Goal: Task Accomplishment & Management: Manage account settings

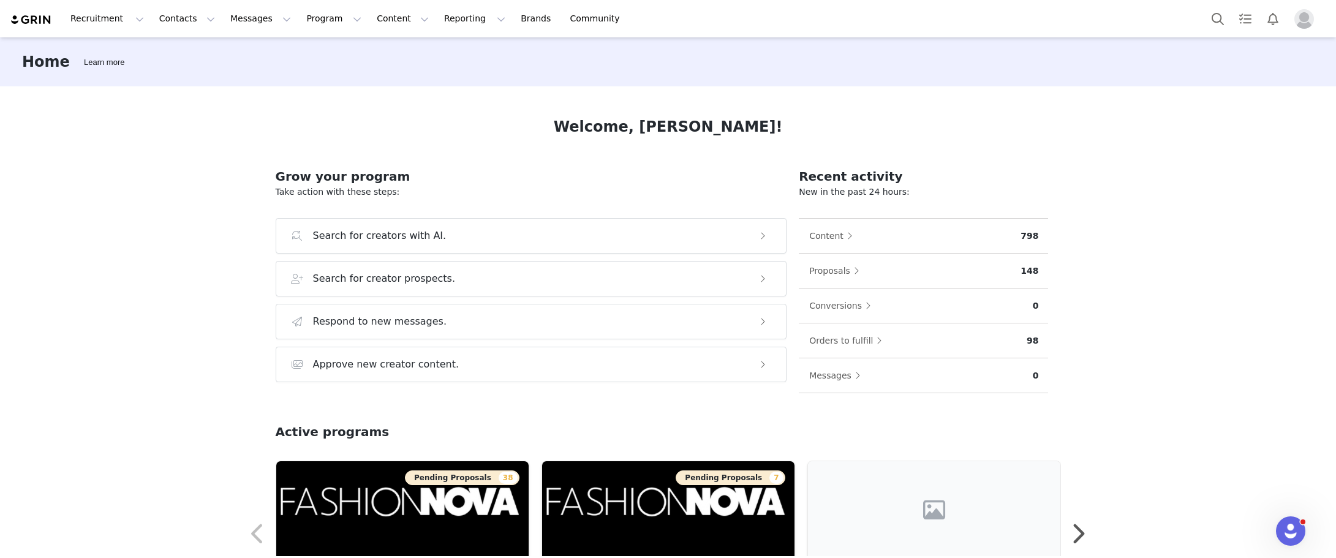
click at [1247, 296] on div "Home Learn more Welcome, [PERSON_NAME]! Grow your program Take action with thes…" at bounding box center [668, 296] width 1336 height 519
click at [369, 20] on button "Content Content" at bounding box center [402, 19] width 67 height 28
click at [299, 20] on button "Program Program" at bounding box center [334, 19] width 70 height 28
click at [307, 84] on link "Campaigns" at bounding box center [317, 77] width 97 height 23
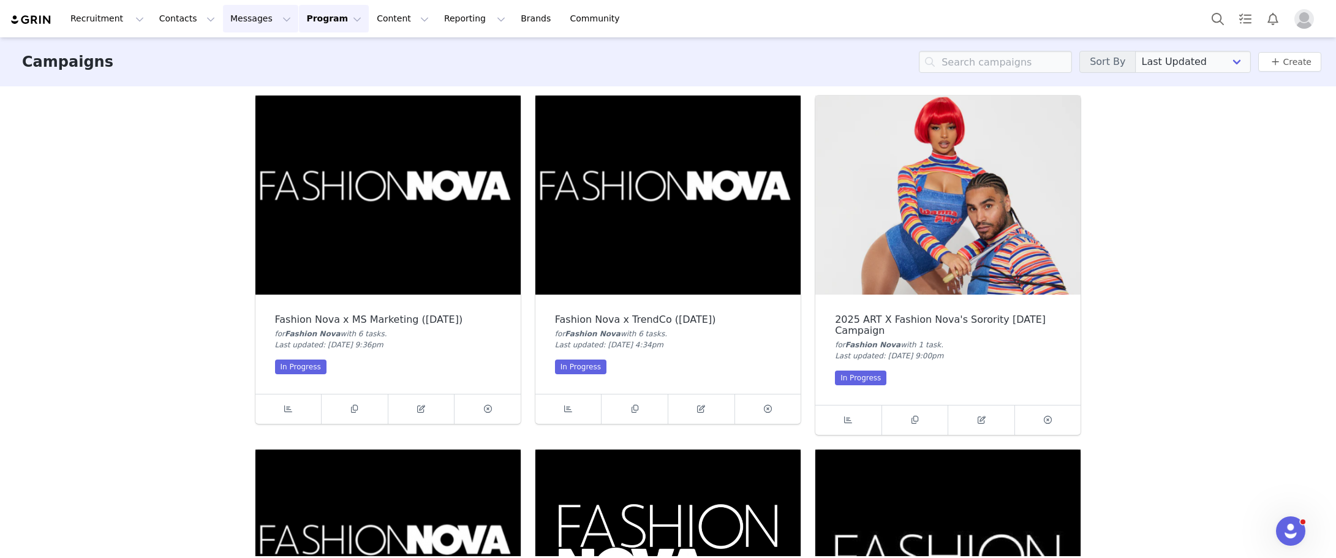
click at [242, 17] on button "Messages Messages" at bounding box center [260, 19] width 75 height 28
click at [152, 12] on button "Contacts Contacts" at bounding box center [187, 19] width 70 height 28
click at [192, 47] on link "Creators" at bounding box center [188, 54] width 97 height 23
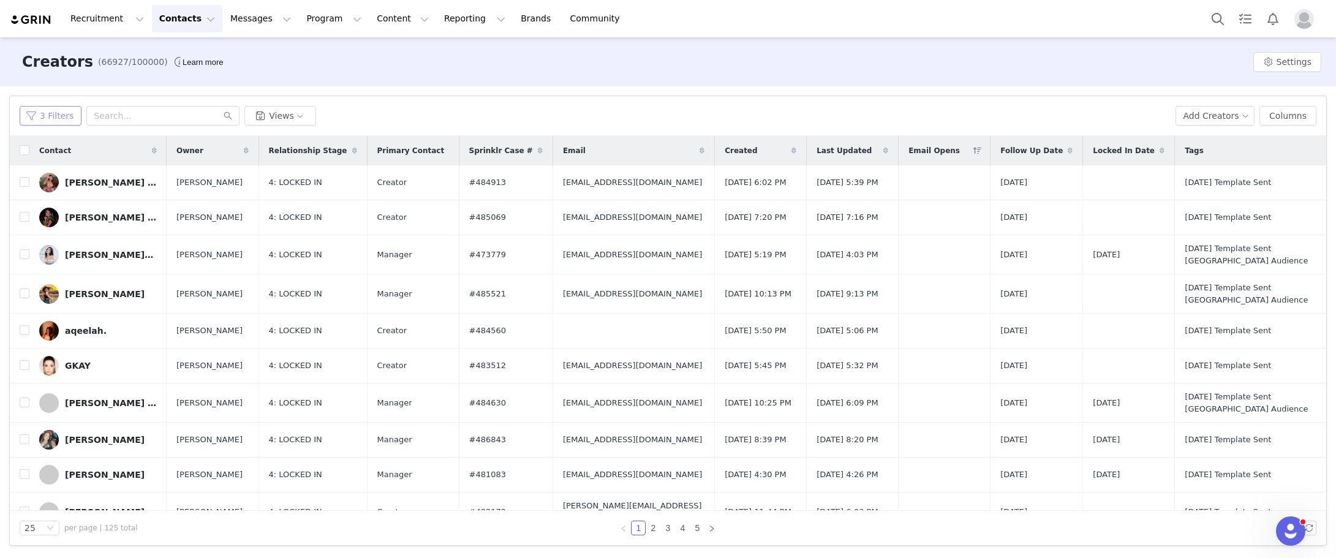
click at [43, 120] on button "3 Filters" at bounding box center [51, 116] width 62 height 20
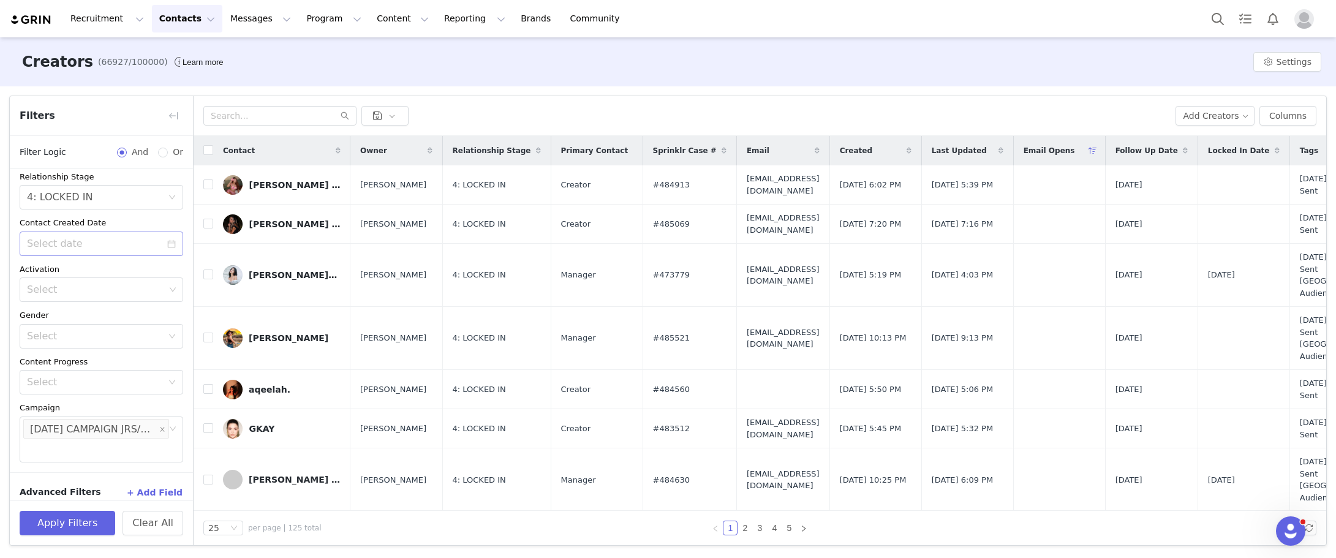
scroll to position [159, 0]
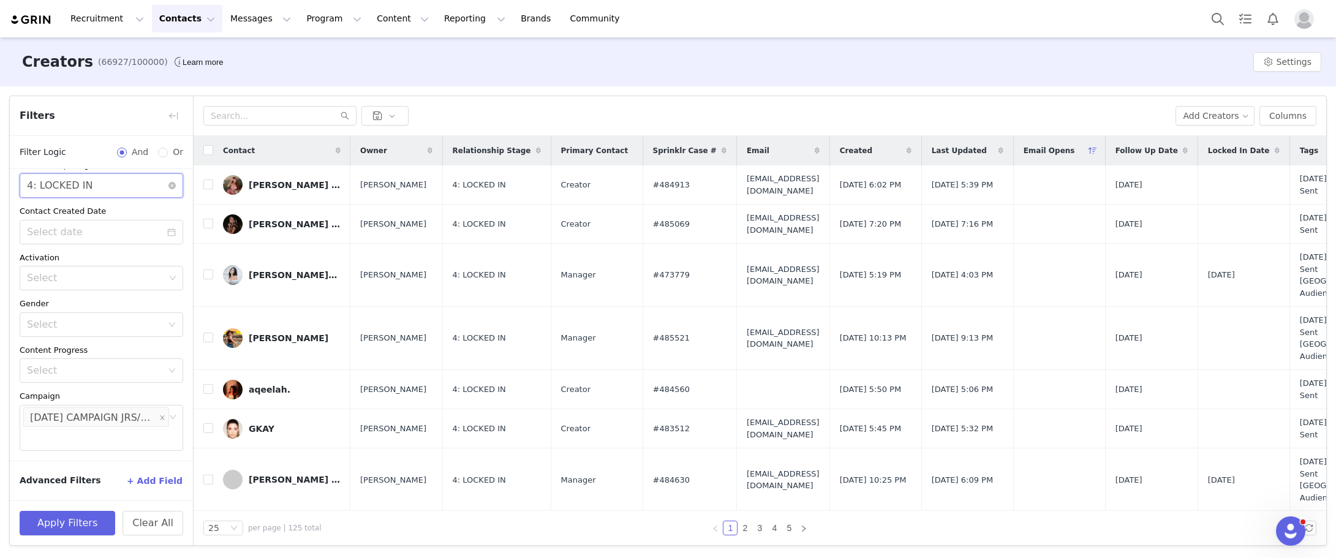
click at [166, 175] on div "Select 4: LOCKED IN" at bounding box center [102, 185] width 164 height 24
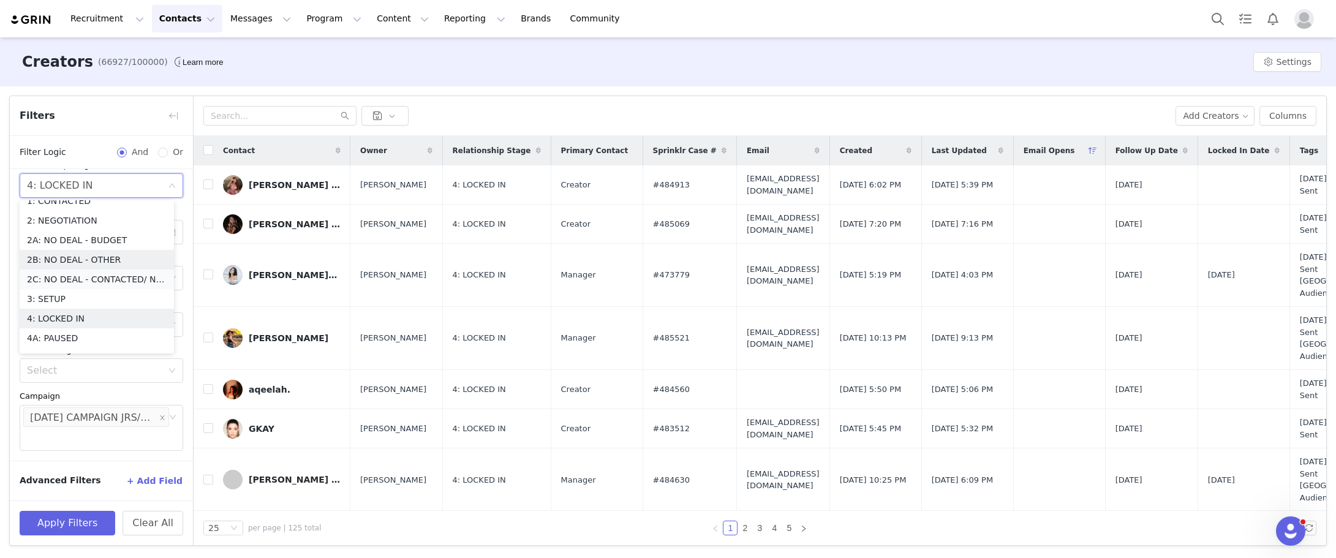
scroll to position [83, 0]
click at [67, 296] on li "4A: PAUSED" at bounding box center [97, 306] width 154 height 20
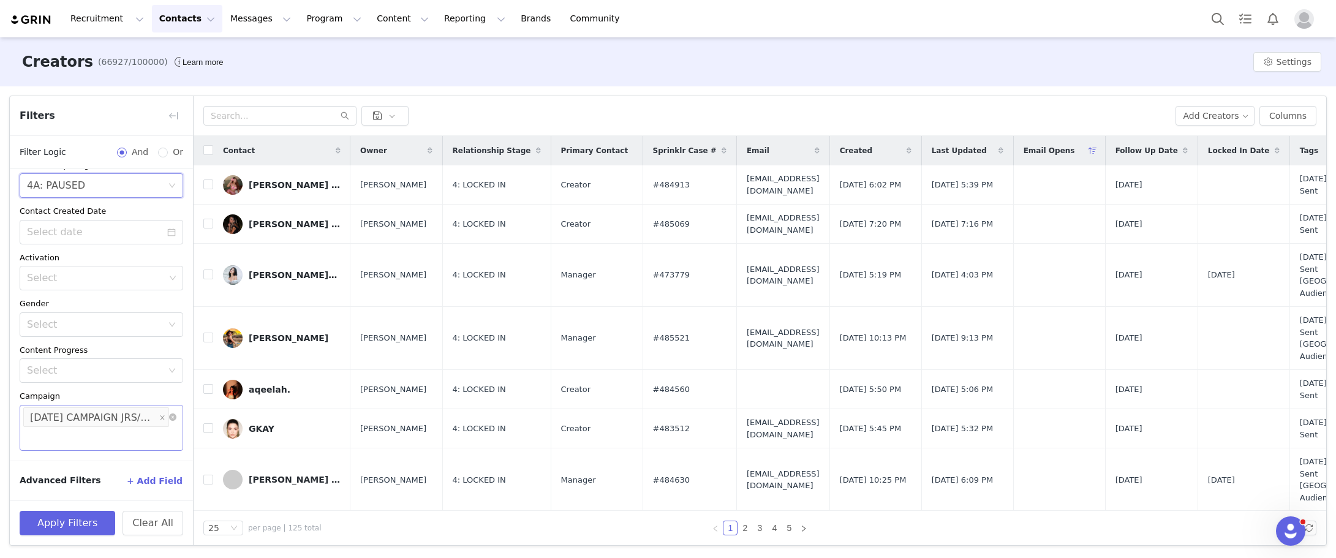
click at [145, 419] on div "HALLOWEEN CAMPAIGN JRS/CURVE 2025" at bounding box center [93, 418] width 126 height 20
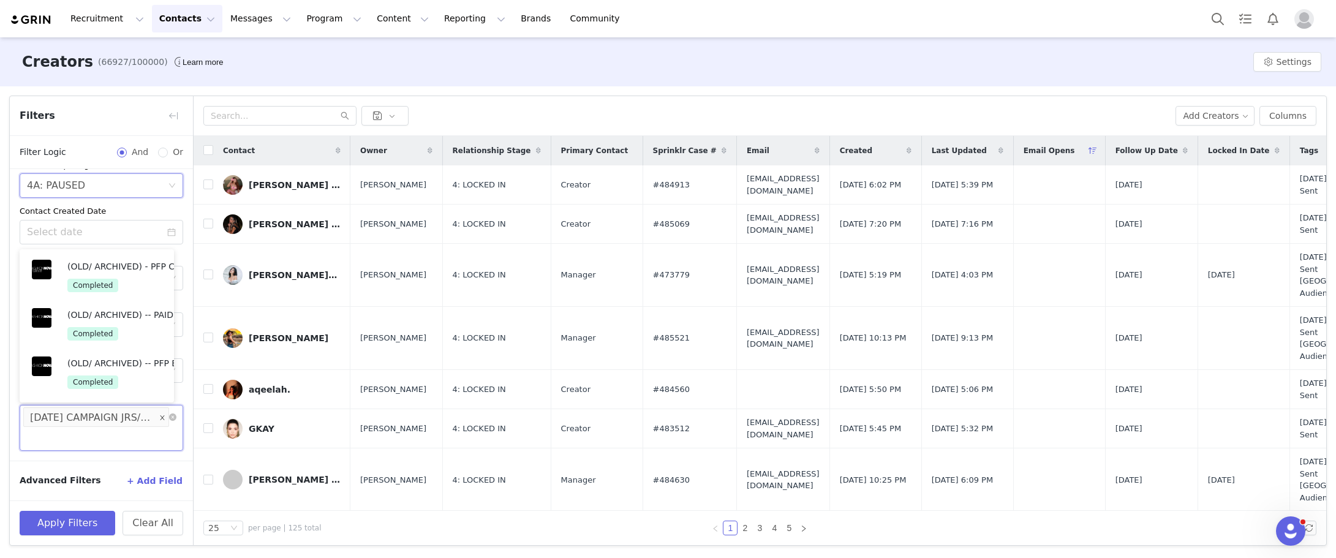
click at [159, 418] on icon "icon: close" at bounding box center [162, 417] width 6 height 6
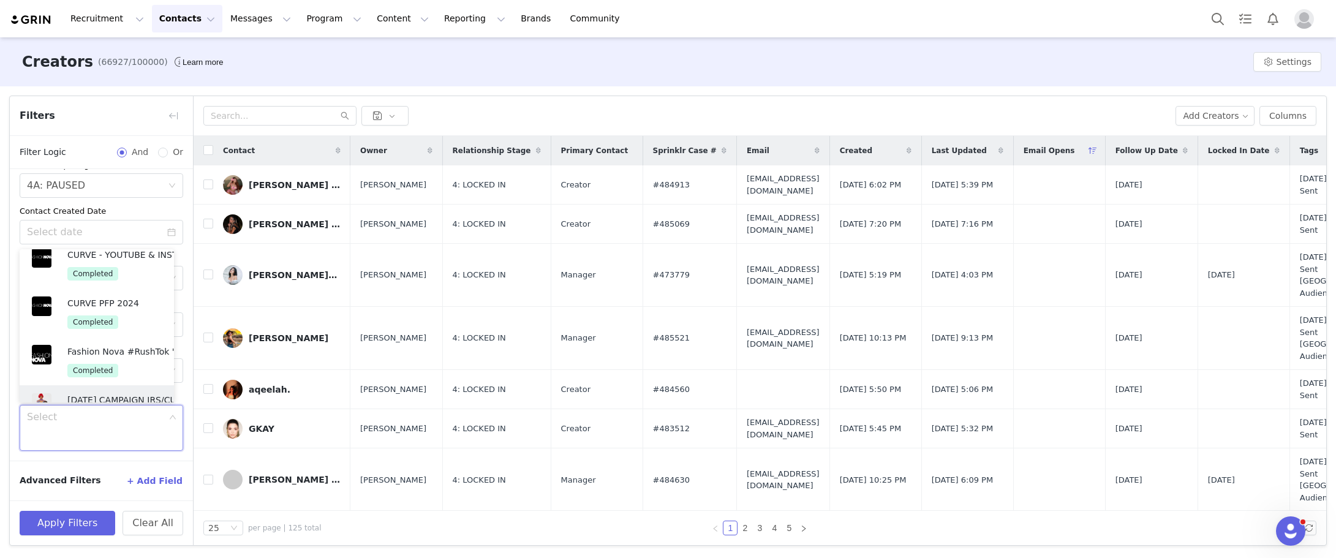
scroll to position [137, 0]
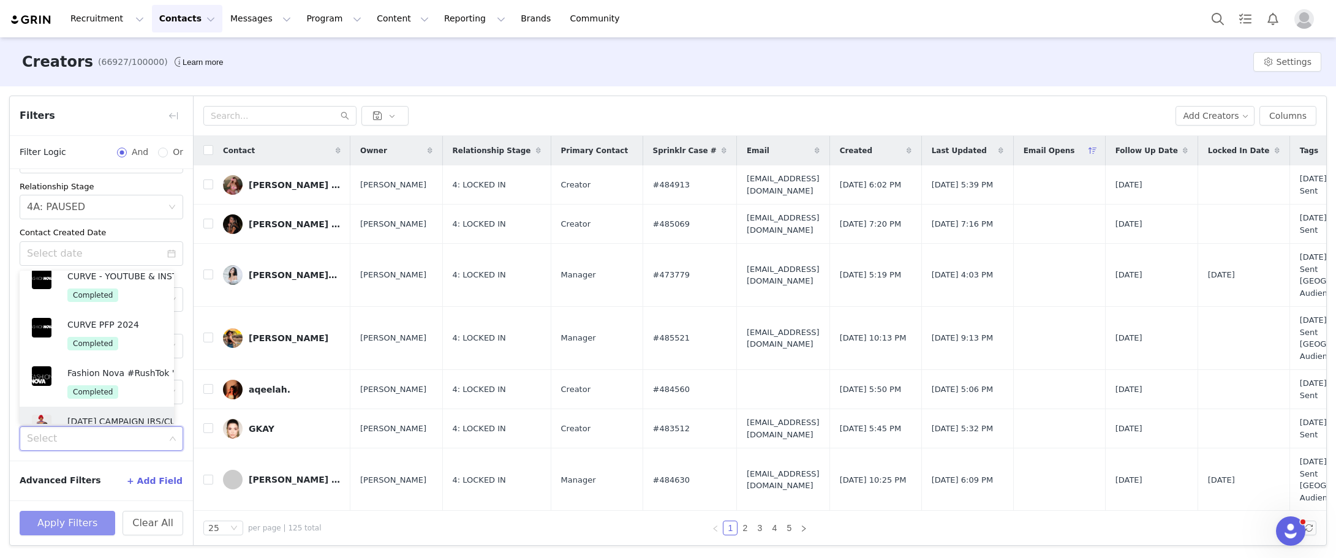
click at [95, 519] on button "Apply Filters" at bounding box center [68, 523] width 96 height 24
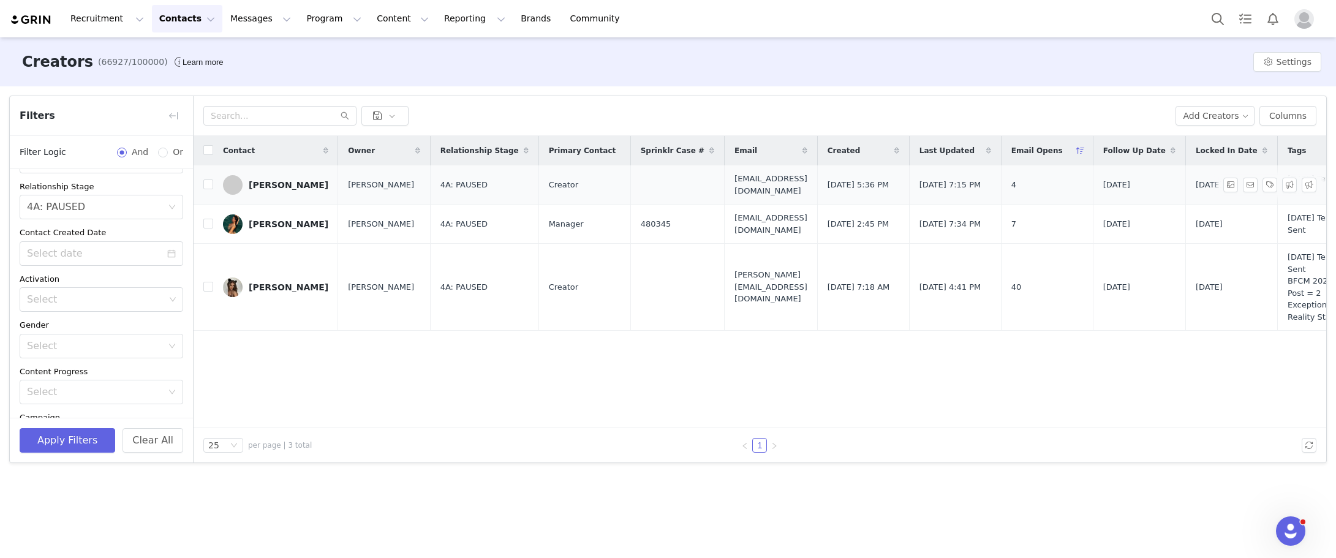
click at [268, 182] on div "[PERSON_NAME]" at bounding box center [289, 185] width 80 height 10
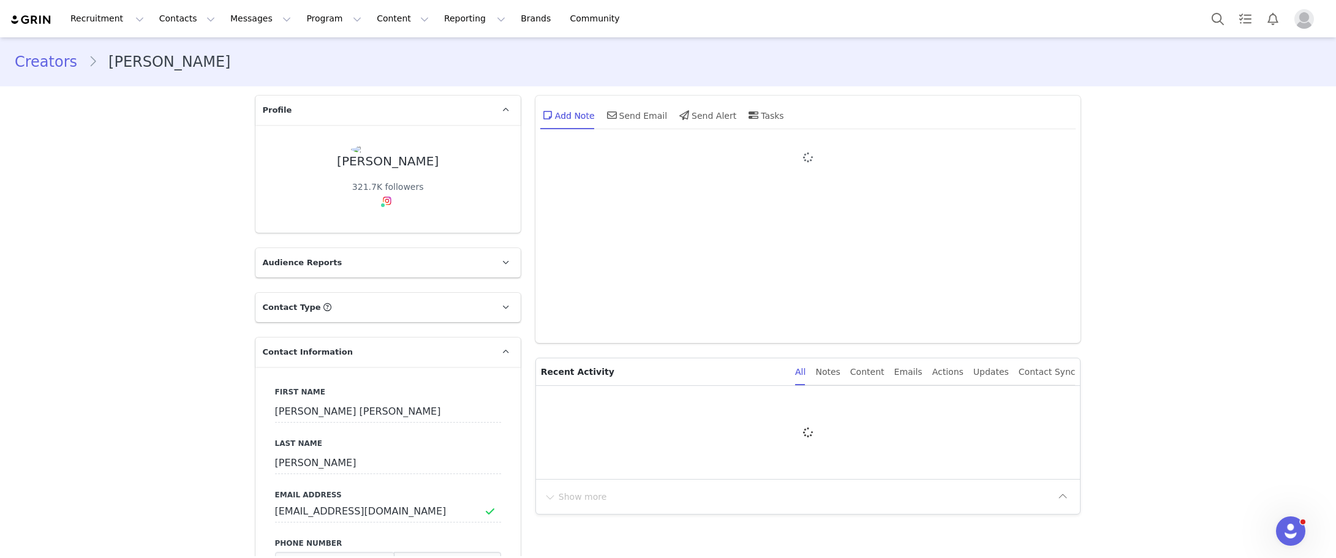
type input "+971 (United Arab Emirates)"
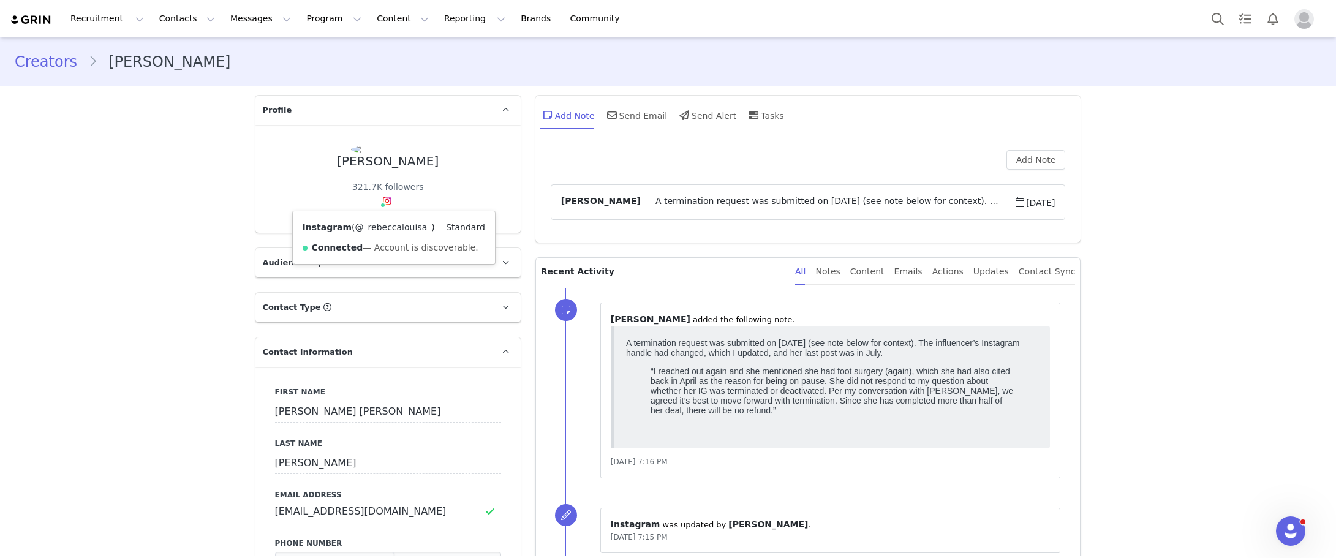
click at [383, 222] on link "@_rebeccalouisa_" at bounding box center [393, 227] width 77 height 10
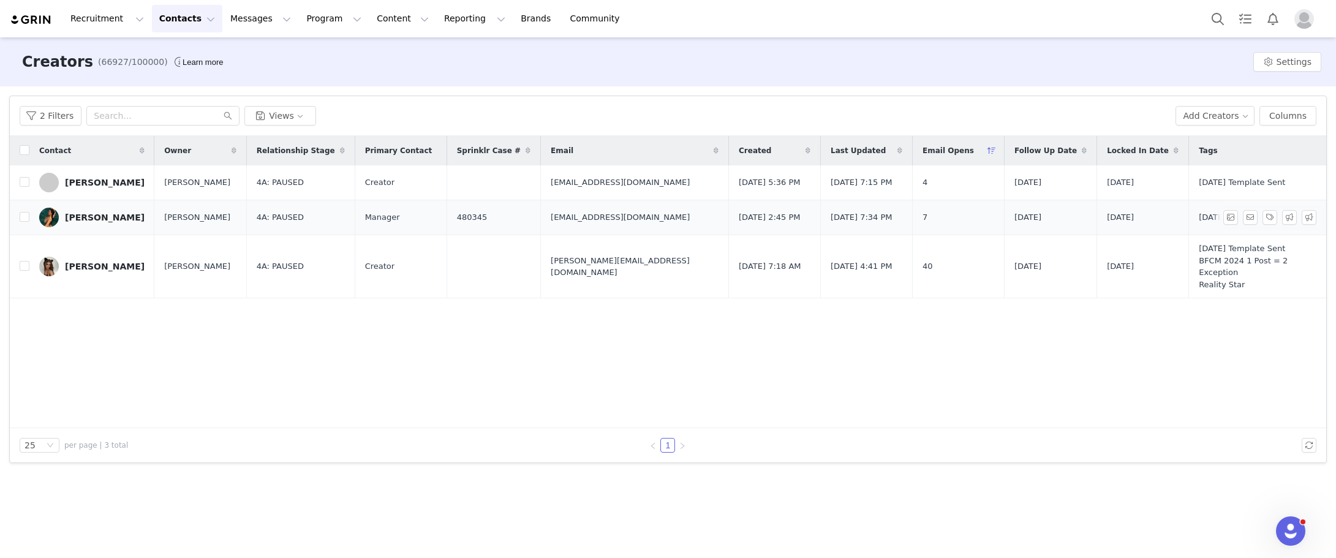
click at [119, 216] on link "[PERSON_NAME]" at bounding box center [91, 218] width 105 height 20
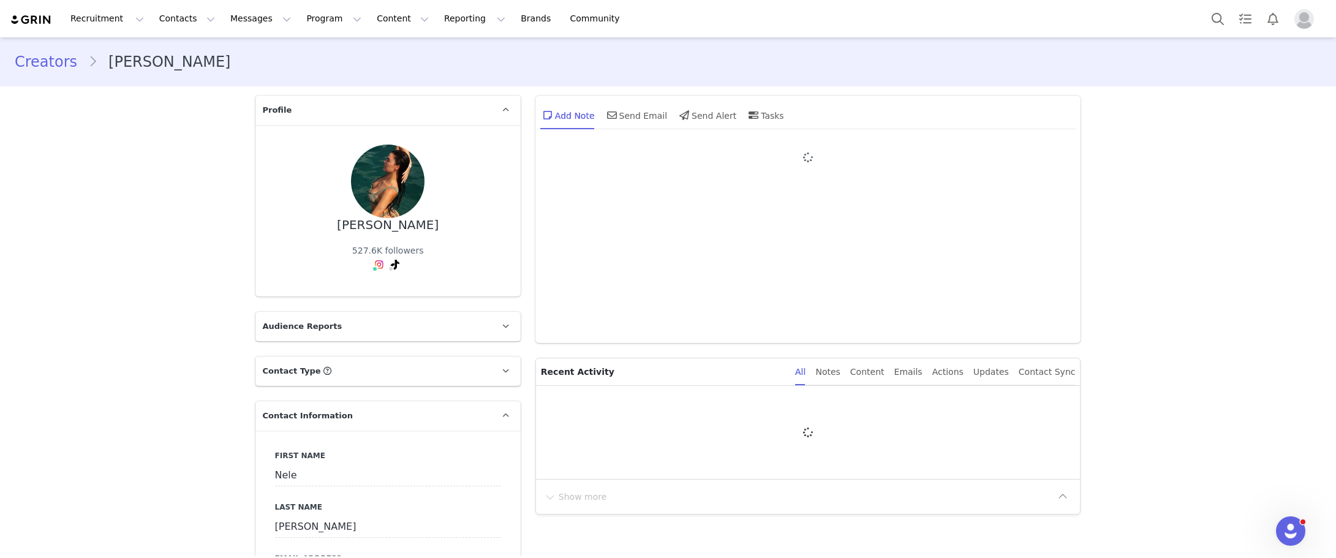
type input "+49 (Germany)"
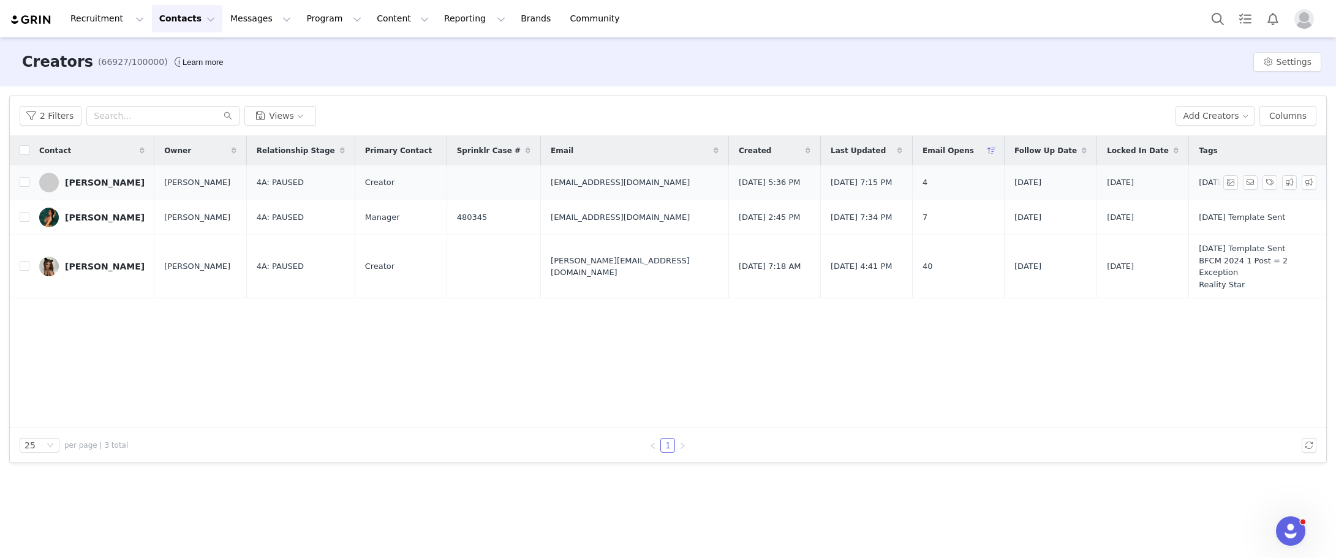
click at [114, 185] on div "[PERSON_NAME]" at bounding box center [105, 183] width 80 height 10
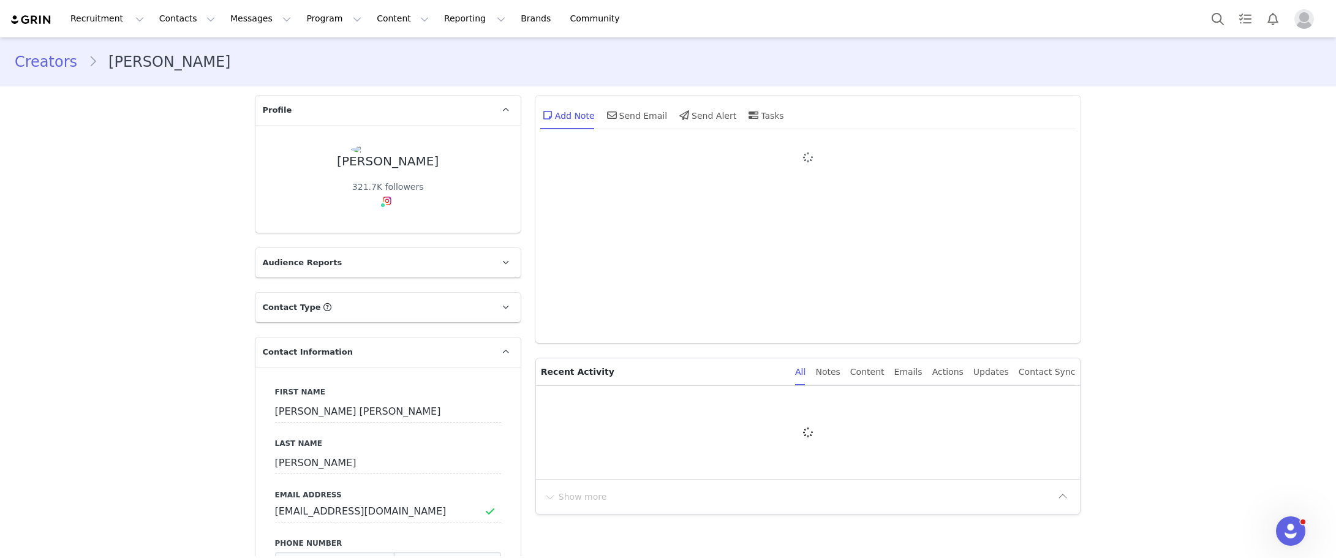
type input "+971 (United Arab Emirates)"
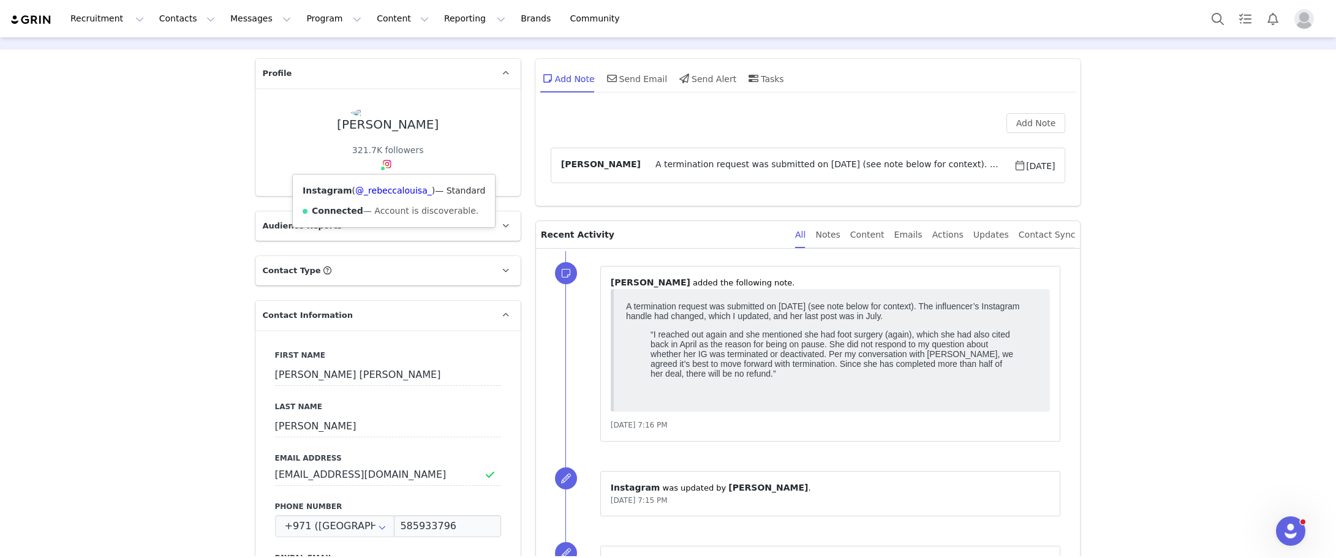
scroll to position [61, 0]
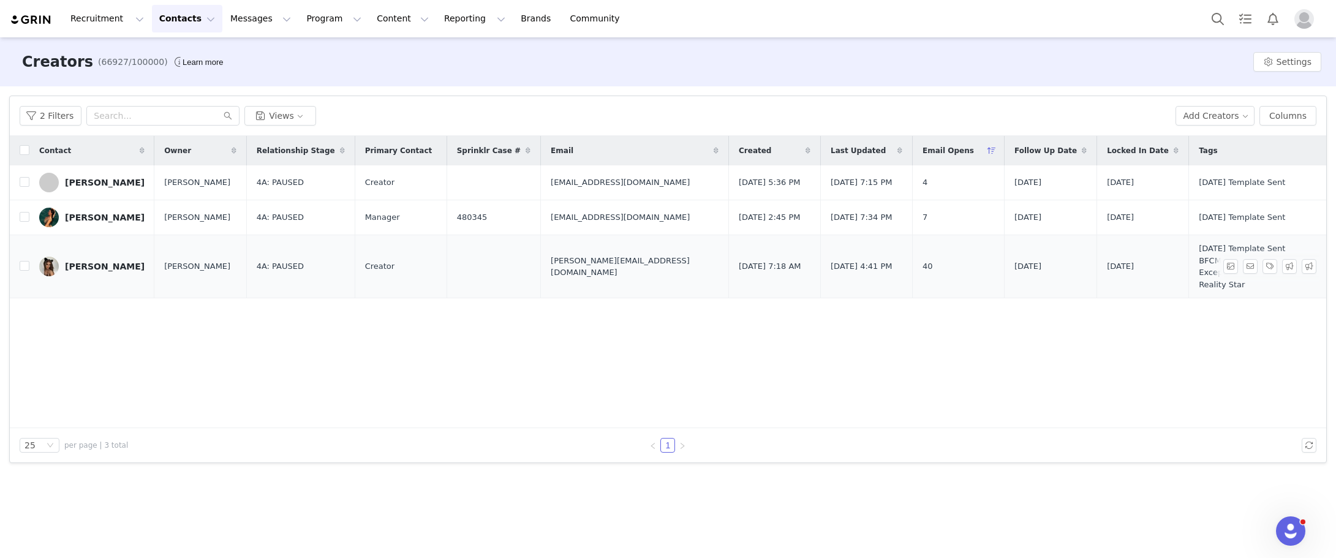
click at [100, 273] on td "Holly scarfone" at bounding box center [91, 266] width 125 height 63
click at [102, 261] on div "Holly scarfone" at bounding box center [105, 266] width 80 height 10
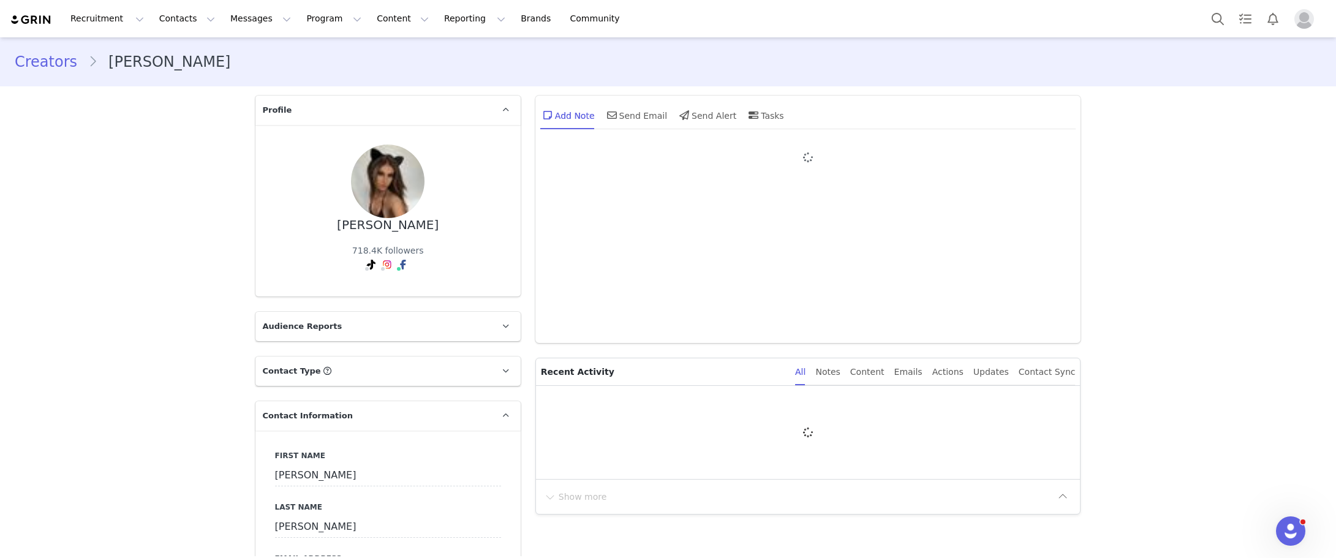
type input "+1 ([GEOGRAPHIC_DATA])"
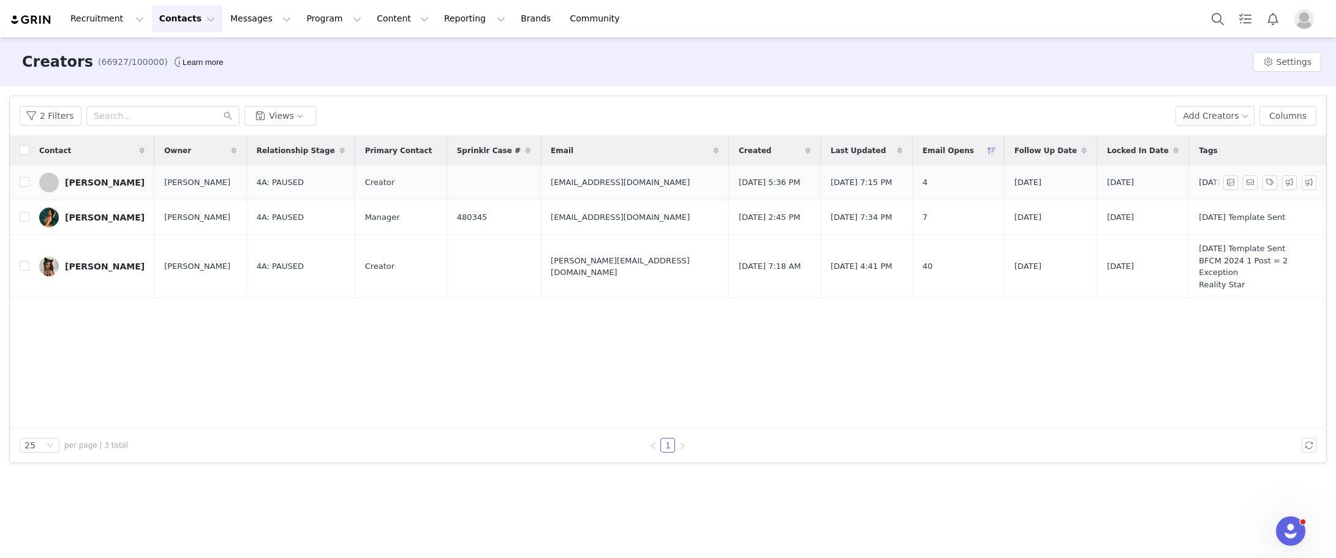
click at [200, 186] on span "Kamila Castillo" at bounding box center [197, 182] width 66 height 12
click at [77, 184] on div "Rebecca Louisa Jarvis" at bounding box center [105, 183] width 80 height 10
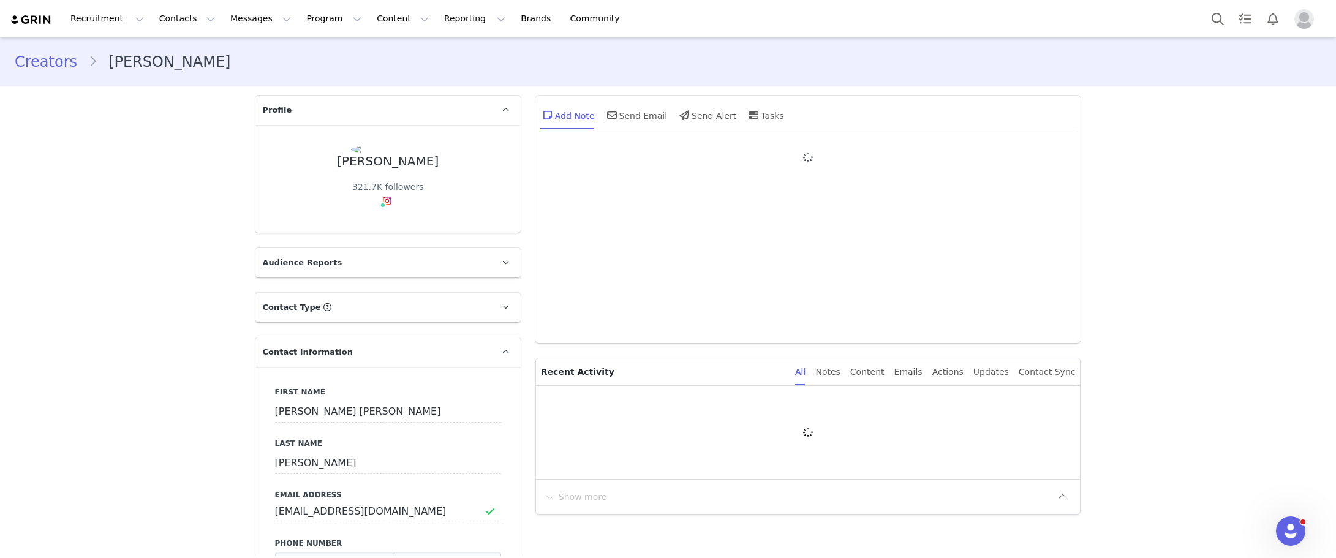
type input "+971 ([GEOGRAPHIC_DATA])"
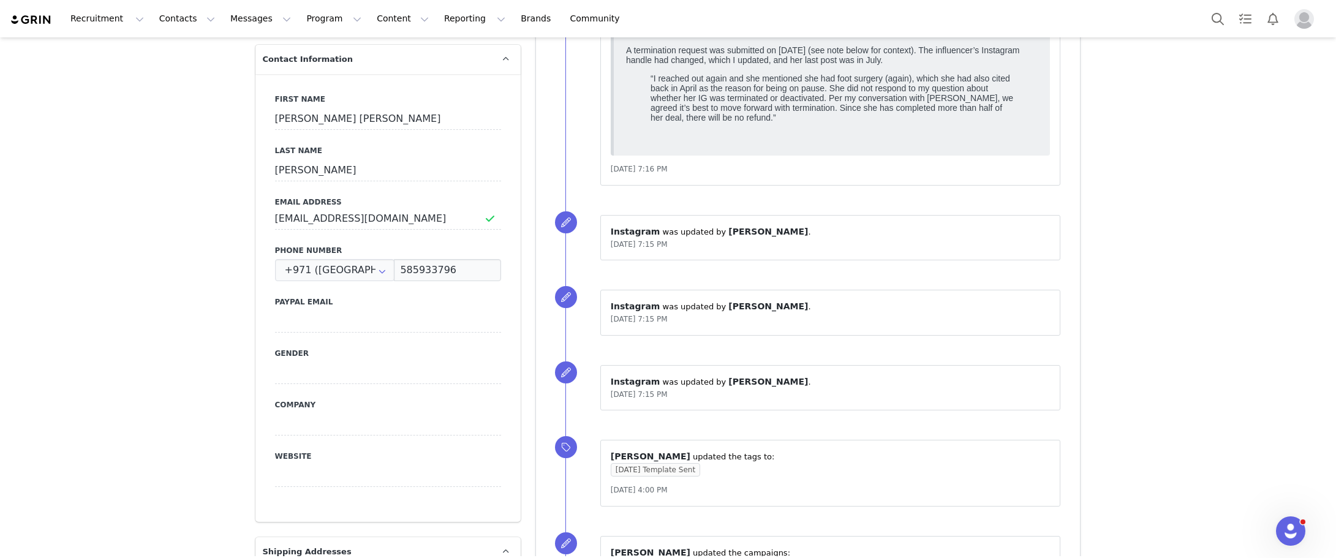
scroll to position [122, 0]
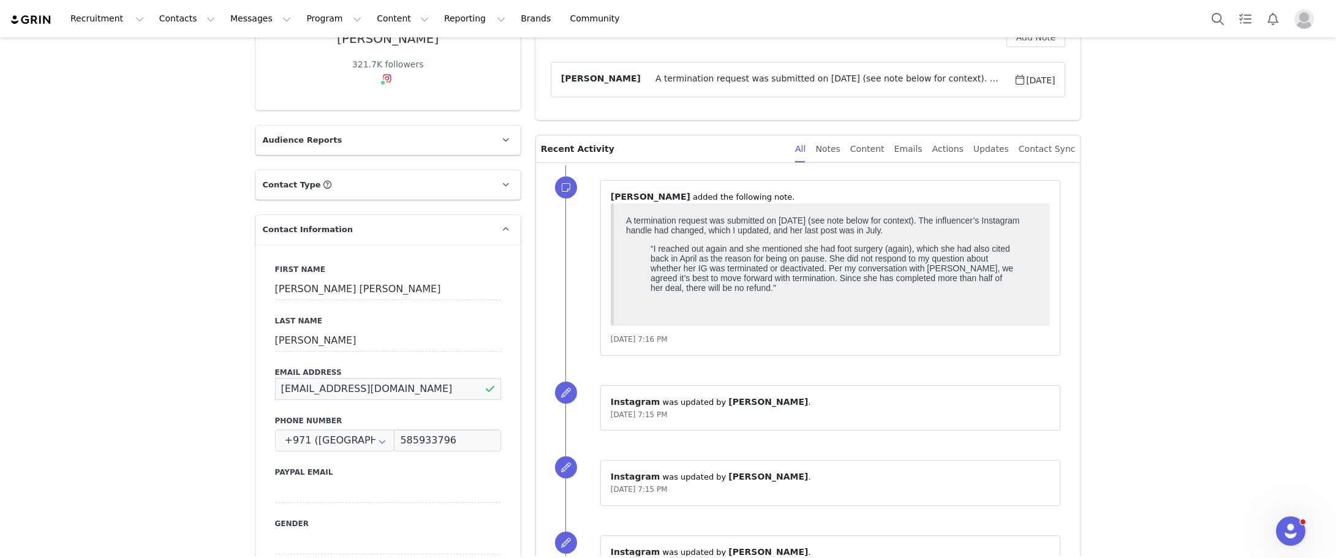
click at [399, 388] on input "rebeccajarvis1@hotmail.com" at bounding box center [388, 389] width 226 height 22
drag, startPoint x: 402, startPoint y: 389, endPoint x: 263, endPoint y: 403, distance: 139.7
click at [263, 403] on div "First Name Rebecca Louisa Last Name Jarvis Email Address rebeccajarvis1@hotmail…" at bounding box center [387, 468] width 265 height 448
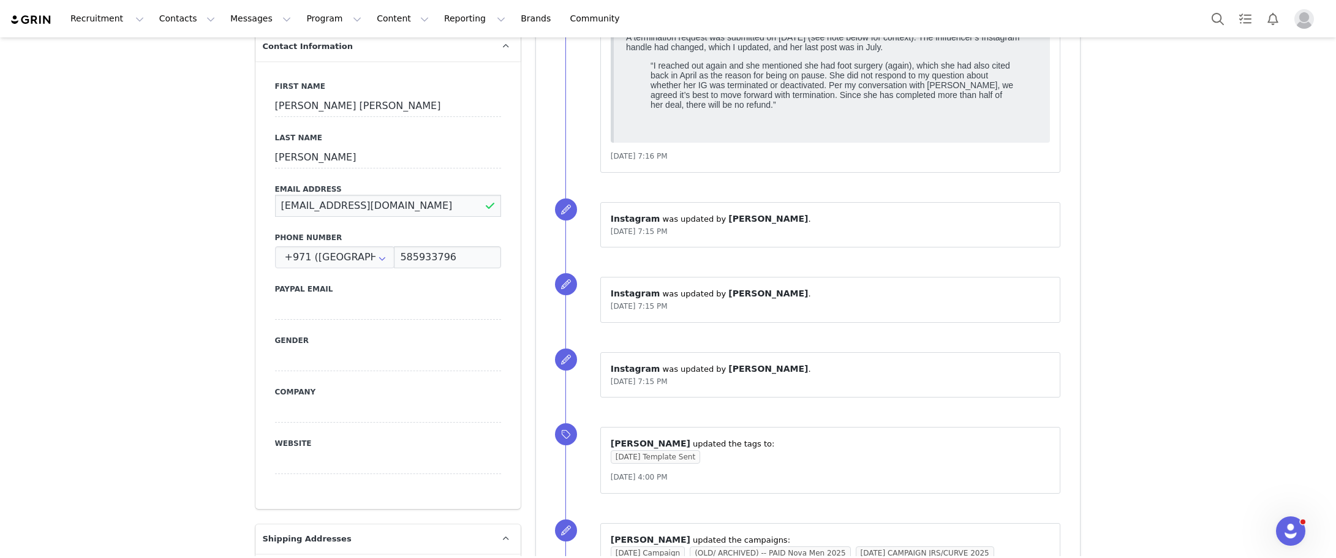
scroll to position [306, 0]
click at [395, 208] on input "rebeccajarvis1@hotmail.com" at bounding box center [388, 205] width 226 height 22
drag, startPoint x: 400, startPoint y: 203, endPoint x: 248, endPoint y: 204, distance: 152.5
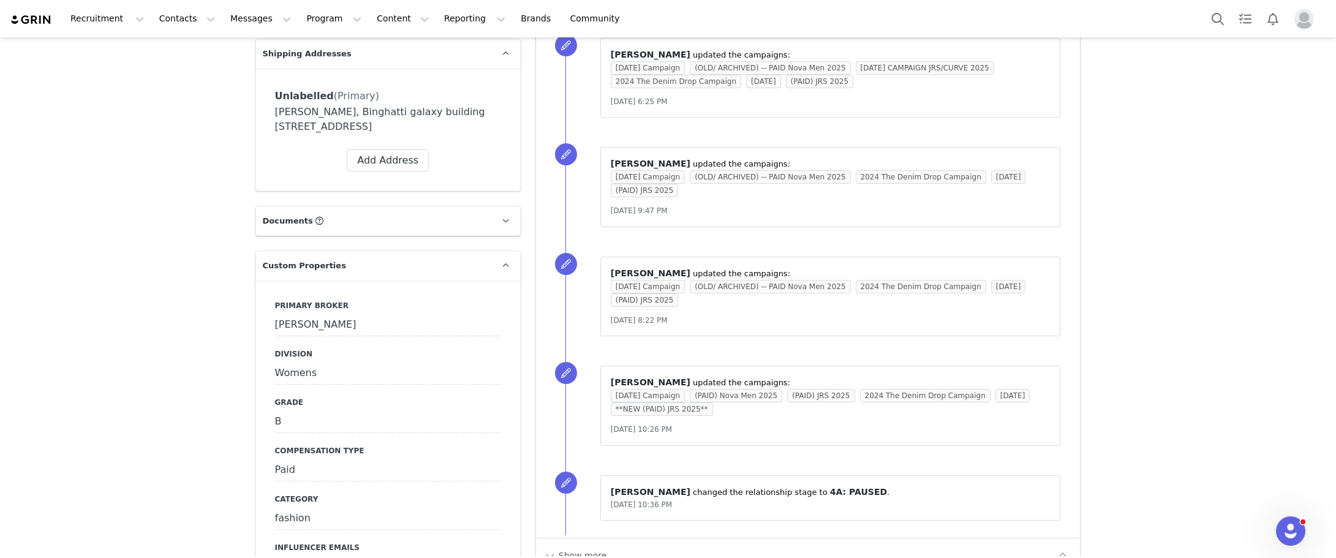
scroll to position [796, 0]
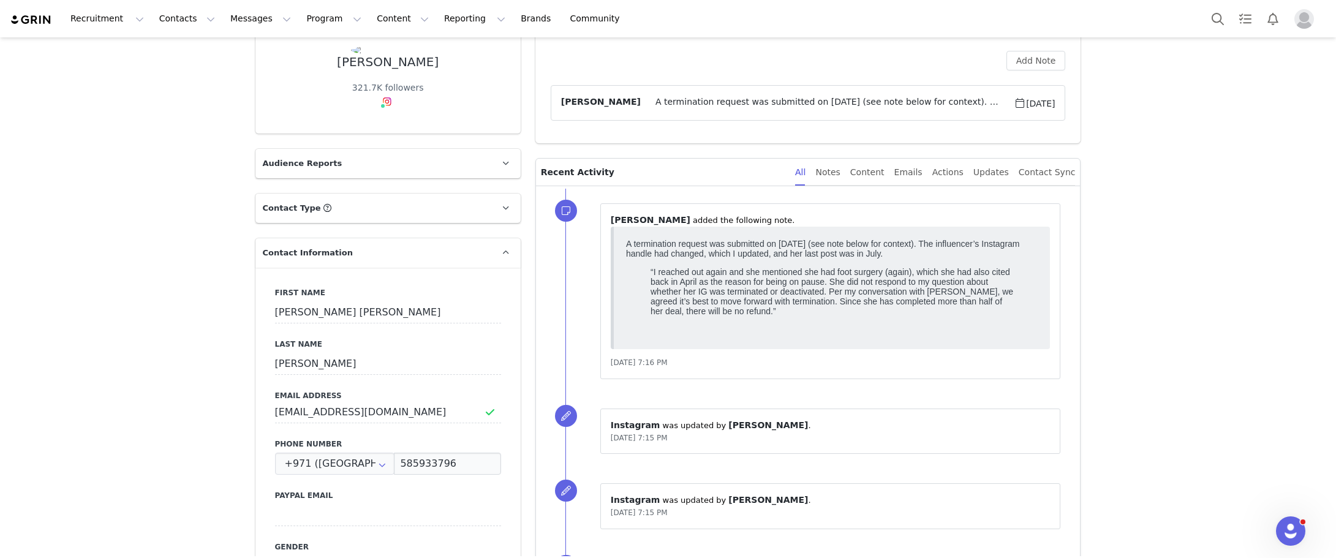
scroll to position [0, 0]
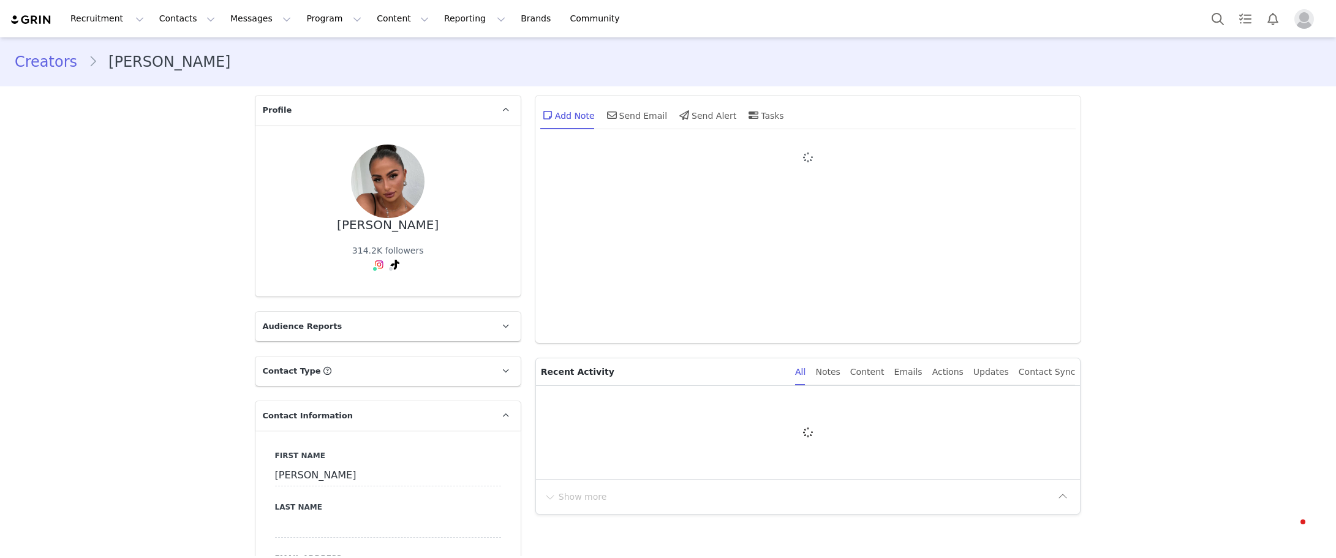
type input "+33 ([GEOGRAPHIC_DATA])"
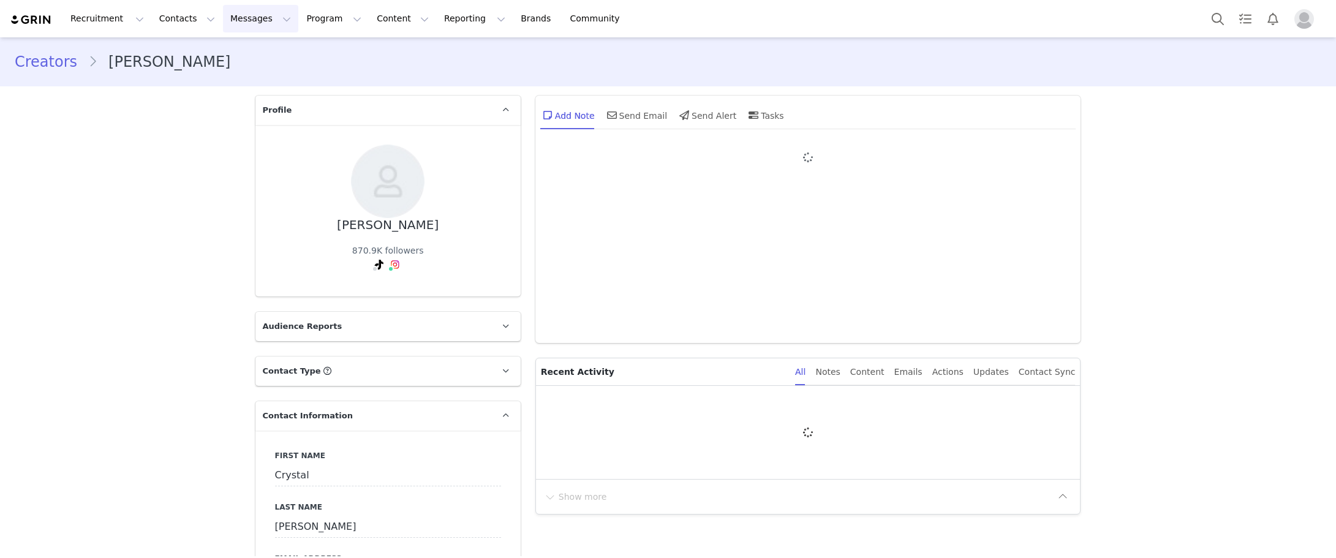
type input "+61 ([GEOGRAPHIC_DATA])"
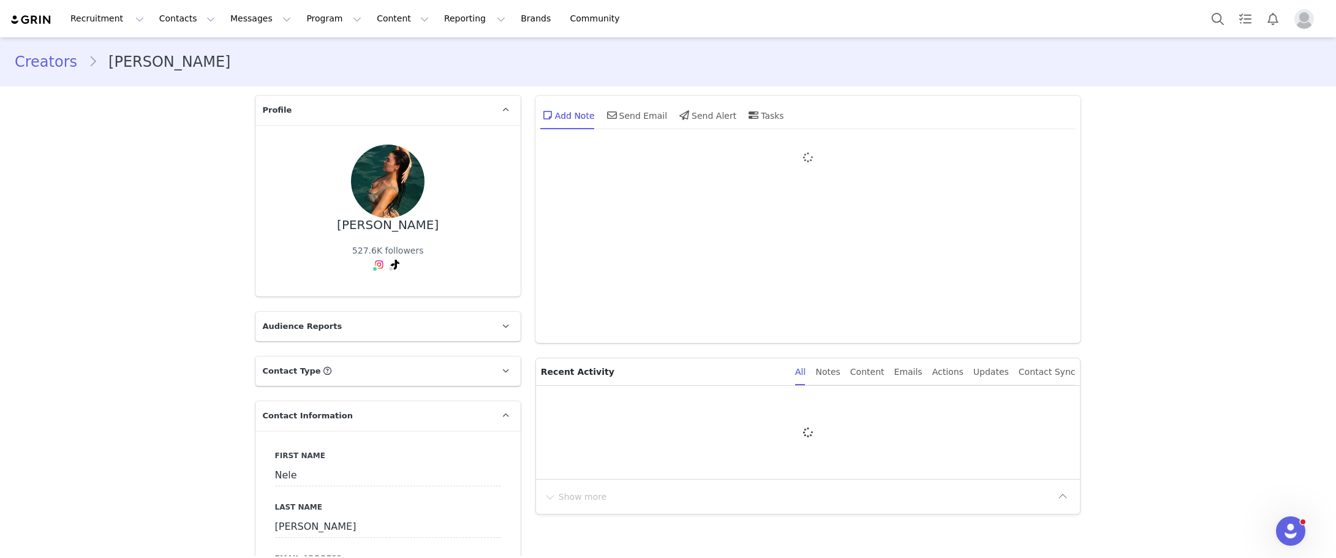
type input "+49 ([GEOGRAPHIC_DATA])"
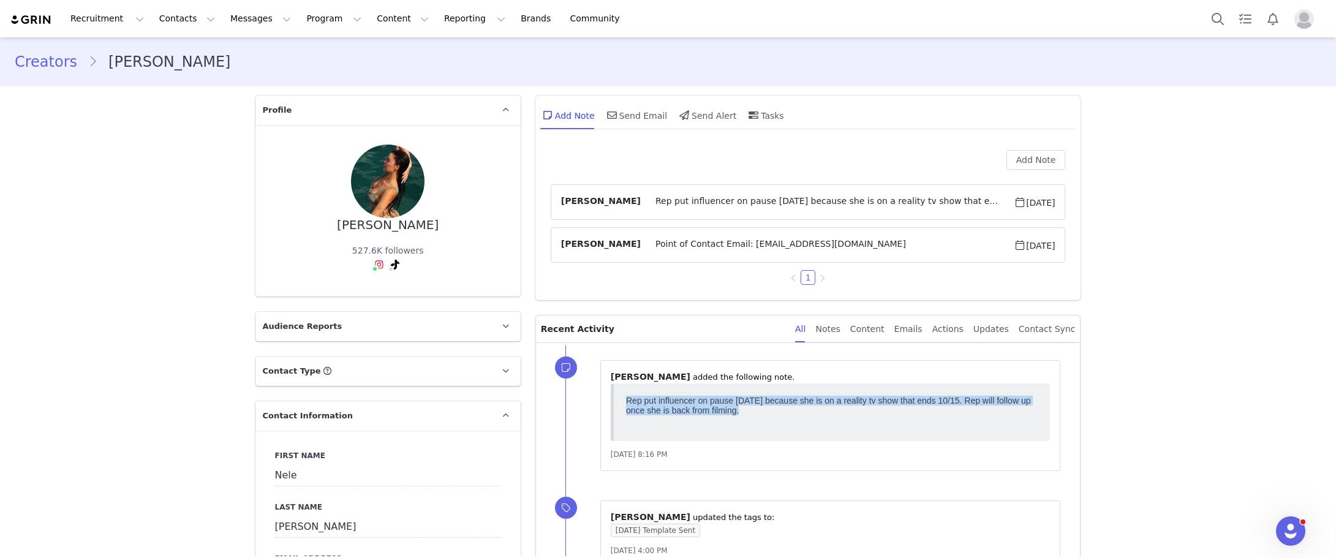
drag, startPoint x: 769, startPoint y: 415, endPoint x: 611, endPoint y: 403, distance: 158.5
click at [620, 403] on html "Rep put influencer on pause [DATE] because she is on a reality tv show that end…" at bounding box center [831, 412] width 422 height 43
copy p "Rep put influencer on pause [DATE] because she is on a reality tv show that end…"
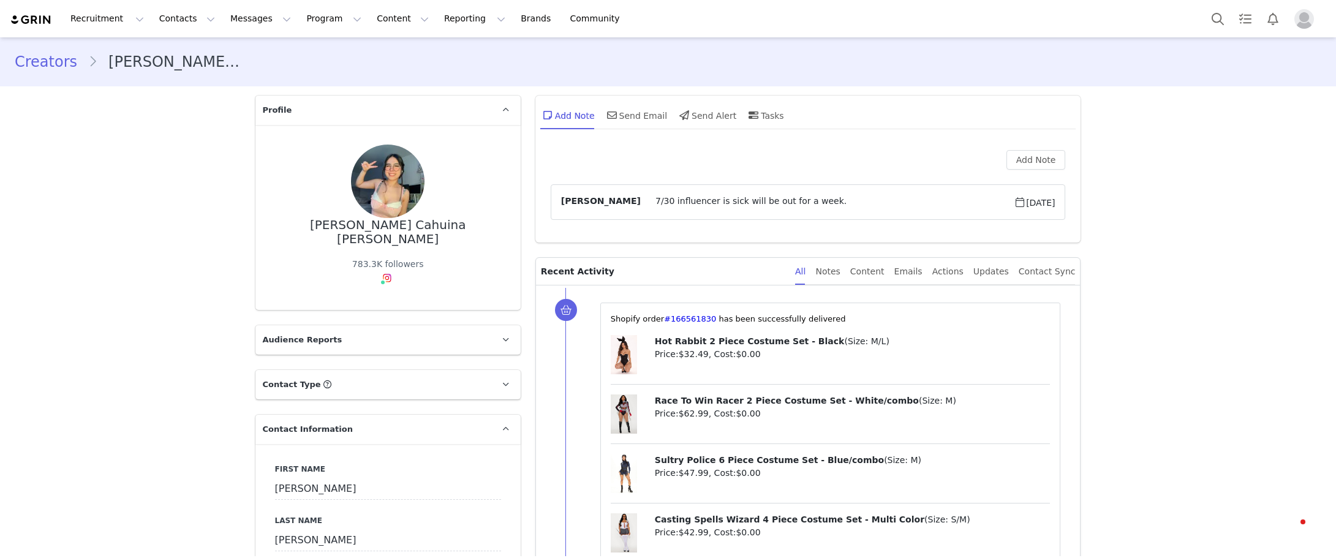
type input "+51 (Peru)"
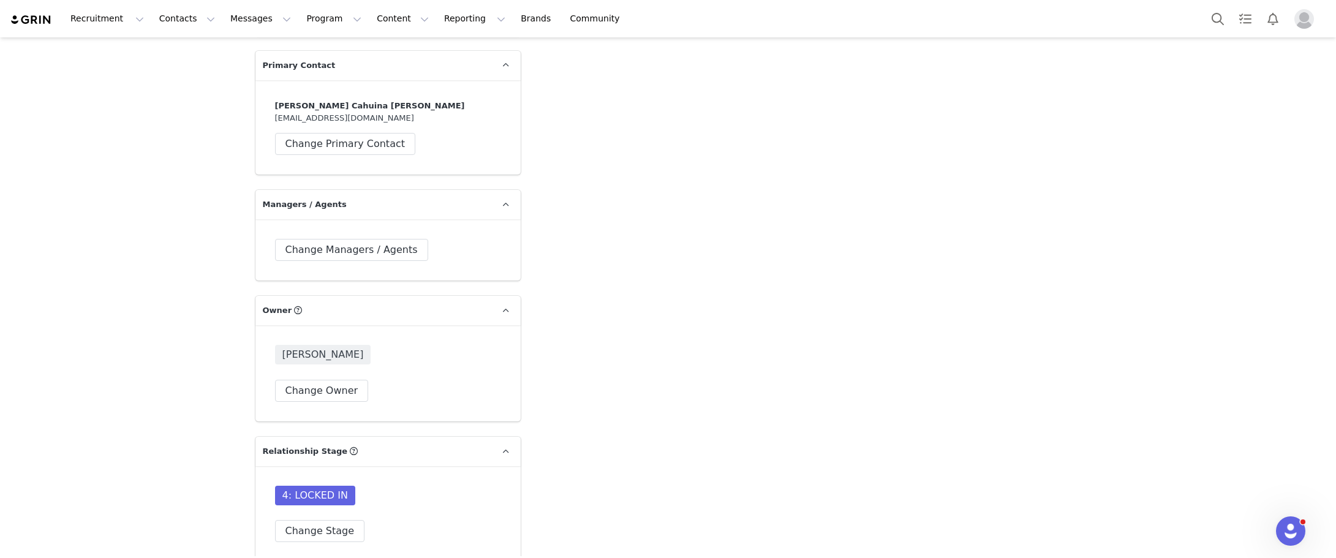
scroll to position [3123, 0]
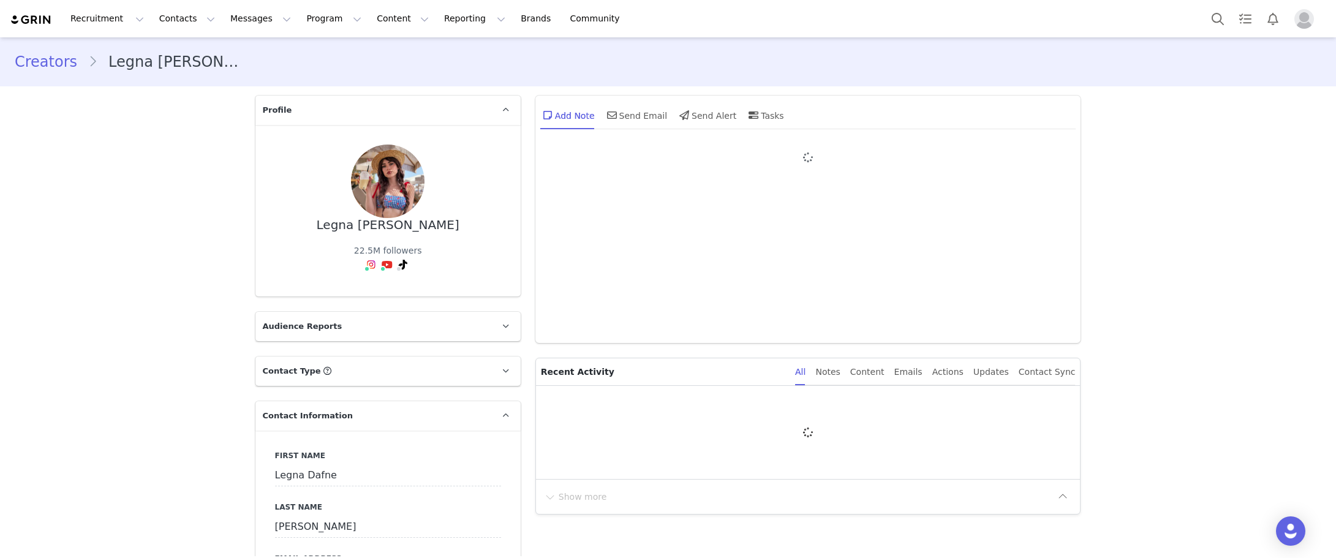
type input "+52 ([GEOGRAPHIC_DATA])"
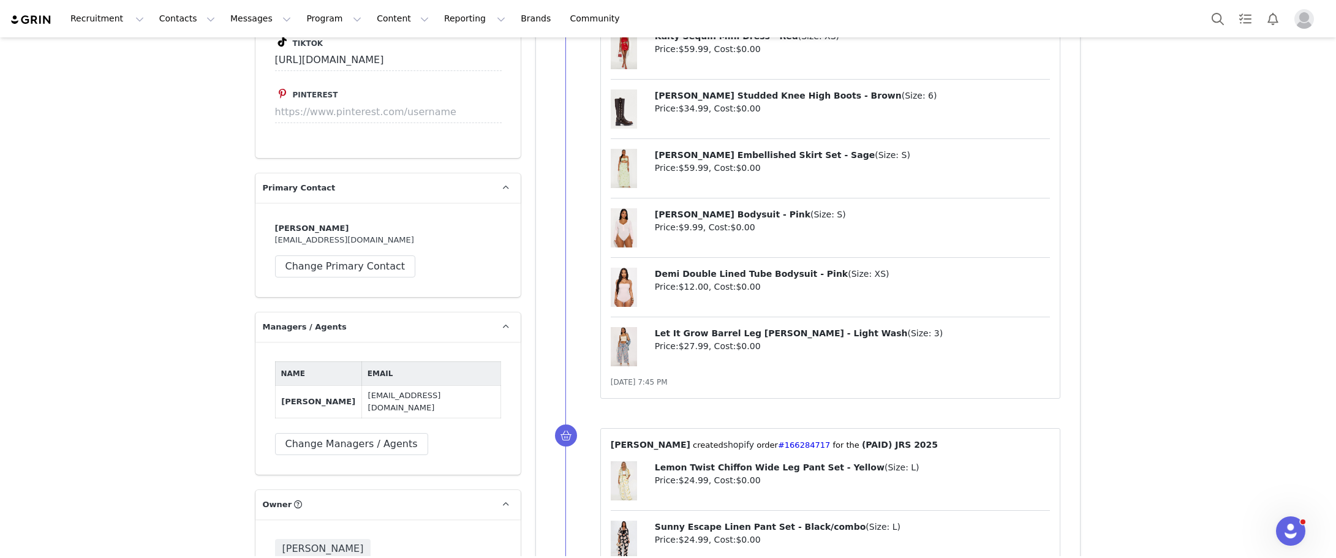
scroll to position [3246, 0]
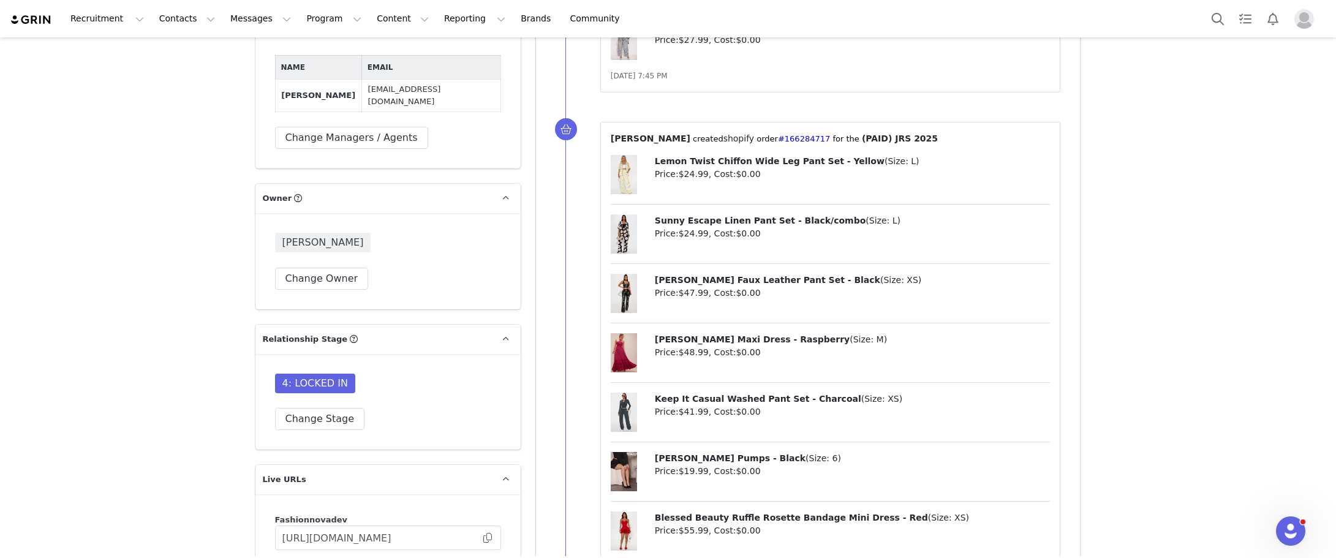
click at [1153, 348] on div "Creators Legna Dafne Hernández Suazo Profile Legna Dafne Hernández Suazo 22.5M …" at bounding box center [668, 390] width 1336 height 7197
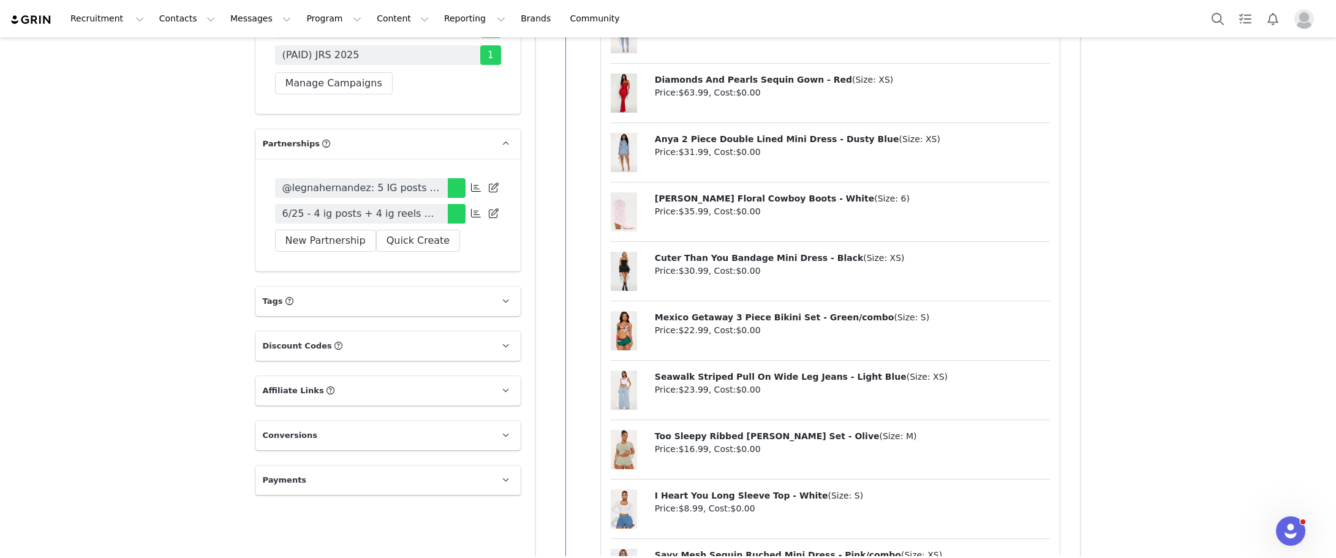
scroll to position [3797, 0]
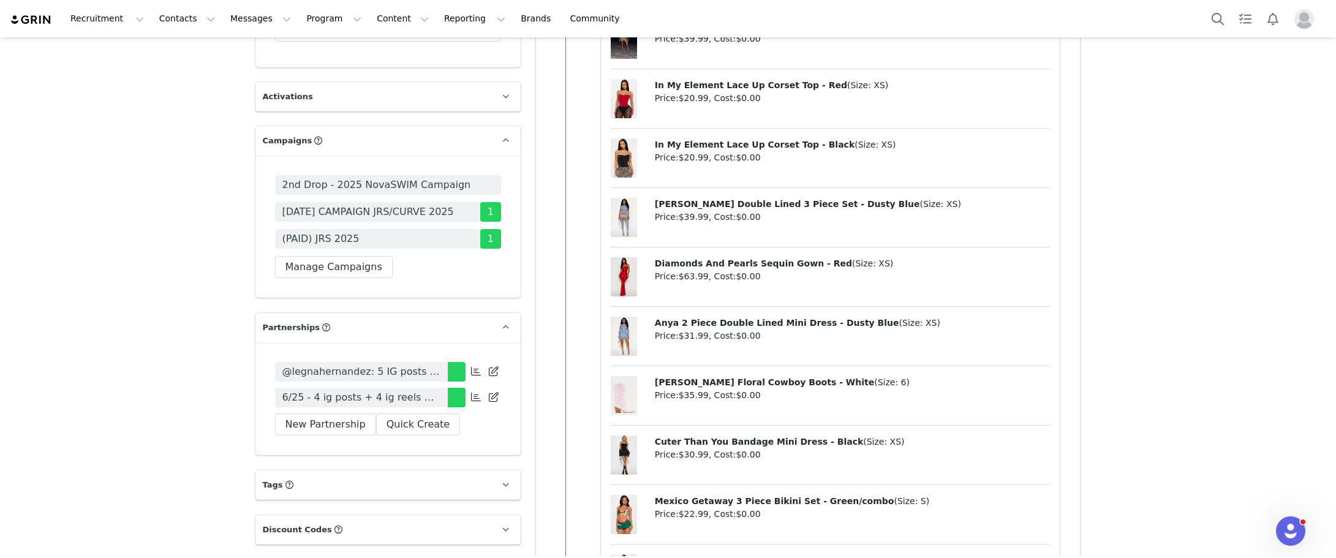
click at [349, 390] on span "6/25 - 4 ig posts + 4 ig reels + 2 stories per month for 3 months Tag in Bio + …" at bounding box center [361, 397] width 158 height 15
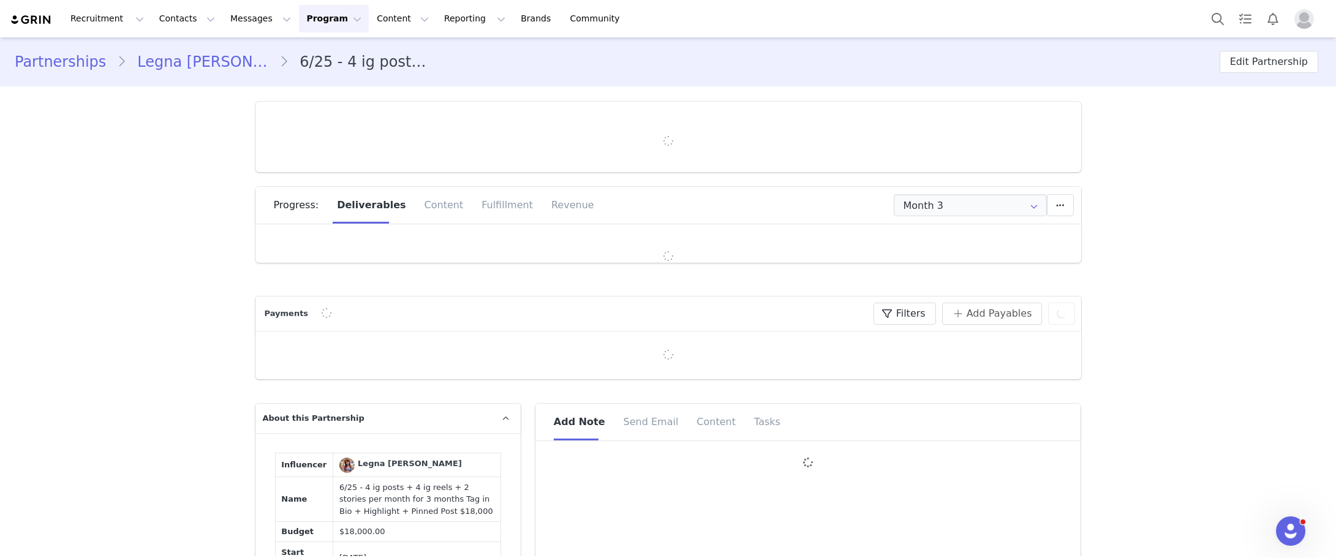
type input "+52 ([GEOGRAPHIC_DATA])"
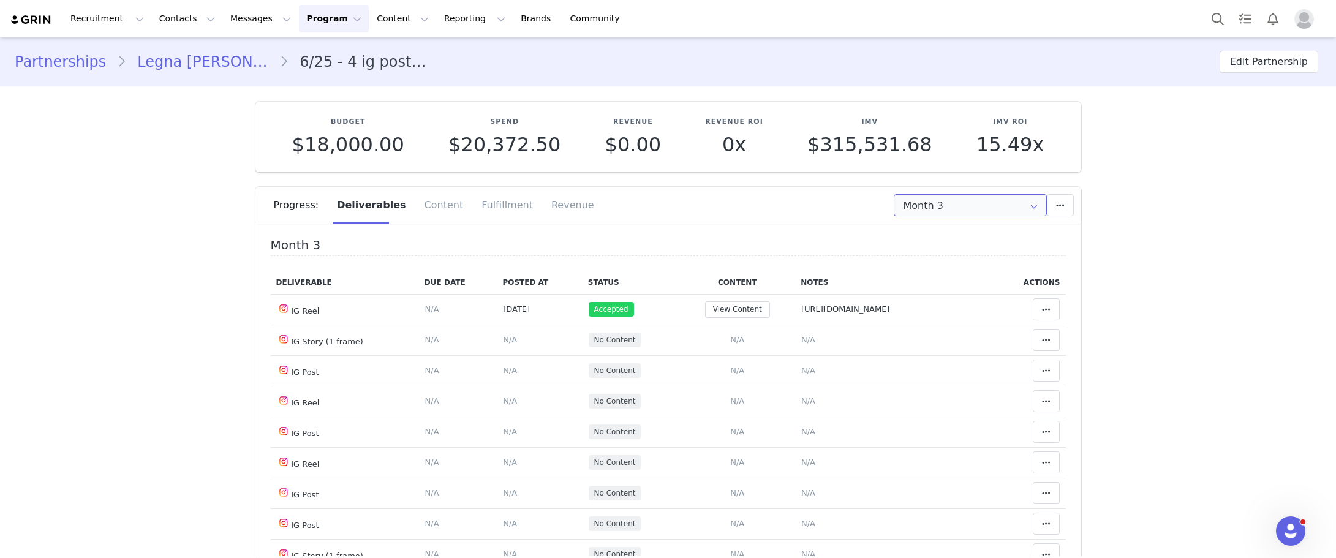
click at [1018, 205] on input "Month 3" at bounding box center [969, 205] width 153 height 22
click at [949, 235] on li "Month 1 Jun 24th - Jul 24th" at bounding box center [969, 238] width 161 height 21
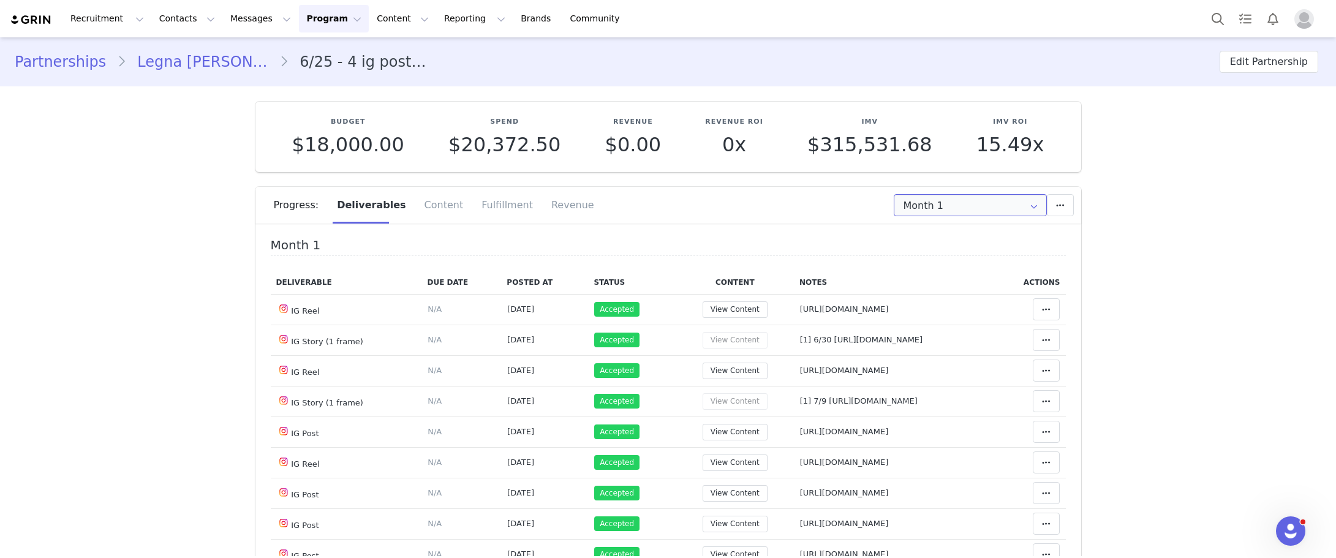
click at [960, 203] on input "Month 1" at bounding box center [969, 205] width 153 height 22
click at [933, 261] on span "Month 2" at bounding box center [918, 259] width 35 height 21
click at [973, 206] on input "Month 2" at bounding box center [969, 205] width 153 height 22
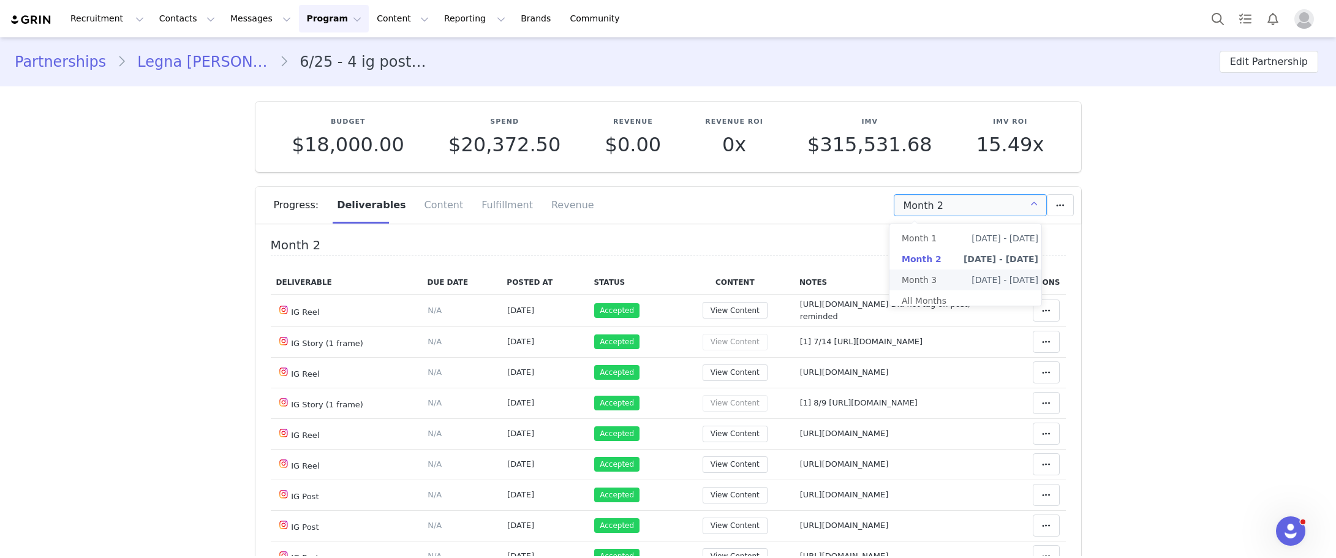
click at [942, 279] on li "Month 3 Aug 24th - Sep 25th" at bounding box center [969, 279] width 161 height 21
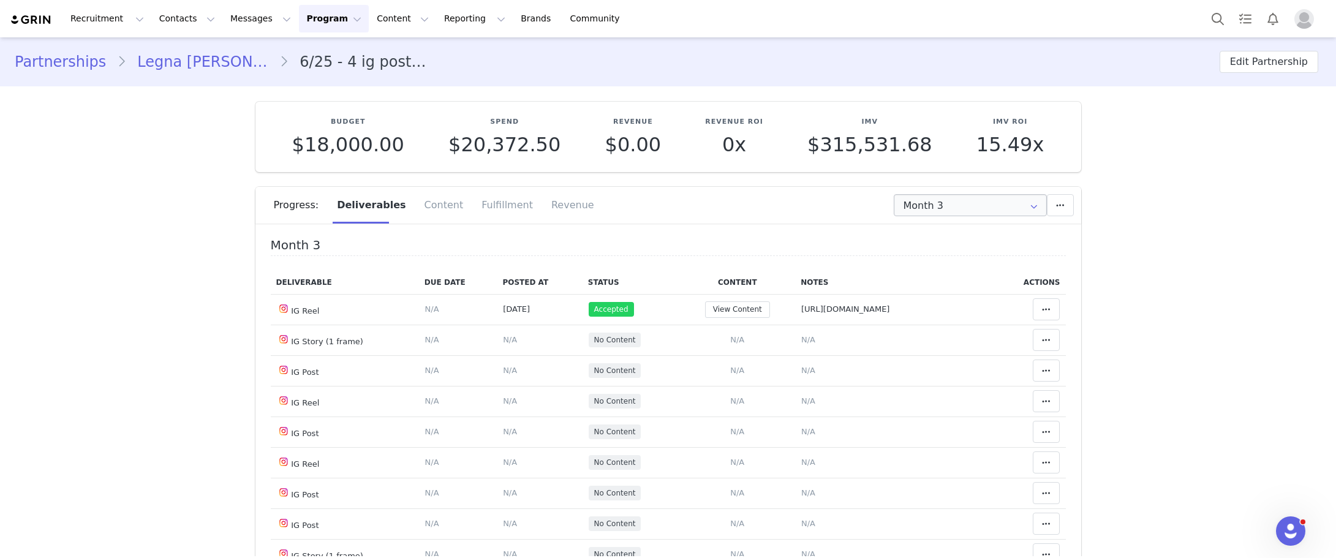
click at [1034, 203] on icon at bounding box center [1034, 205] width 20 height 22
click at [1024, 203] on icon at bounding box center [1034, 205] width 20 height 22
click at [980, 297] on li "All Months" at bounding box center [969, 300] width 161 height 21
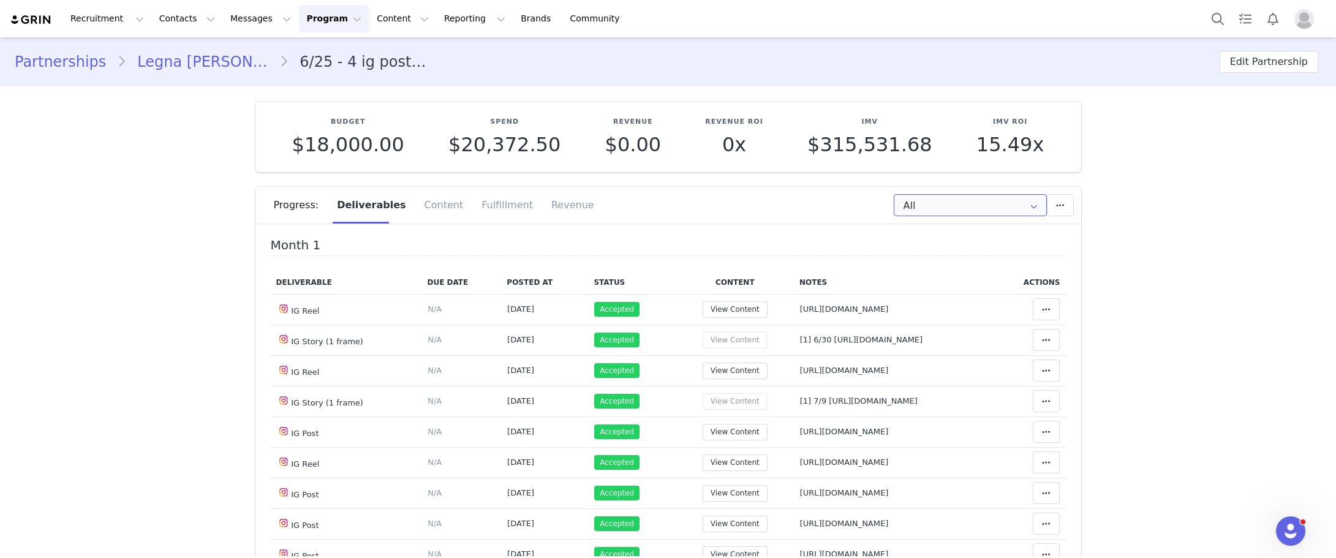
click at [977, 204] on input "All" at bounding box center [969, 205] width 153 height 22
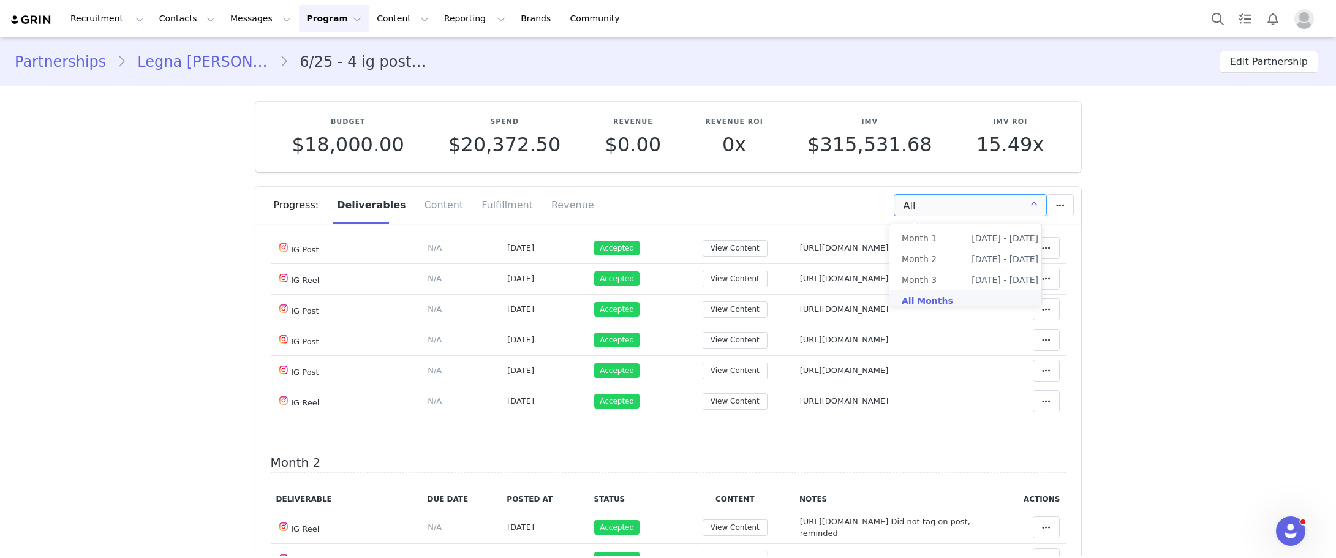
drag, startPoint x: 1190, startPoint y: 325, endPoint x: 645, endPoint y: 339, distance: 545.2
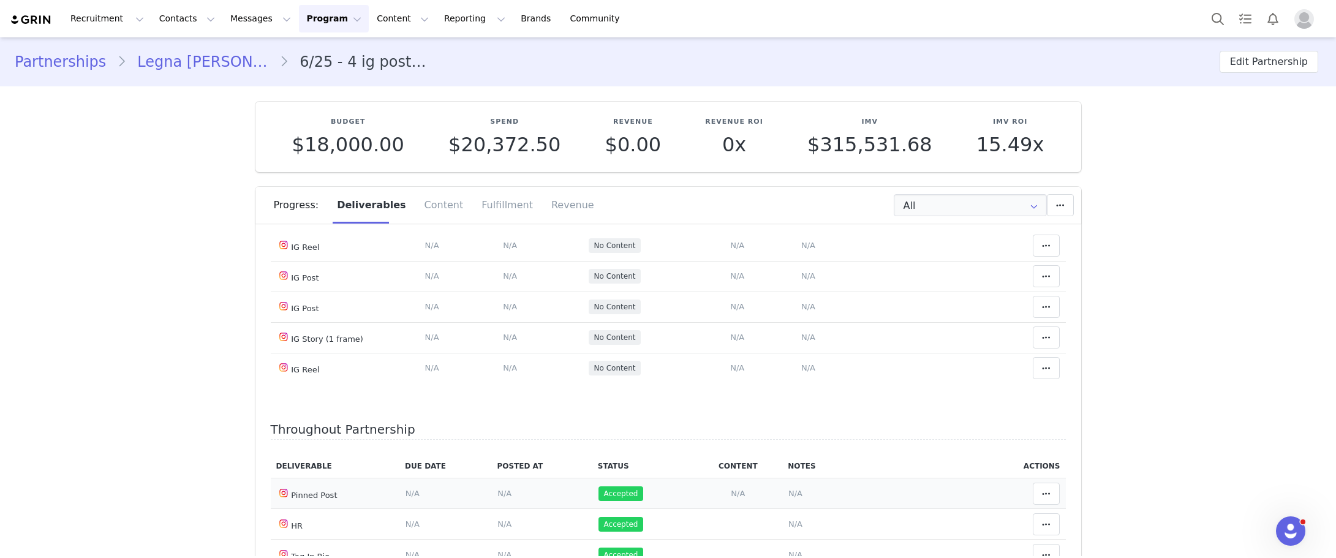
scroll to position [1075, 0]
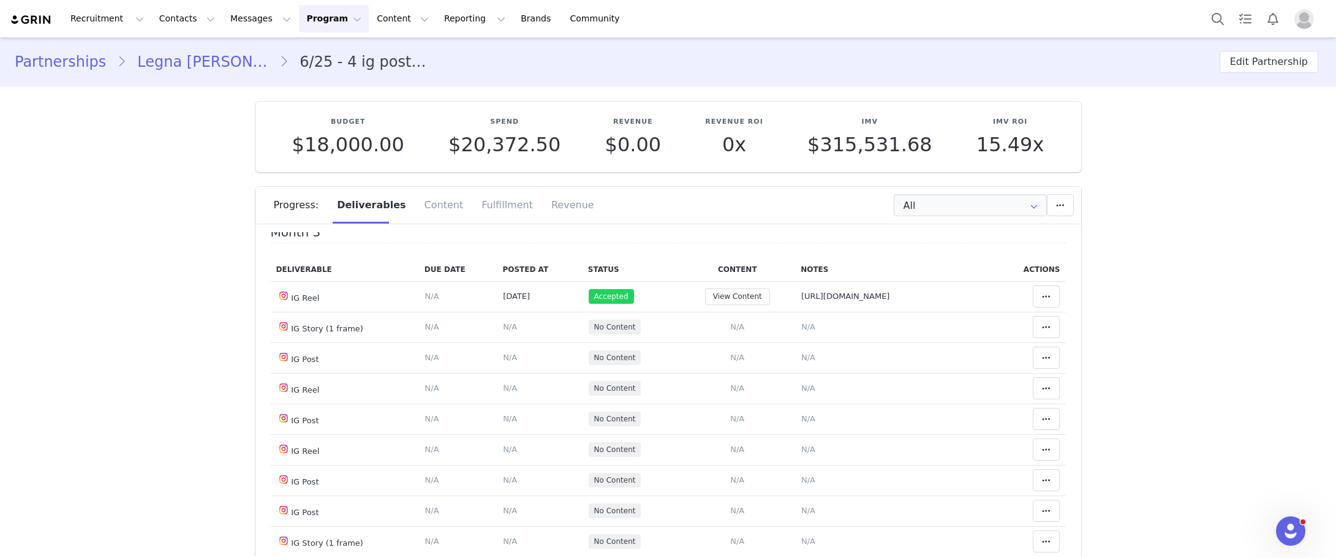
scroll to position [647, 0]
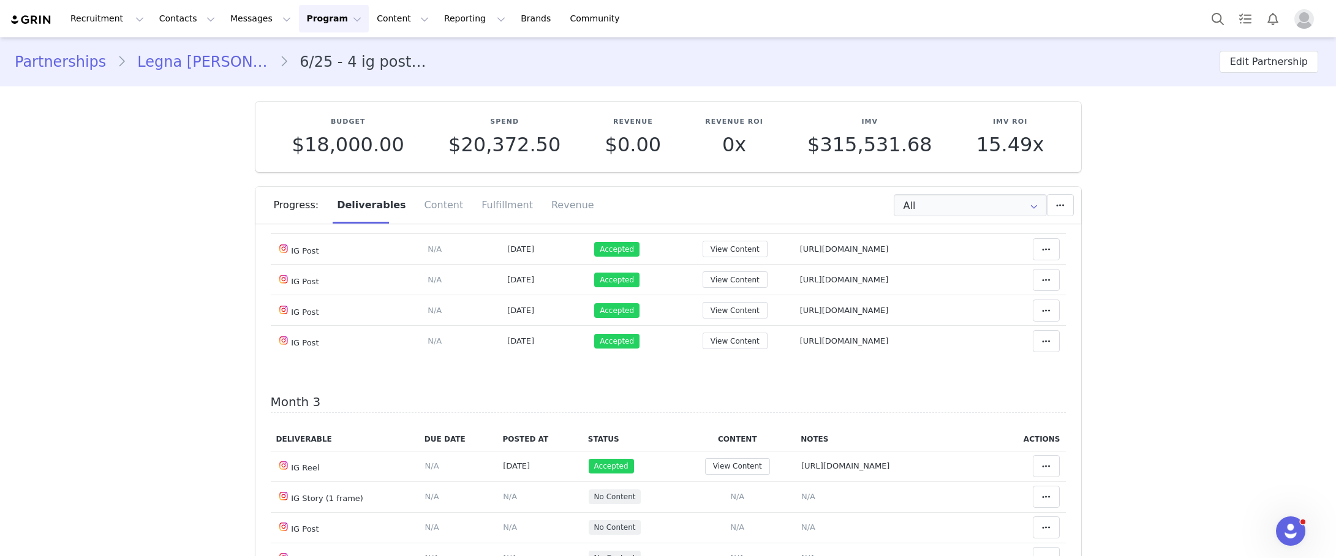
click at [976, 219] on div "Progress: Deliverables Content Fulfillment Revenue" at bounding box center [677, 205] width 807 height 37
click at [971, 211] on input "All" at bounding box center [969, 205] width 153 height 22
click at [952, 238] on li "Month 1 Jun 24th - Jul 24th" at bounding box center [969, 238] width 161 height 21
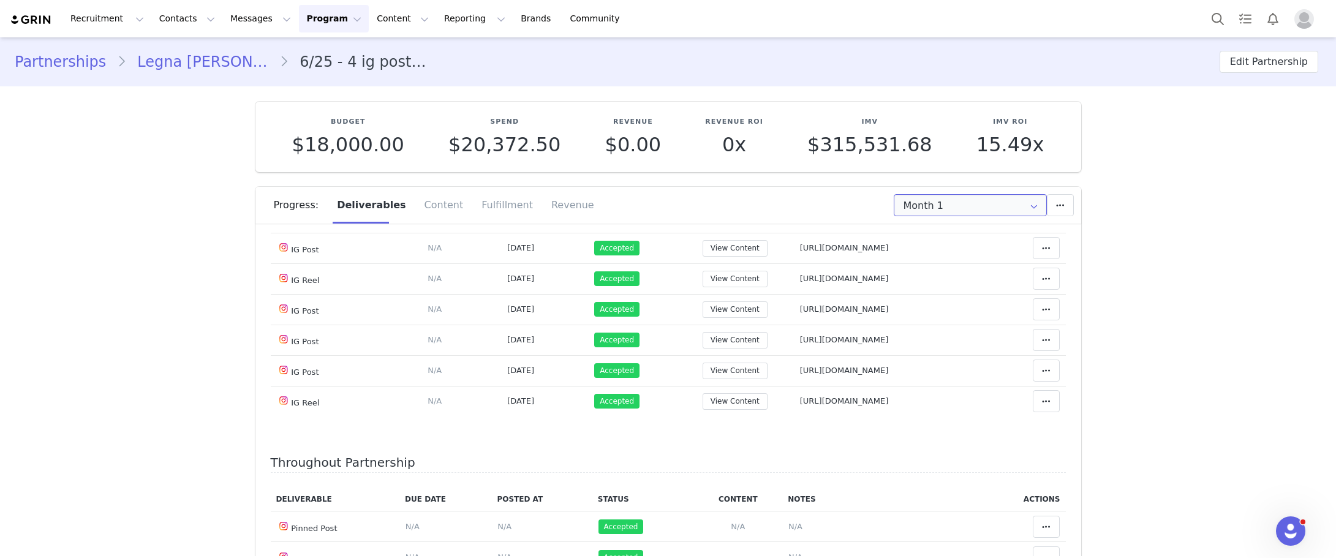
scroll to position [244, 0]
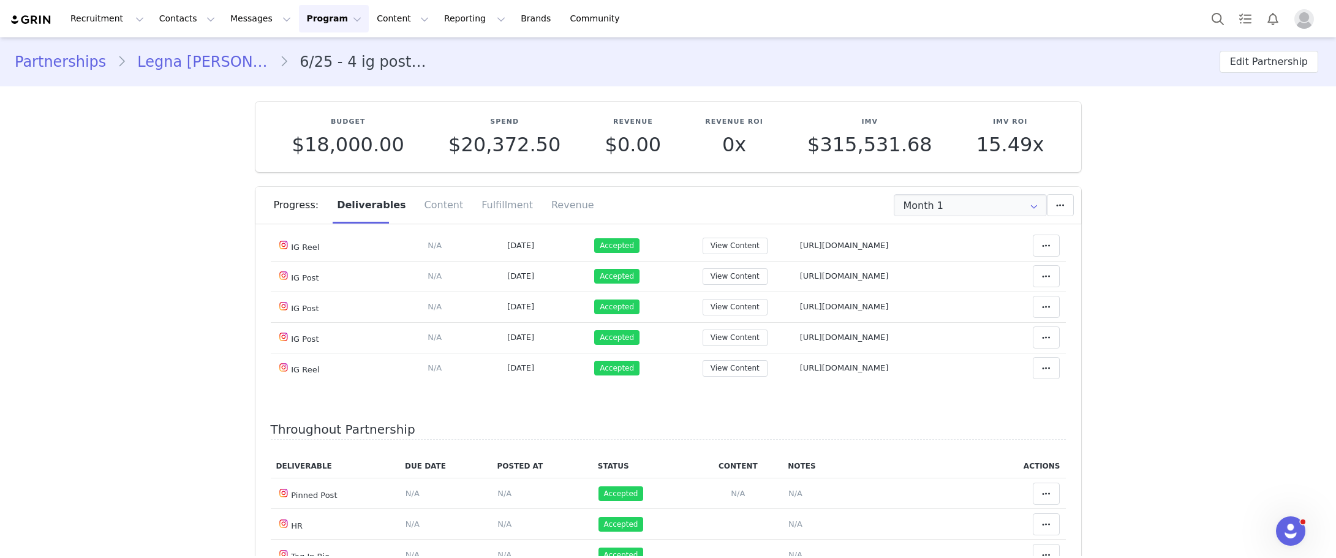
click at [964, 191] on div "Progress: Deliverables Content Fulfillment Revenue" at bounding box center [677, 205] width 807 height 37
click at [960, 205] on input "Month 1" at bounding box center [969, 205] width 153 height 22
click at [936, 282] on li "Month 3 Aug 24th - Sep 25th" at bounding box center [969, 279] width 161 height 21
type input "Month 3"
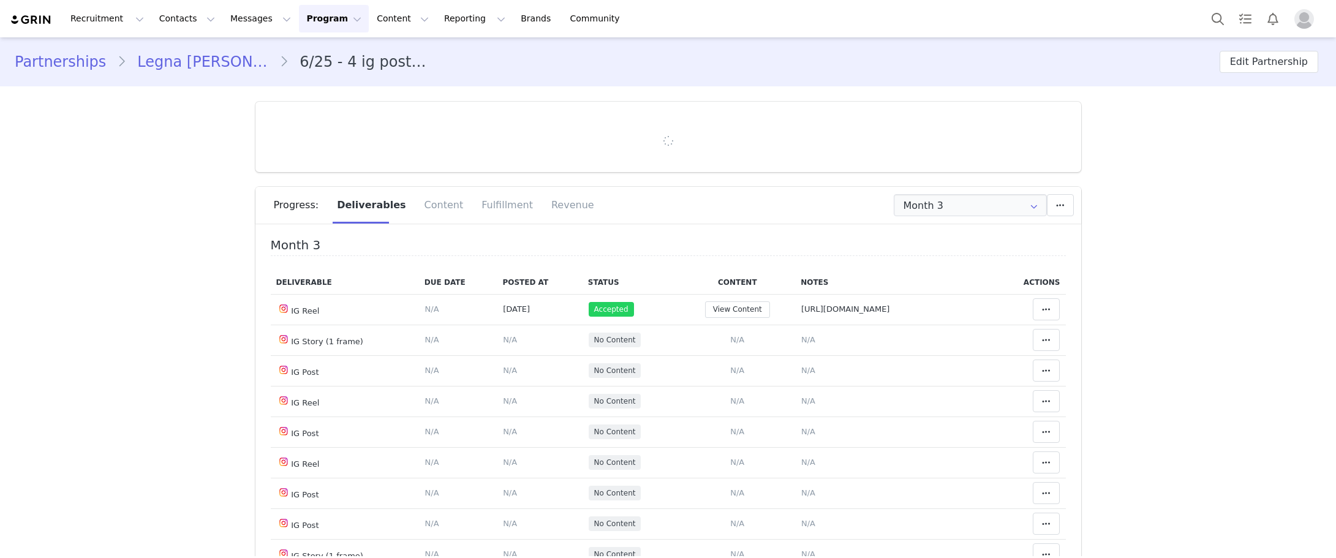
type input "+52 ([GEOGRAPHIC_DATA])"
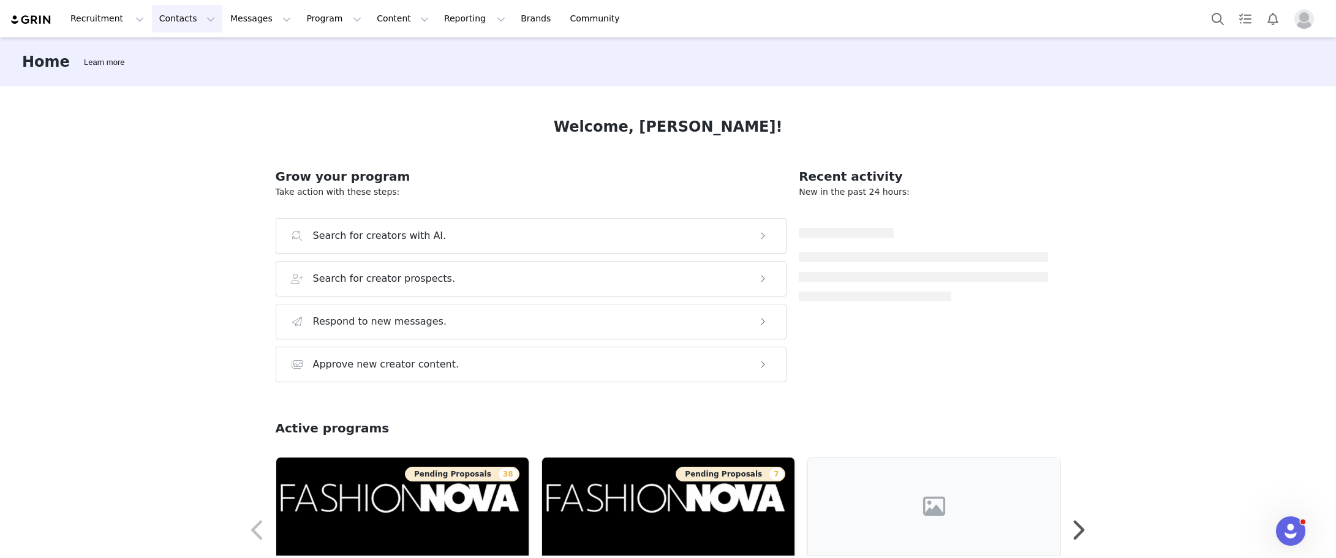
click at [181, 20] on button "Contacts Contacts" at bounding box center [187, 19] width 70 height 28
click at [174, 51] on p "Creators" at bounding box center [168, 54] width 37 height 13
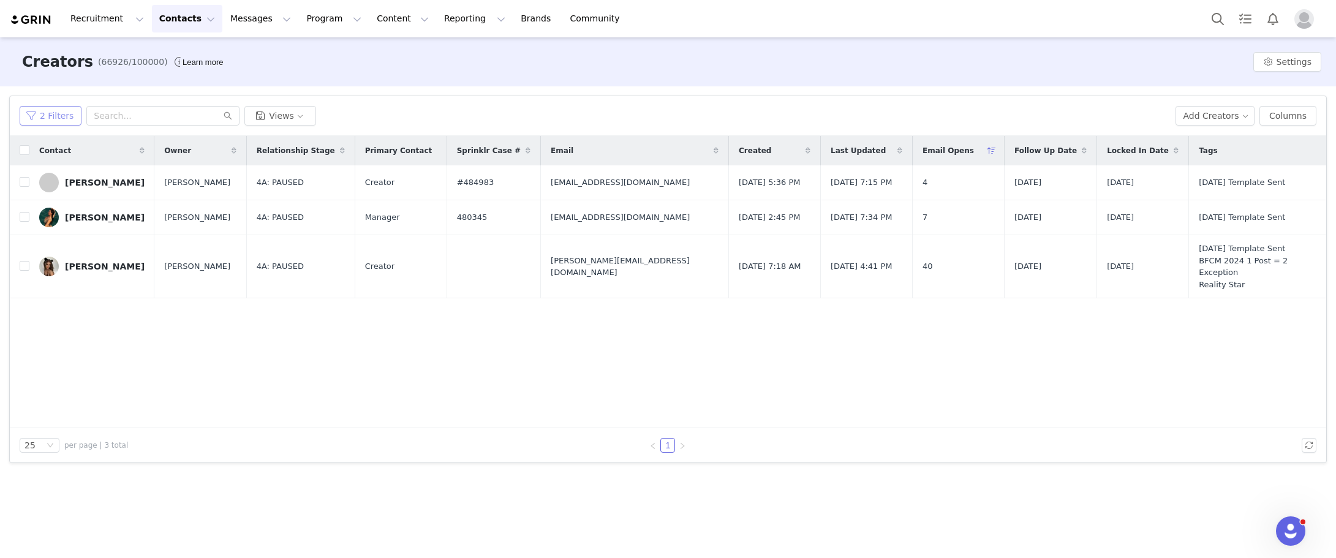
click at [51, 122] on button "2 Filters" at bounding box center [51, 116] width 62 height 20
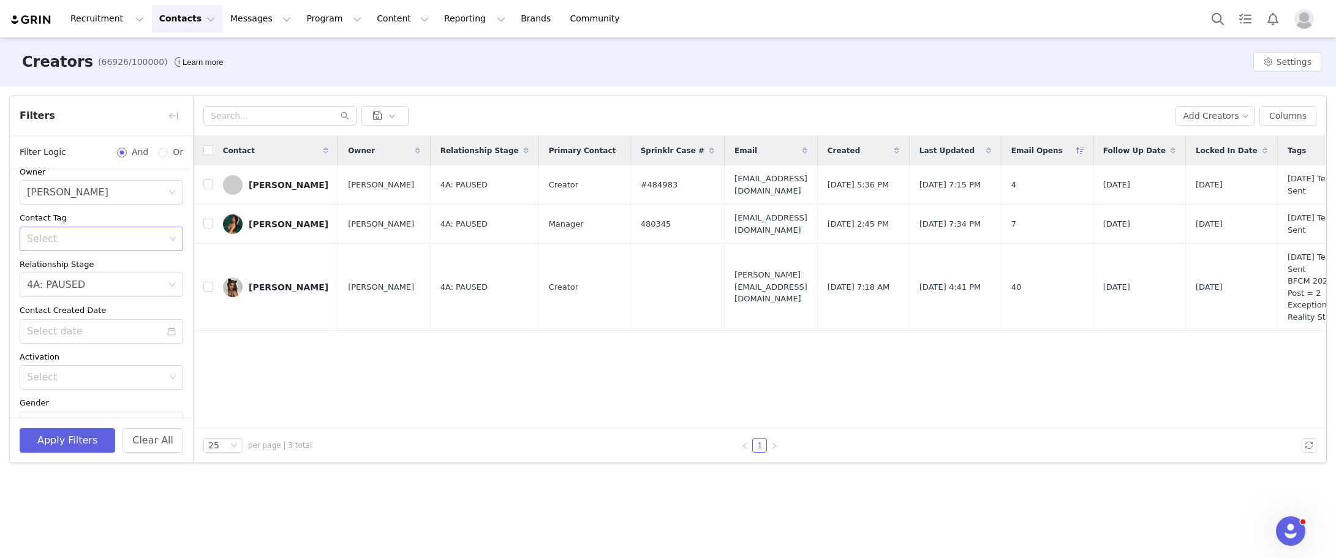
scroll to position [61, 0]
click at [168, 284] on icon "icon: close-circle" at bounding box center [171, 282] width 7 height 7
click at [136, 283] on div "Select" at bounding box center [94, 283] width 135 height 12
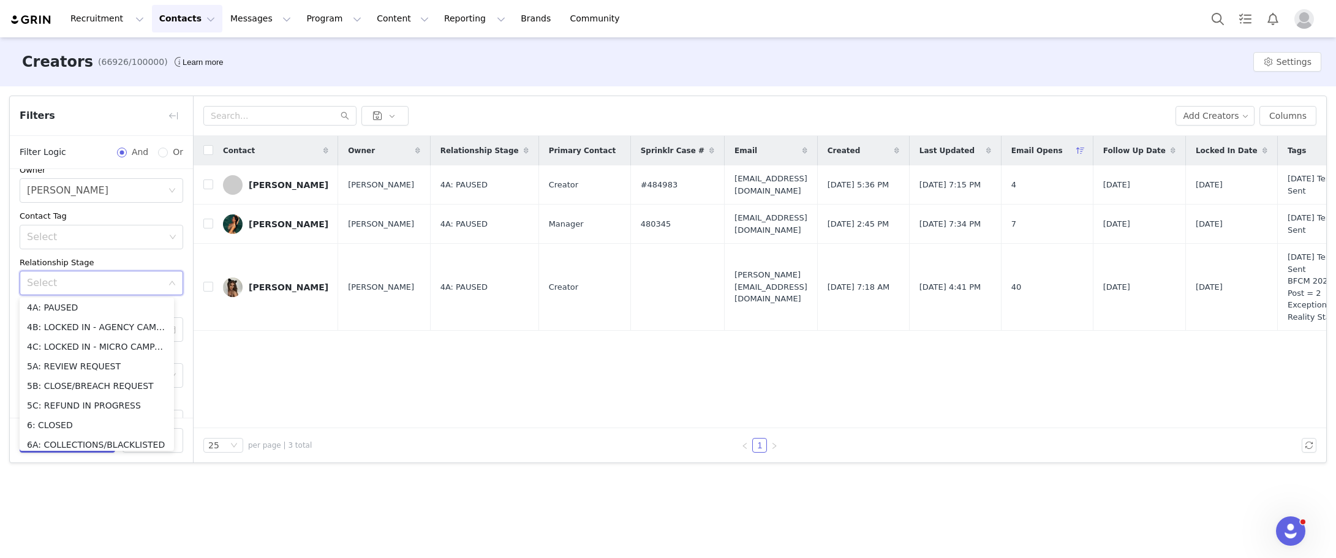
drag, startPoint x: 156, startPoint y: 280, endPoint x: 171, endPoint y: 286, distance: 16.3
click at [157, 282] on div "Select" at bounding box center [97, 282] width 141 height 23
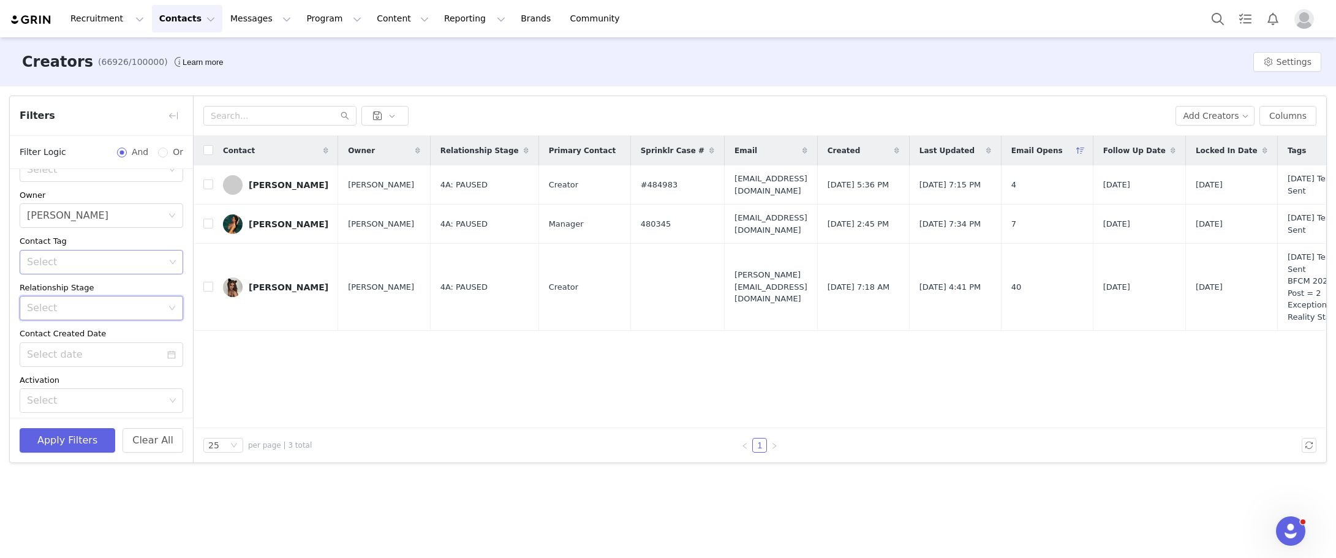
scroll to position [0, 0]
click at [129, 293] on div "Select" at bounding box center [96, 298] width 138 height 12
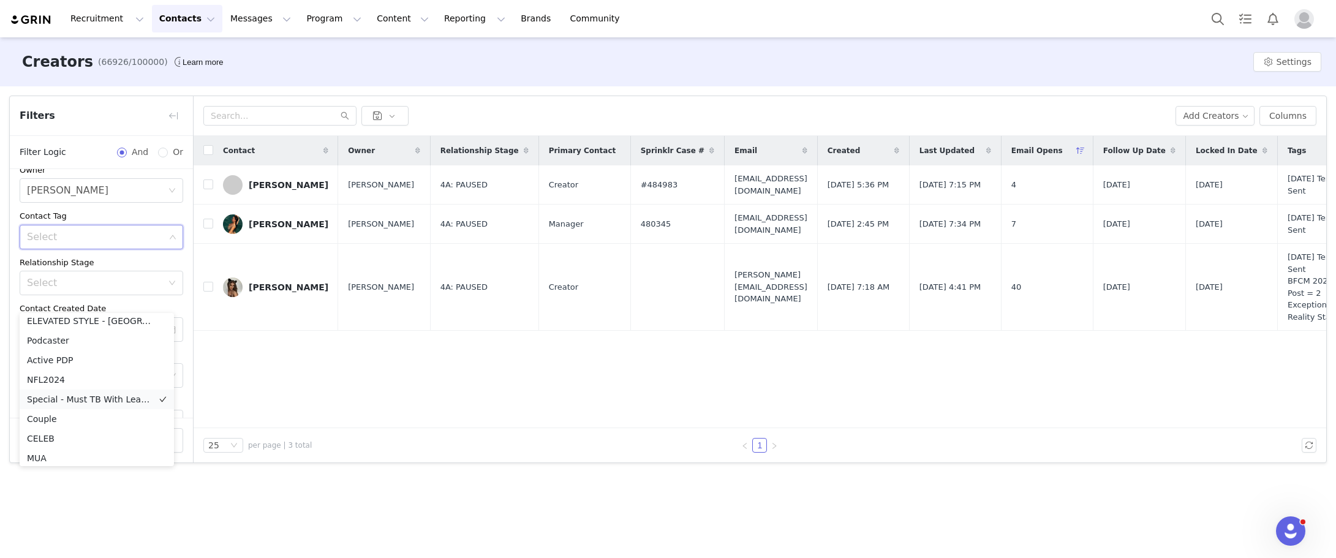
scroll to position [612, 0]
click at [169, 236] on icon "icon: down" at bounding box center [172, 236] width 7 height 7
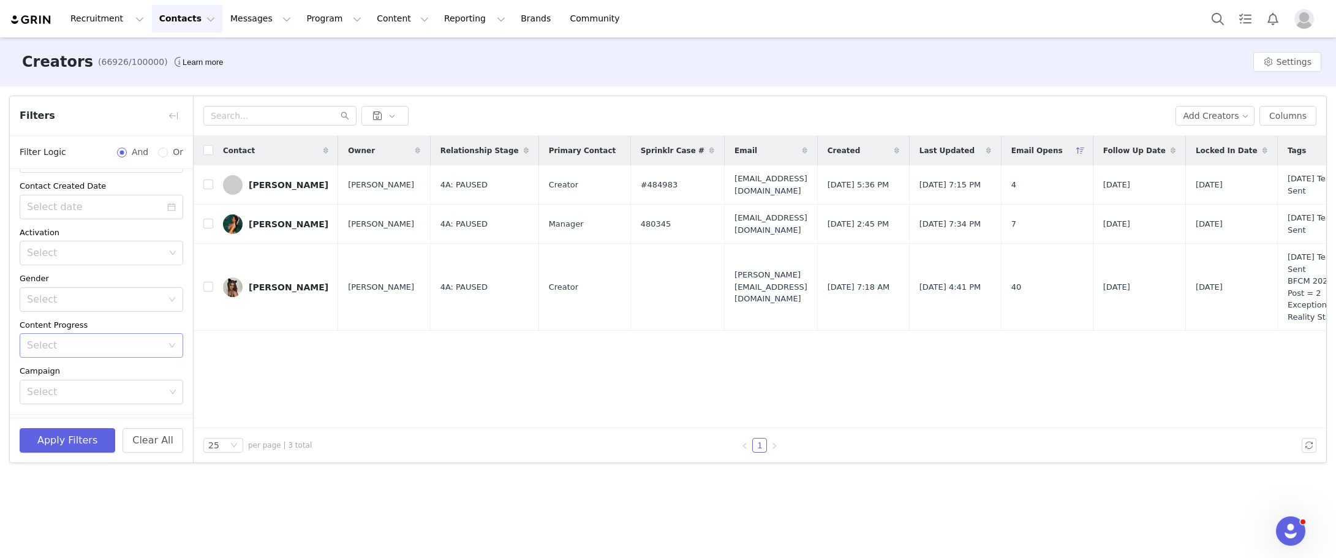
scroll to position [220, 0]
click at [127, 313] on div "Select" at bounding box center [94, 309] width 135 height 12
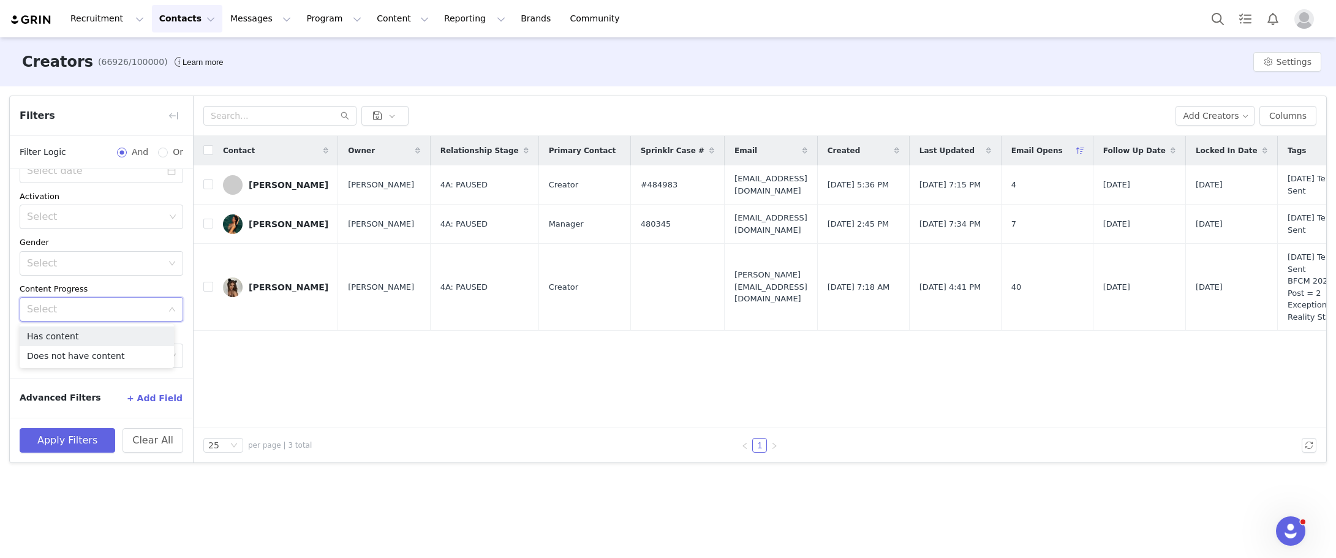
click at [175, 280] on div "Archived Select Owner Select [PERSON_NAME] Contact Tag Select Relationship Stag…" at bounding box center [101, 163] width 183 height 429
click at [141, 351] on div "Select" at bounding box center [96, 356] width 138 height 12
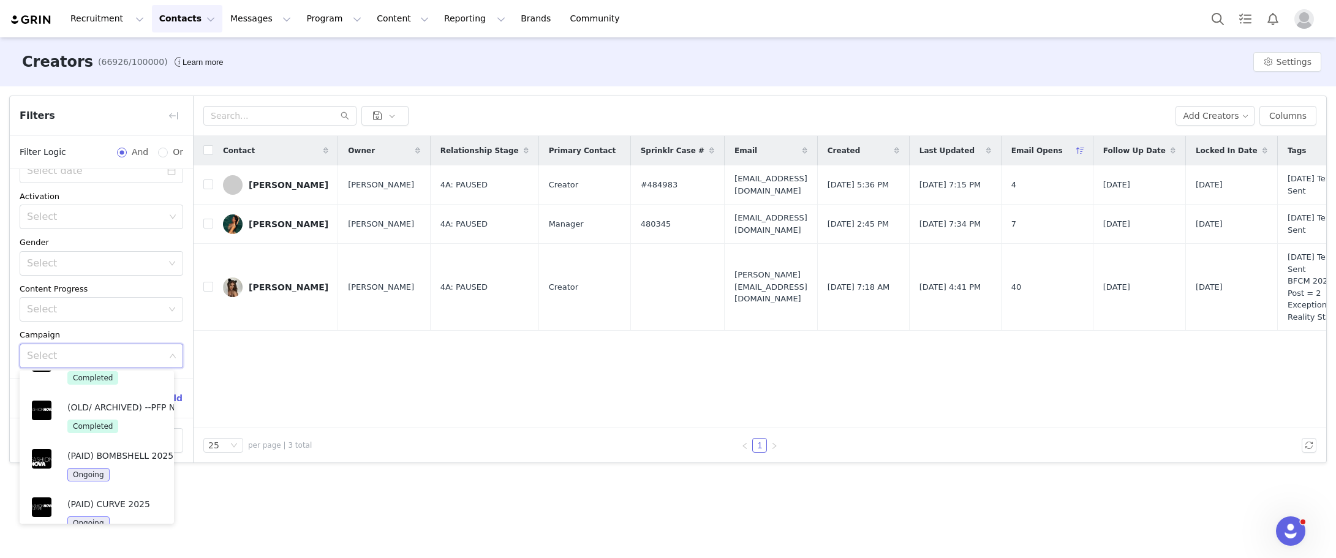
click at [179, 325] on div "Archived Select Owner Select [PERSON_NAME] Contact Tag Select Relationship Stag…" at bounding box center [101, 163] width 183 height 429
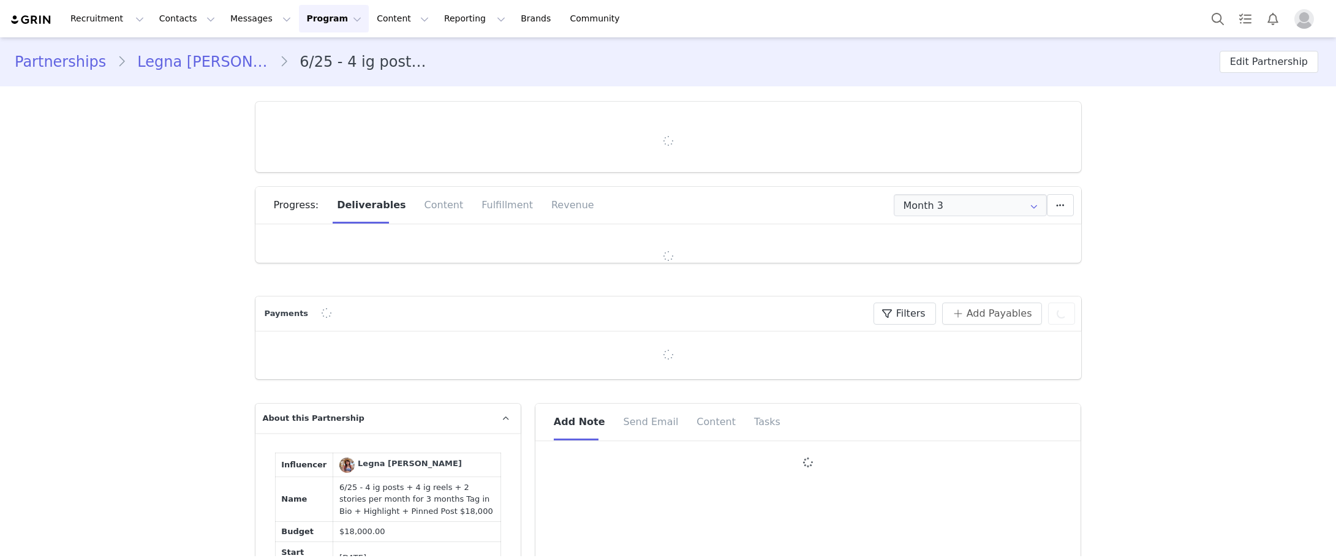
type input "+52 ([GEOGRAPHIC_DATA])"
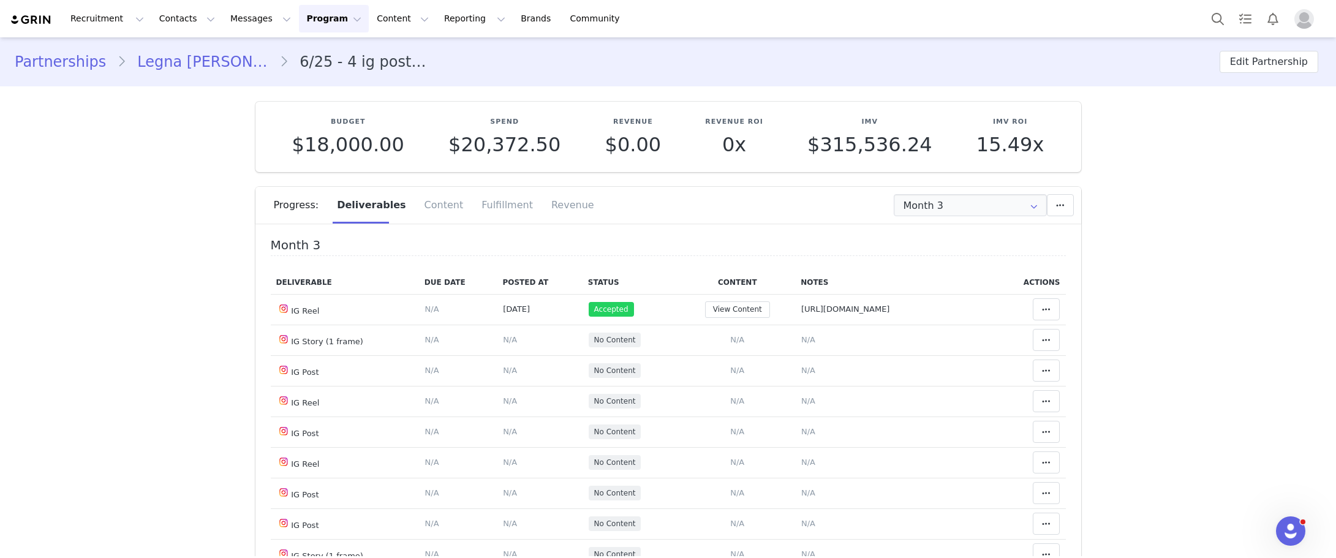
click at [173, 58] on link "Legna [PERSON_NAME]" at bounding box center [202, 62] width 153 height 22
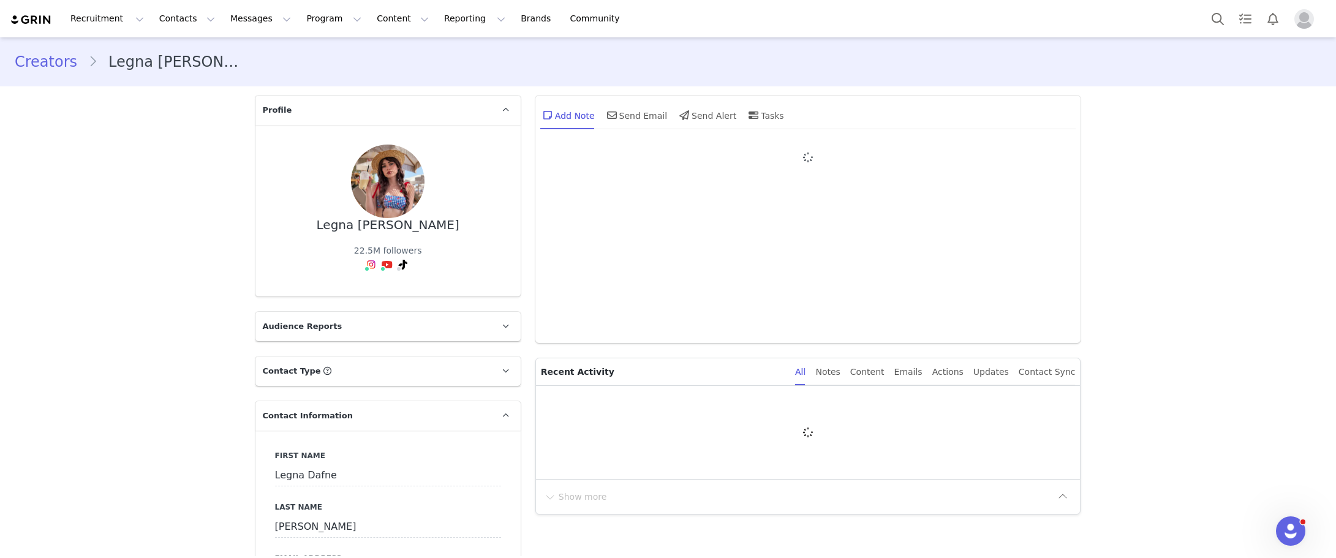
type input "+52 ([GEOGRAPHIC_DATA])"
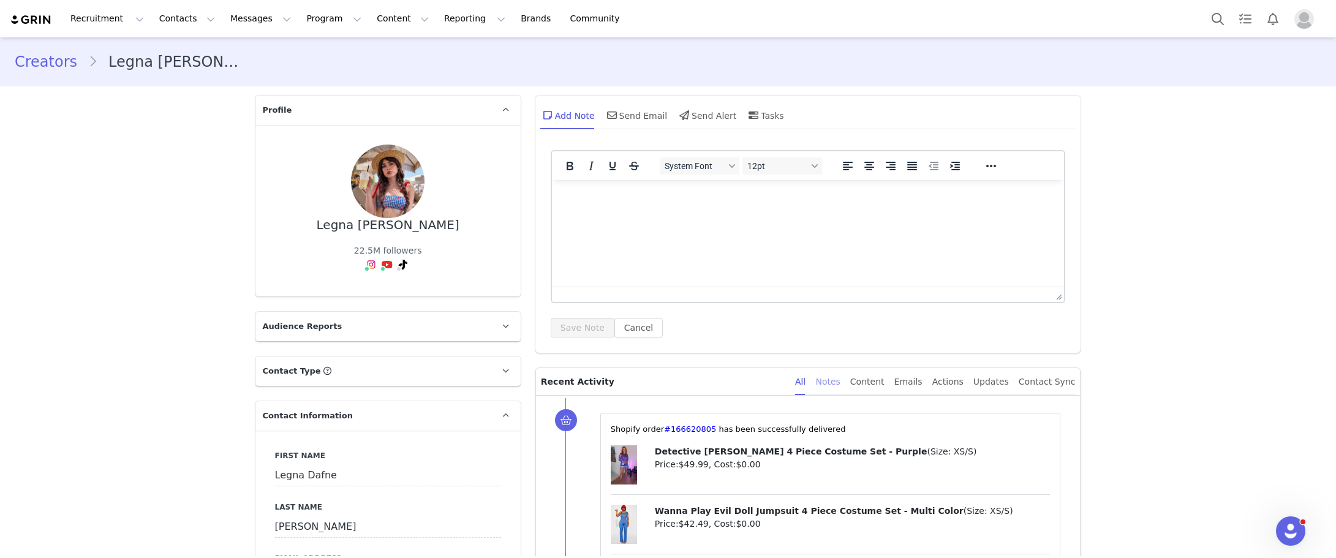
click at [840, 380] on div "Notes" at bounding box center [827, 382] width 24 height 28
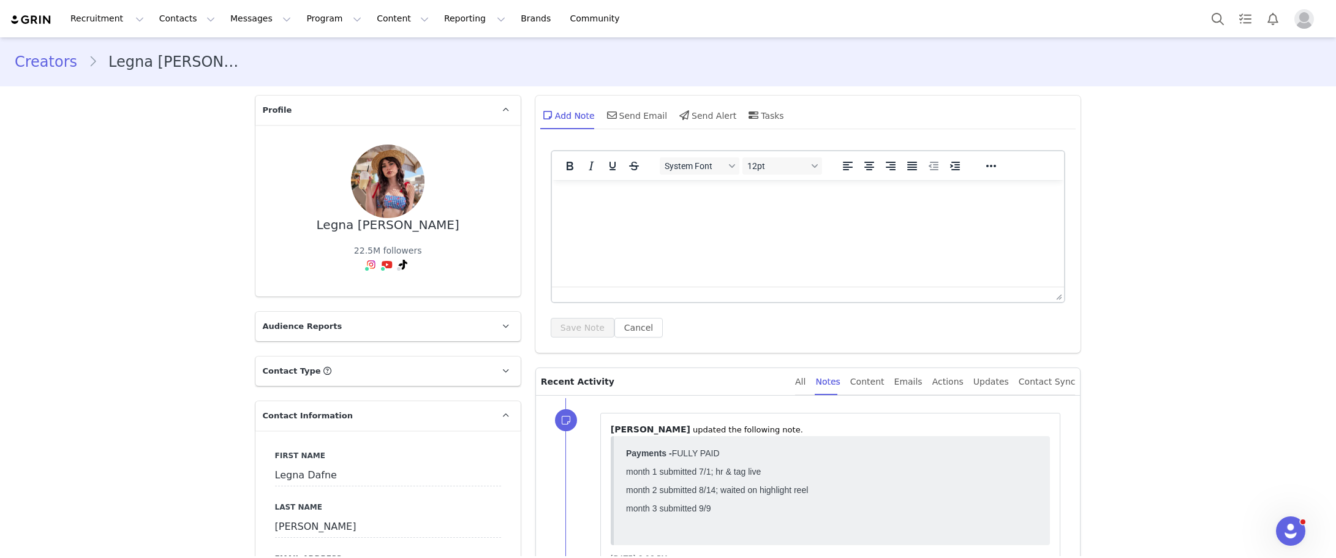
click at [770, 213] on html at bounding box center [807, 196] width 513 height 33
click at [675, 209] on html at bounding box center [807, 196] width 513 height 33
drag, startPoint x: 1176, startPoint y: 446, endPoint x: 919, endPoint y: 433, distance: 258.1
click at [618, 213] on html at bounding box center [807, 196] width 513 height 33
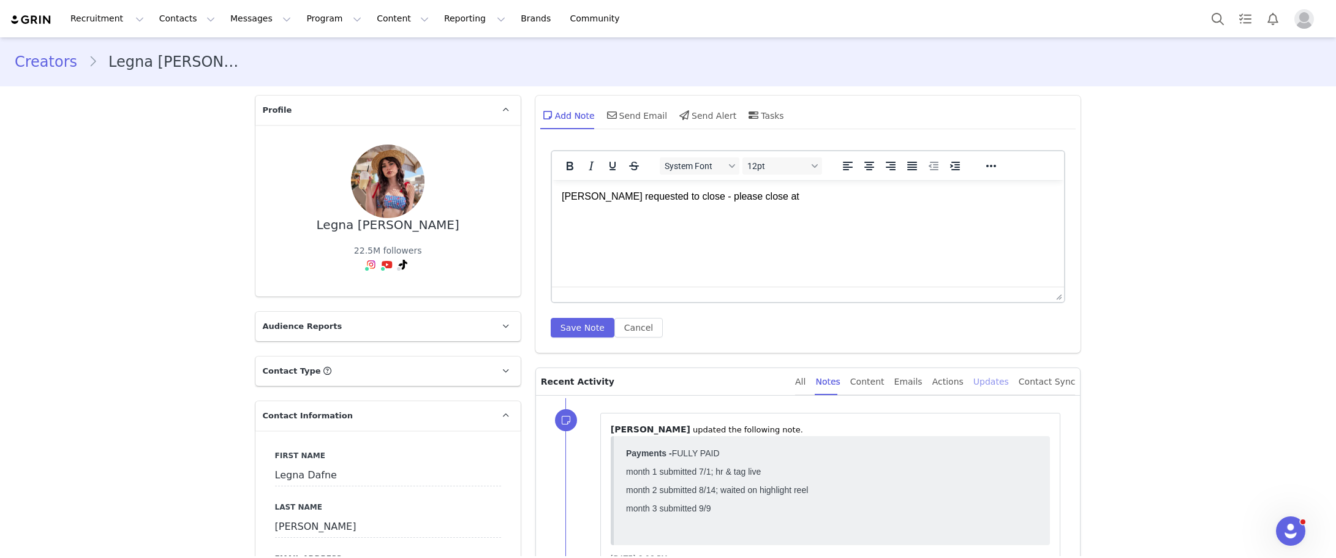
drag, startPoint x: 1137, startPoint y: 440, endPoint x: 1007, endPoint y: 370, distance: 147.1
click at [808, 198] on p "[PERSON_NAME] requested to close - please close at" at bounding box center [807, 196] width 493 height 13
click at [669, 195] on p "Alex requested to close - please close once she's done with the month." at bounding box center [807, 196] width 493 height 13
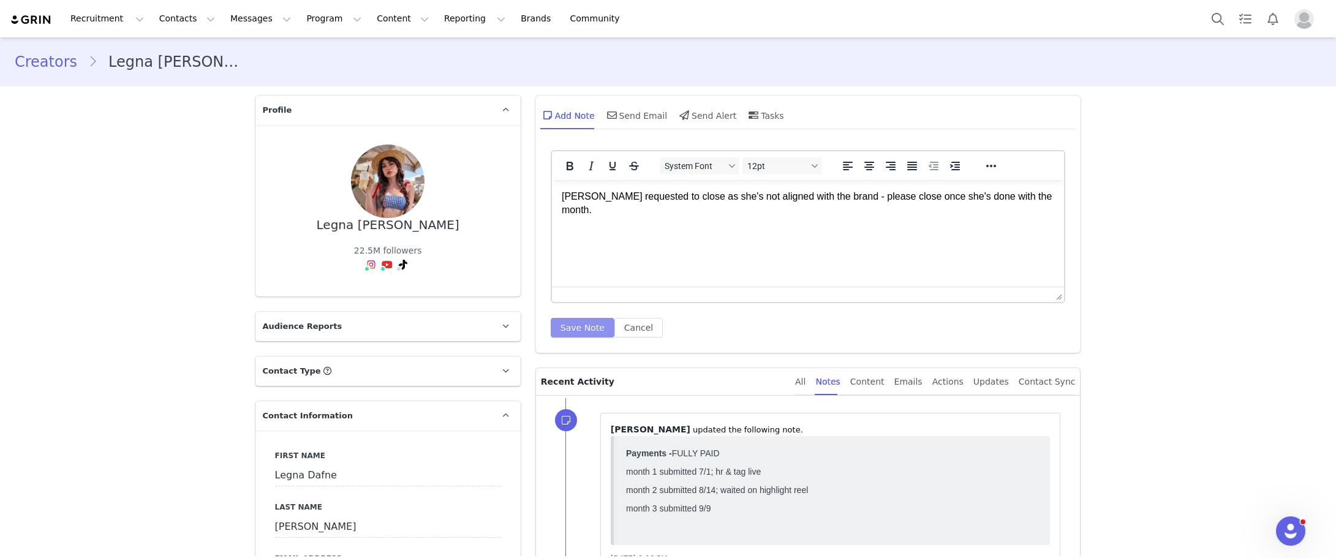
click at [582, 329] on button "Save Note" at bounding box center [583, 328] width 64 height 20
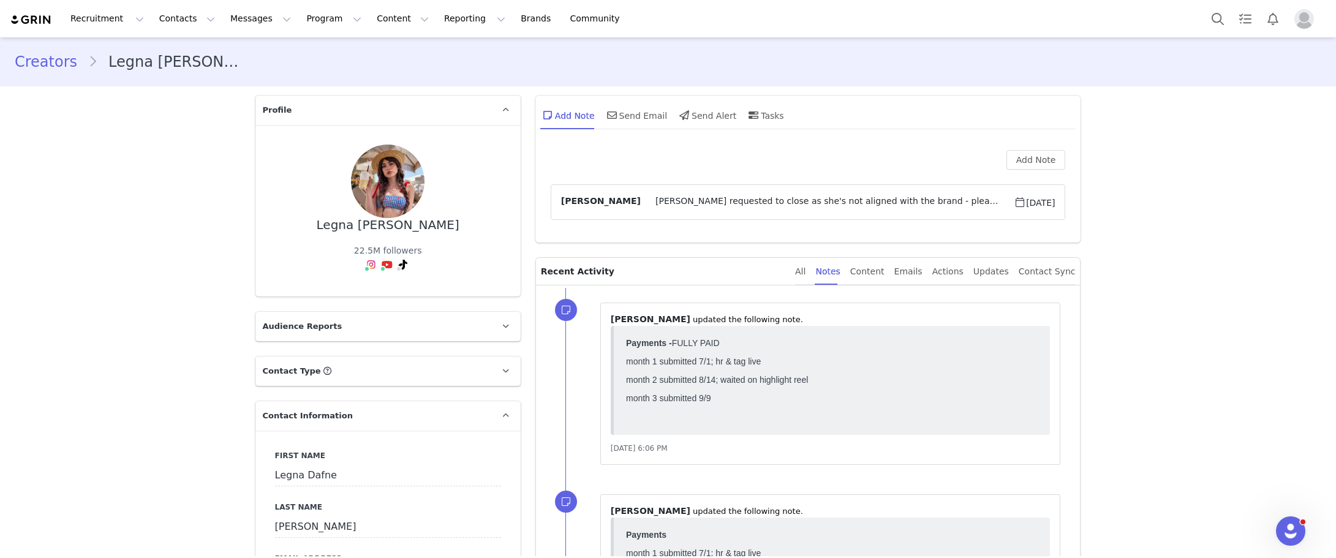
click at [870, 271] on div "Content" at bounding box center [867, 272] width 34 height 28
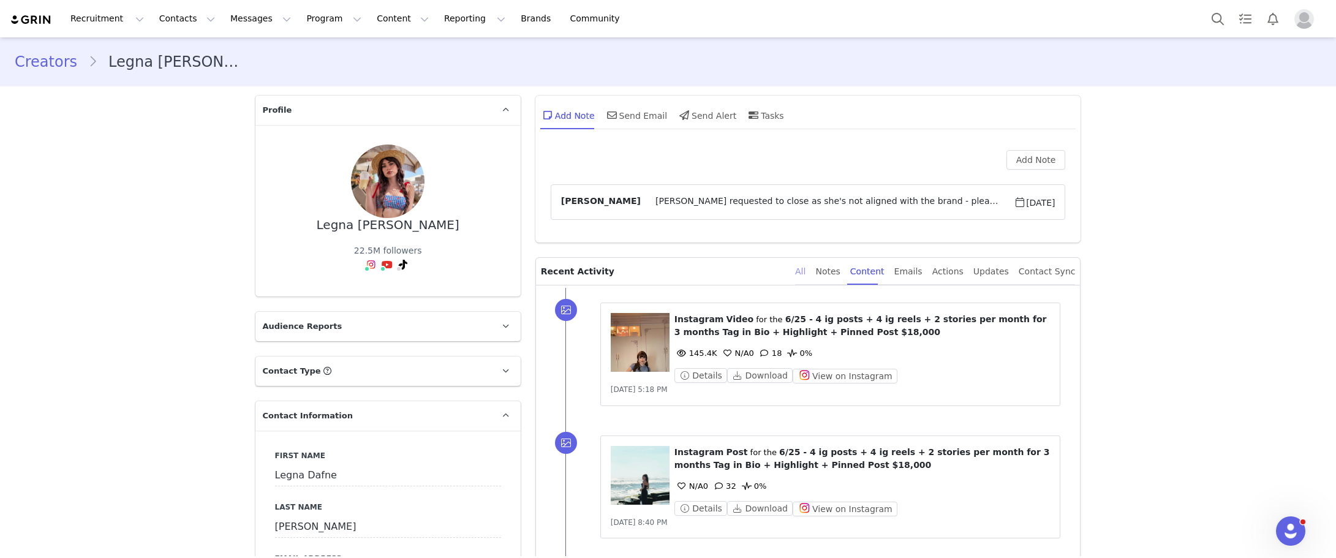
click at [805, 270] on div "All" at bounding box center [800, 272] width 10 height 28
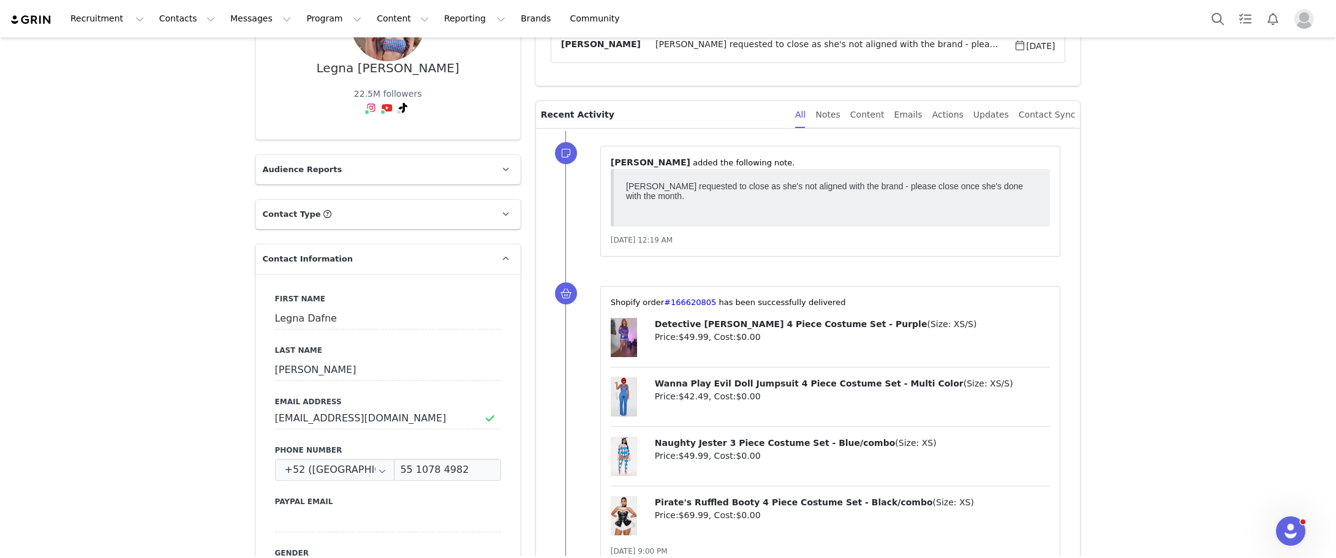
scroll to position [184, 0]
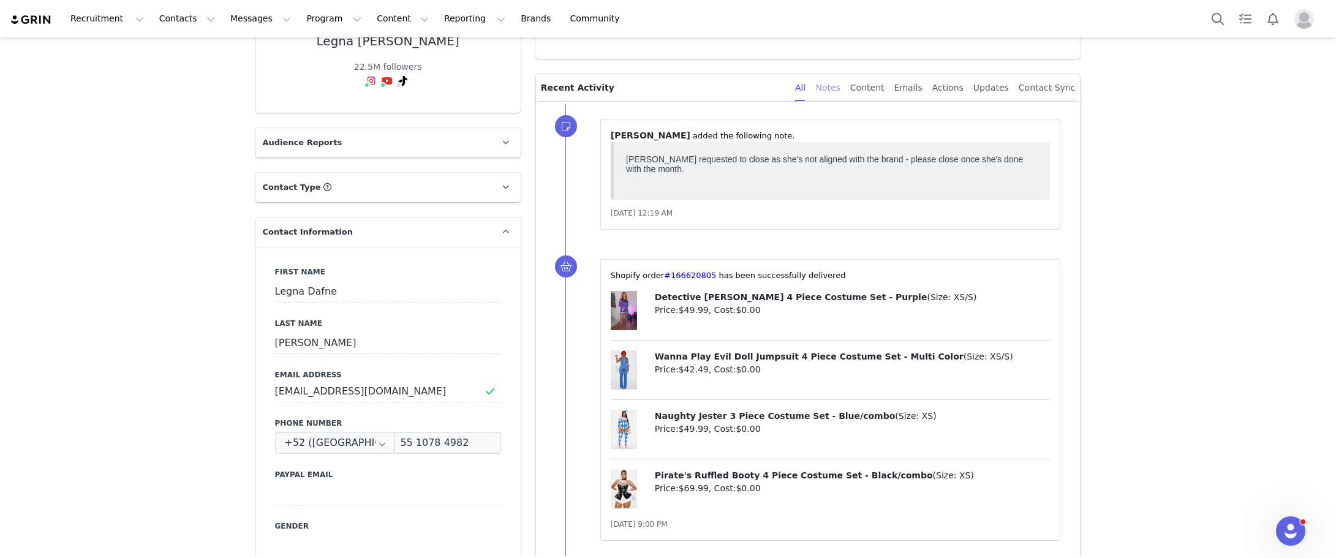
click at [840, 92] on div "Notes" at bounding box center [827, 88] width 24 height 28
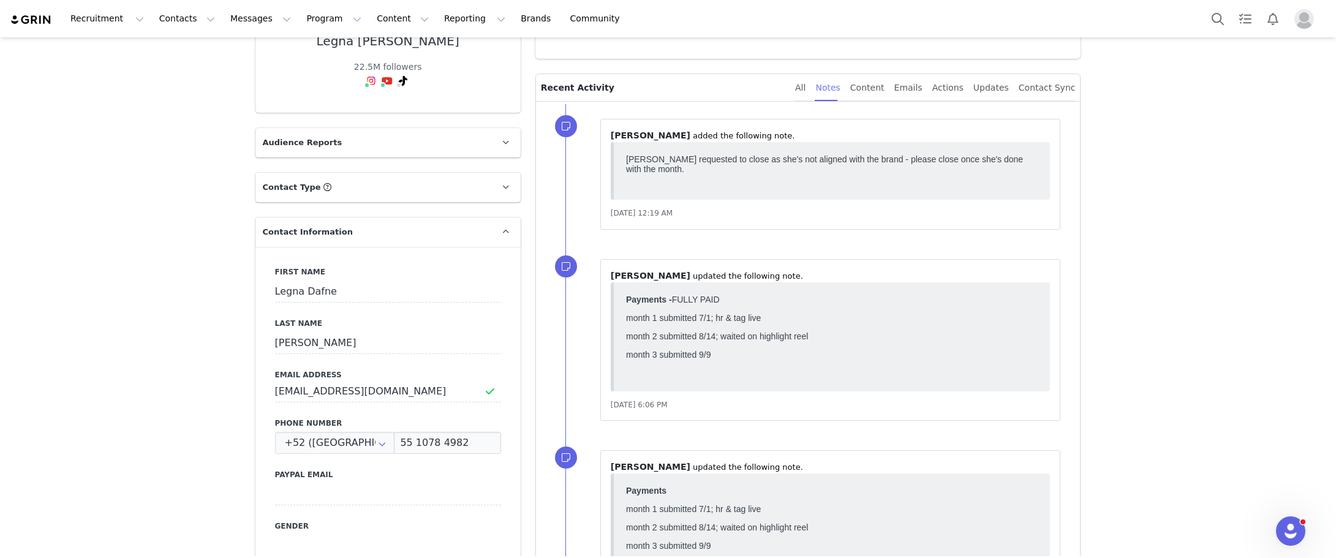
scroll to position [0, 0]
click at [805, 93] on div "All" at bounding box center [800, 88] width 10 height 28
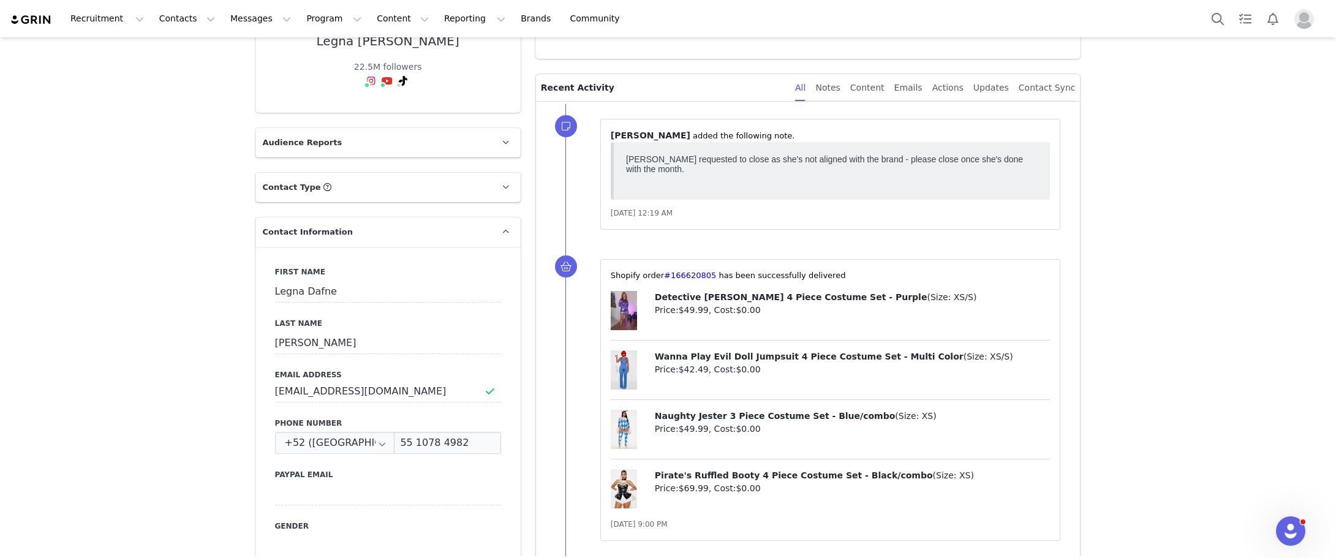
click at [565, 530] on div "⁨Shopify⁩ order⁨ #166620805 ⁩ has been successfully delivered Detective Damsel …" at bounding box center [822, 399] width 515 height 311
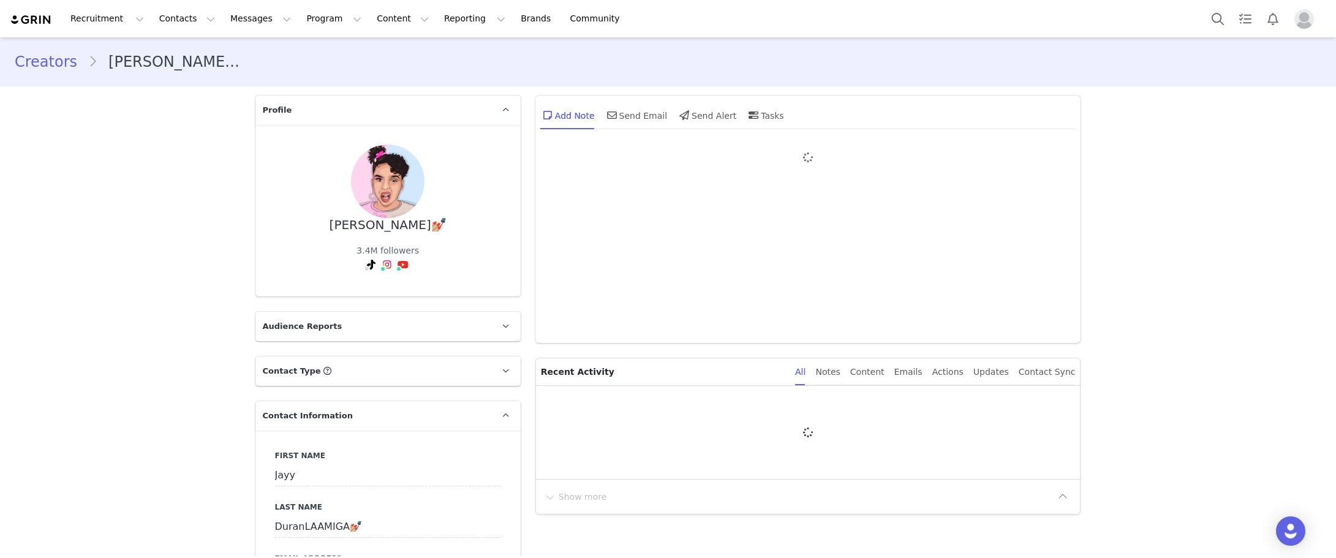
type input "+1 ([GEOGRAPHIC_DATA])"
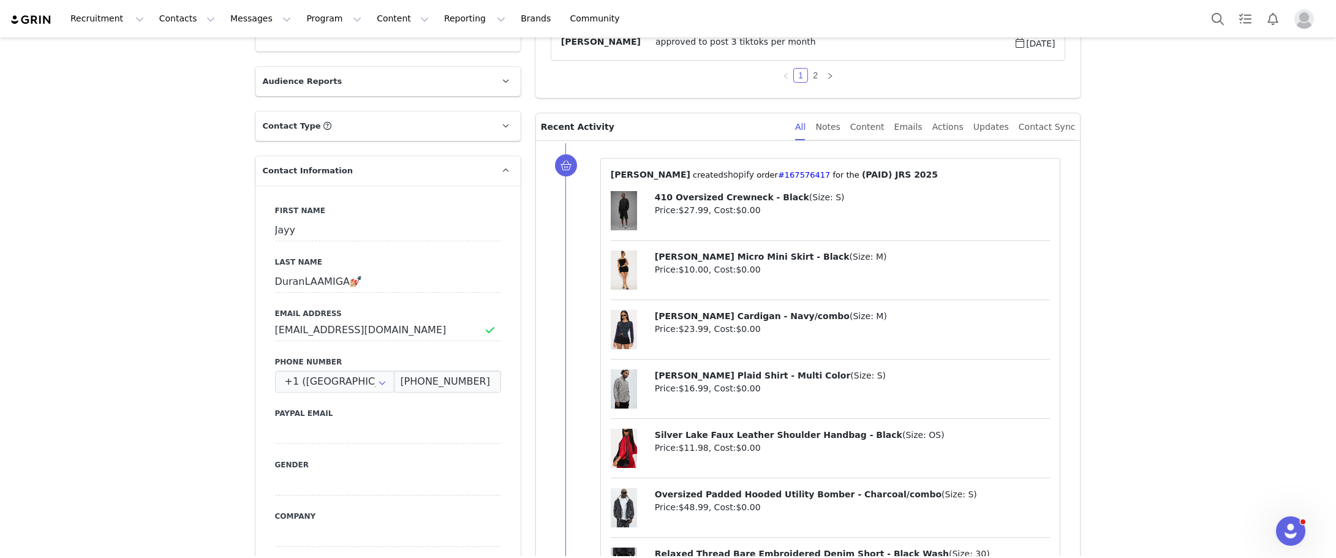
scroll to position [612, 0]
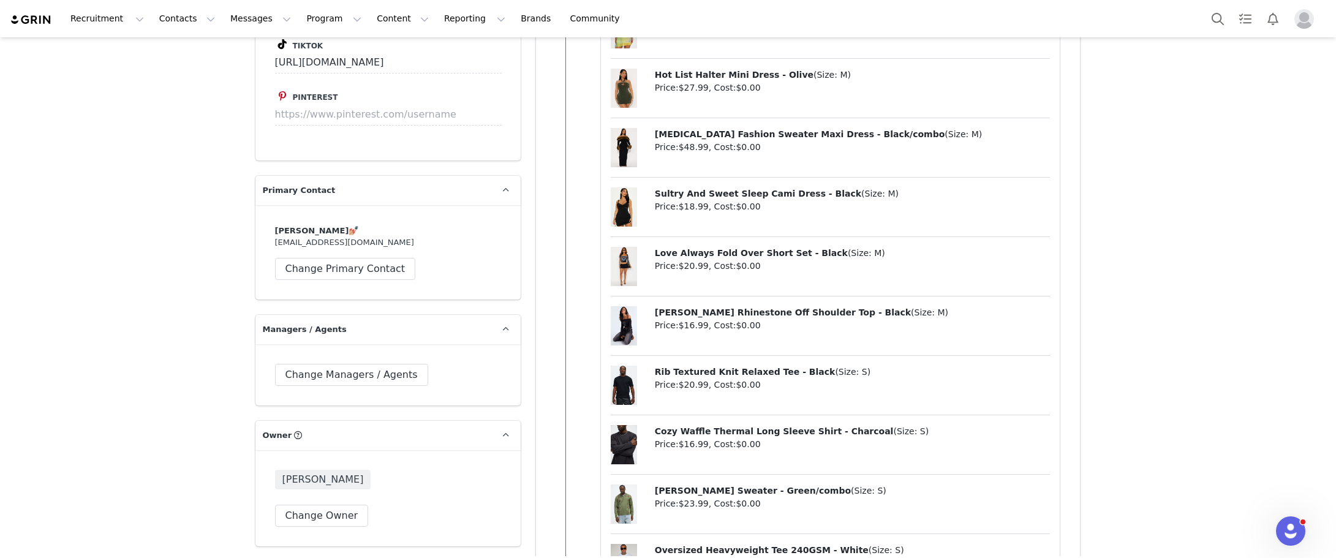
scroll to position [3184, 0]
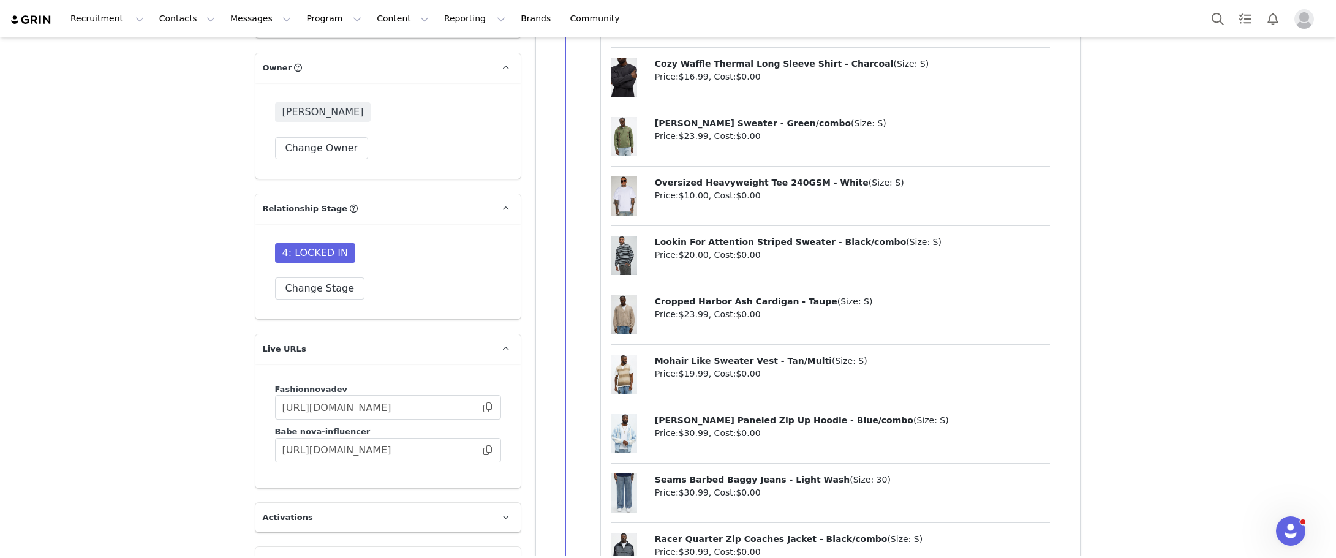
drag, startPoint x: 1249, startPoint y: 178, endPoint x: 1224, endPoint y: 183, distance: 25.7
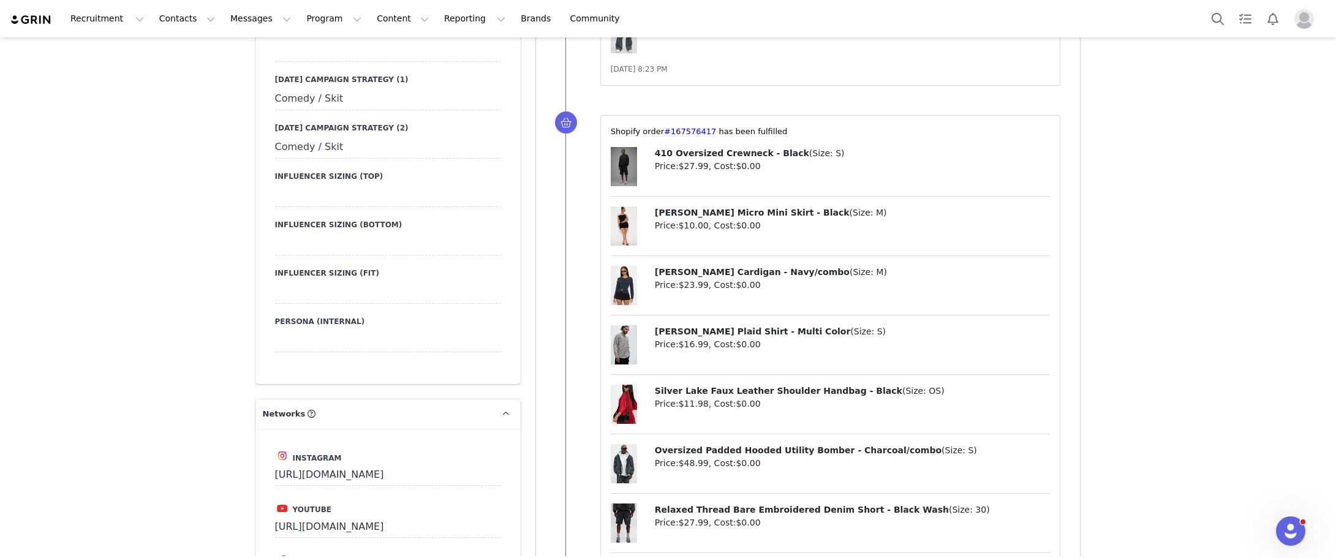
scroll to position [2143, 0]
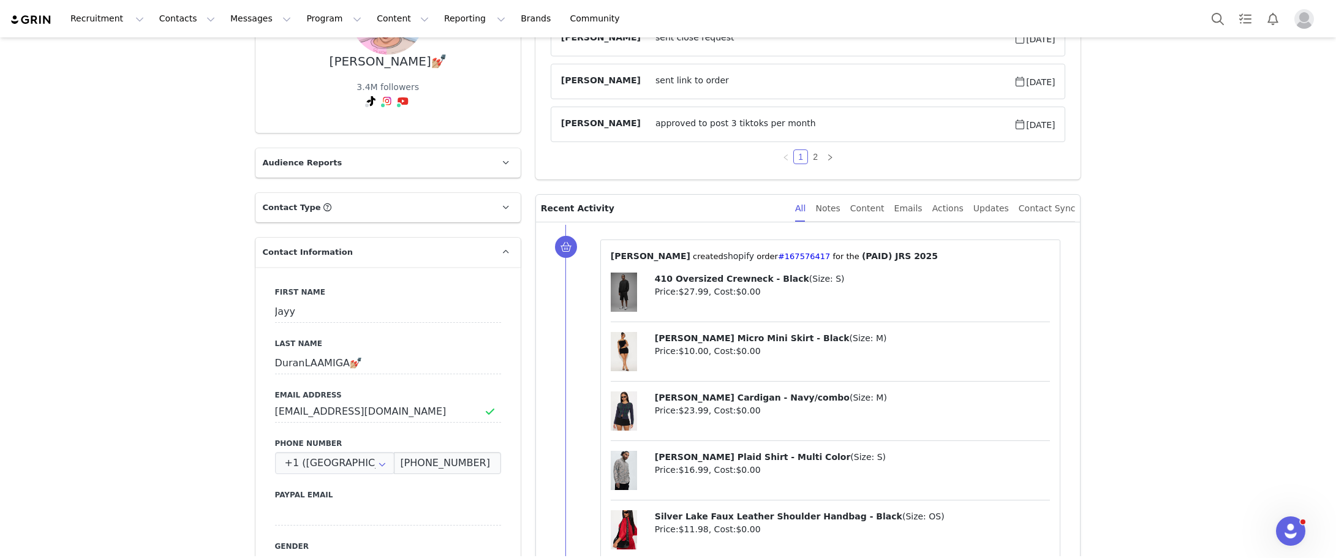
scroll to position [0, 0]
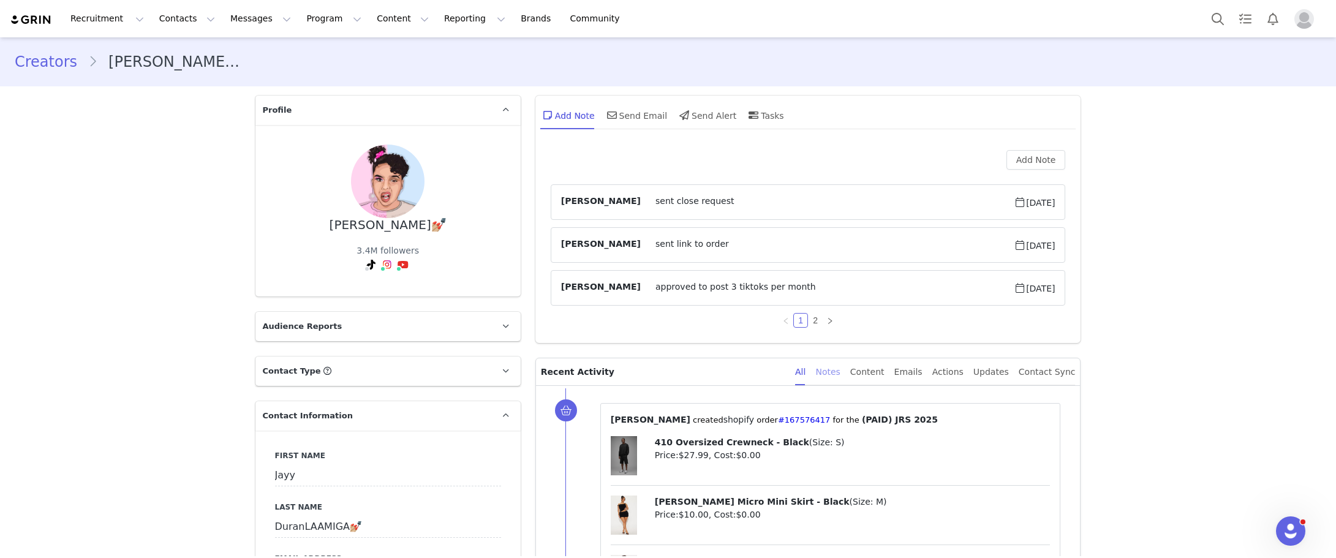
click at [840, 373] on div "Notes" at bounding box center [827, 372] width 24 height 28
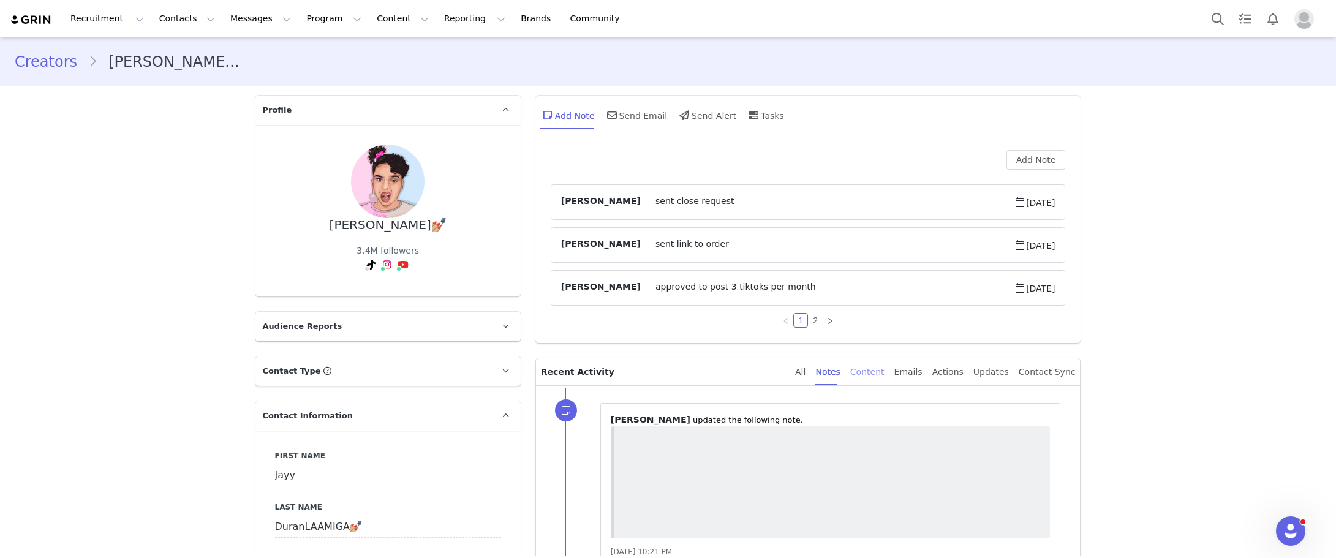
scroll to position [61, 0]
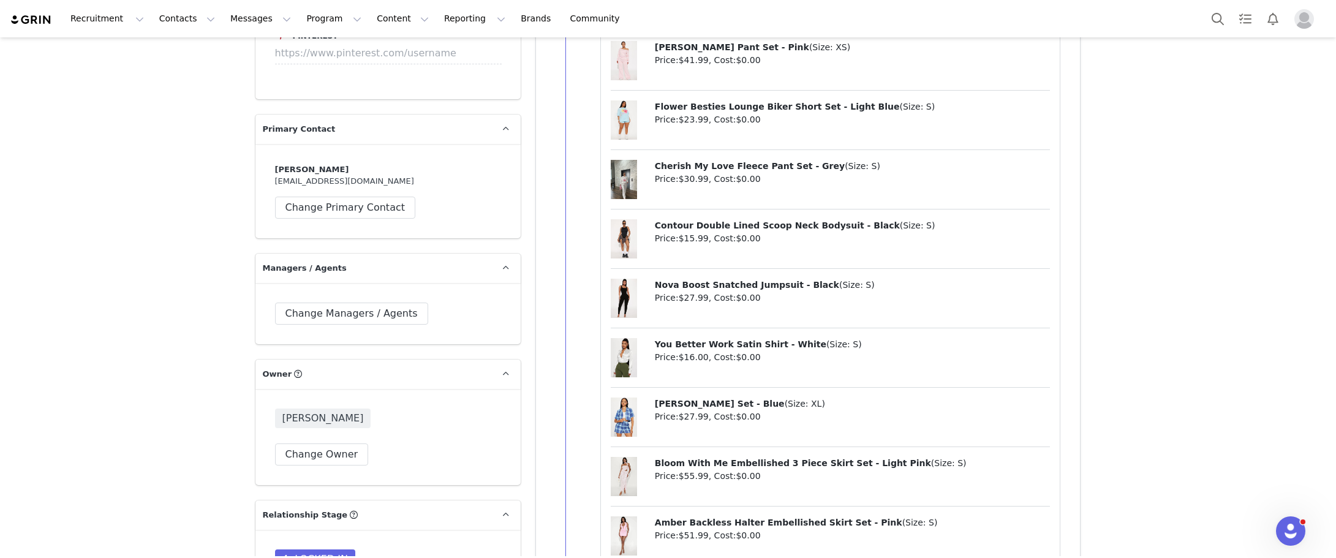
scroll to position [2939, 0]
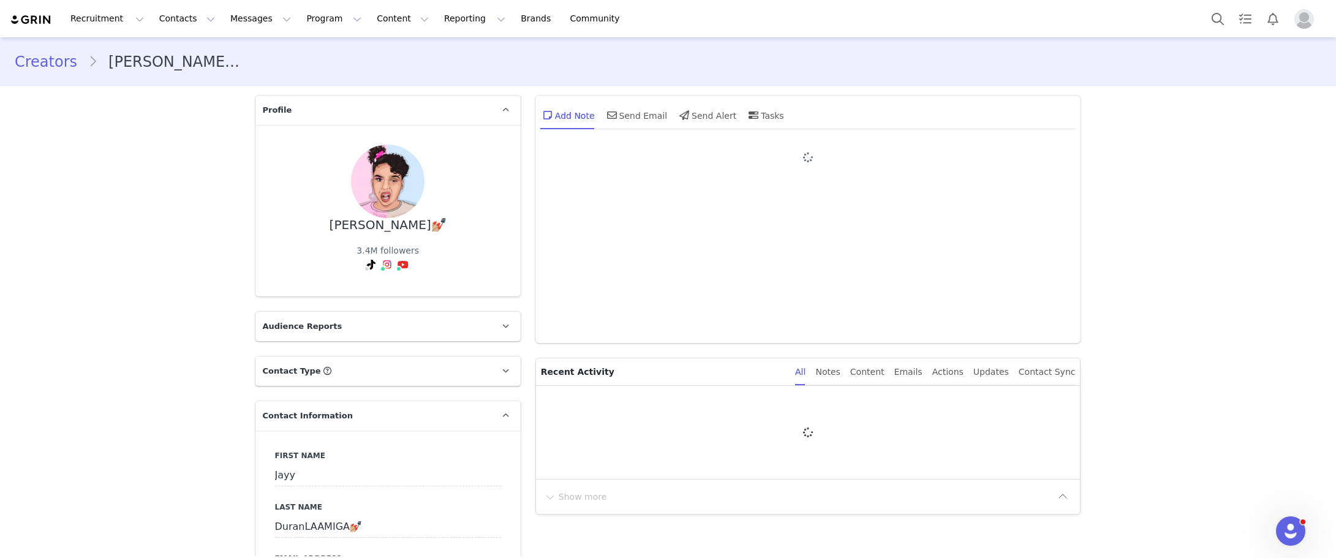
type input "+1 ([GEOGRAPHIC_DATA])"
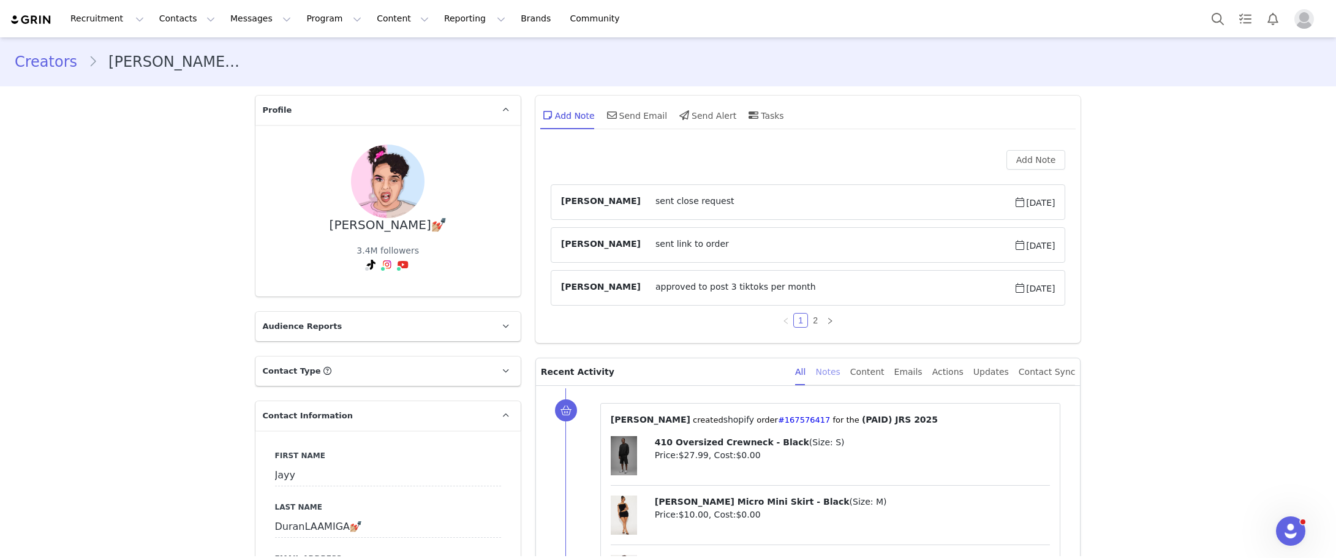
click at [840, 369] on div "Notes" at bounding box center [827, 372] width 24 height 28
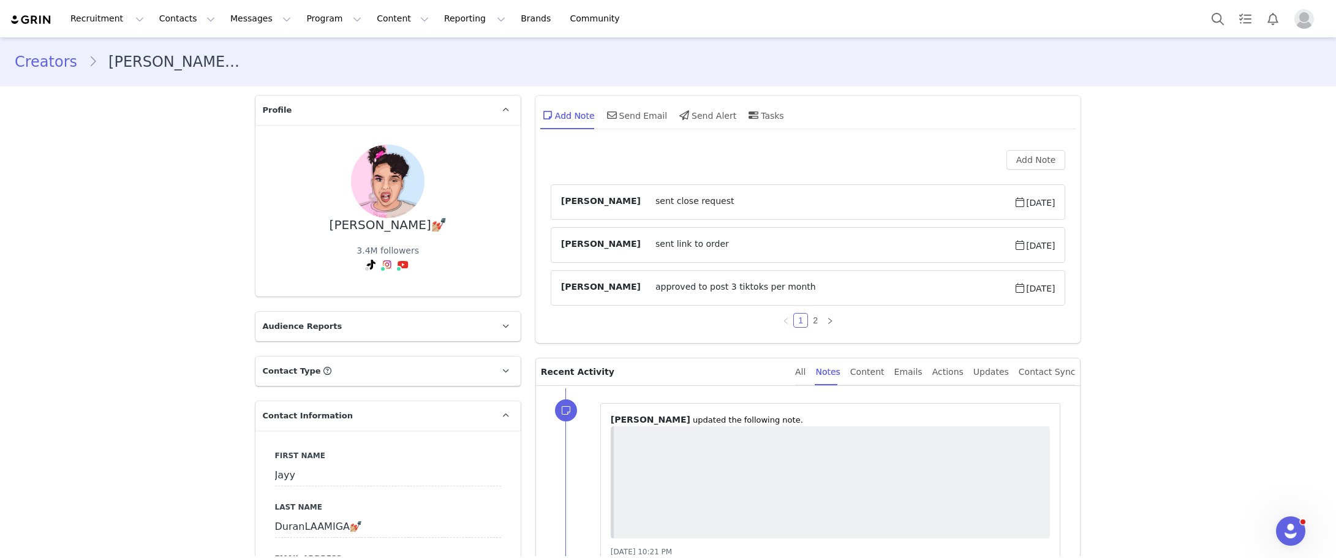
drag, startPoint x: 1226, startPoint y: 423, endPoint x: 1073, endPoint y: 456, distance: 156.0
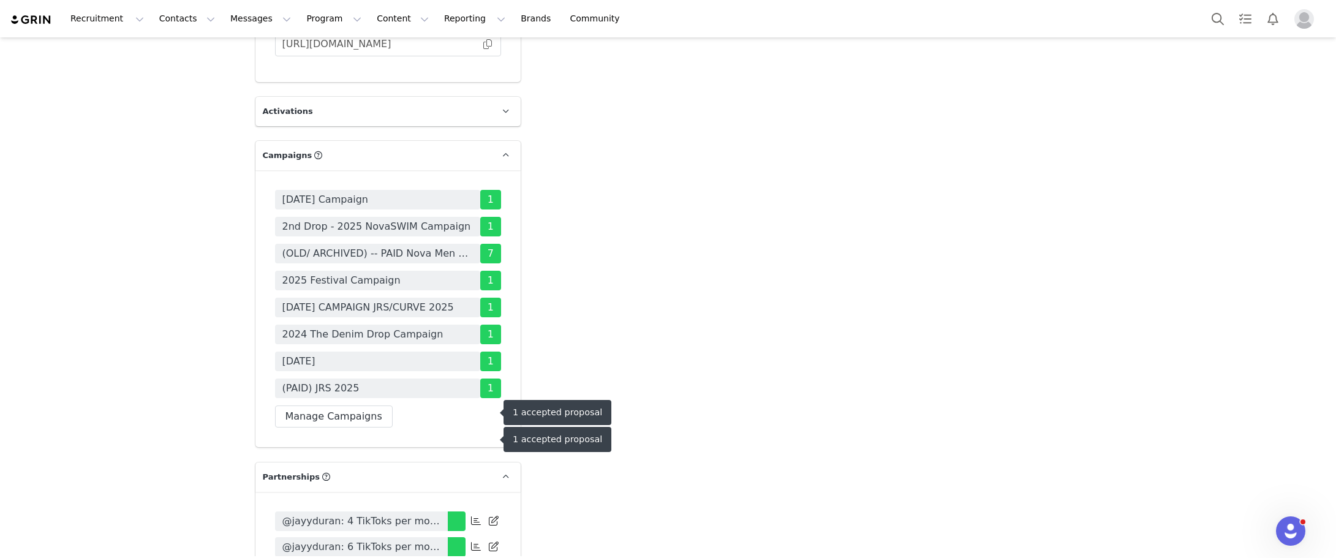
scroll to position [3735, 0]
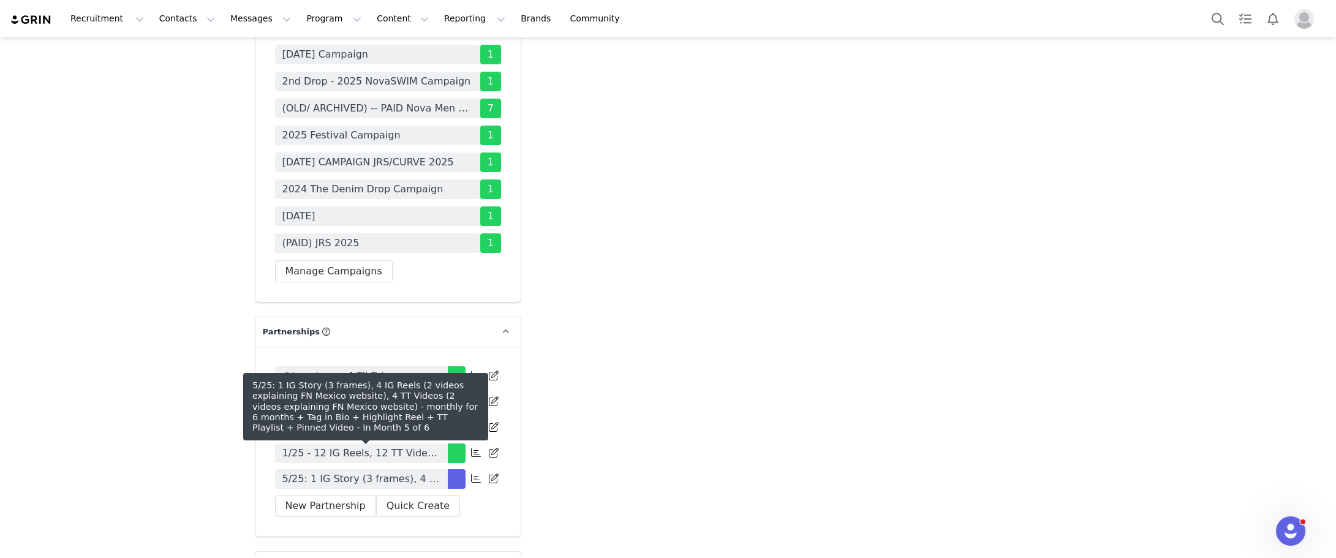
click at [400, 472] on span "5/25: 1 IG Story (3 frames), 4 IG Reels (2 videos explaining FN Mexico website)…" at bounding box center [361, 479] width 158 height 15
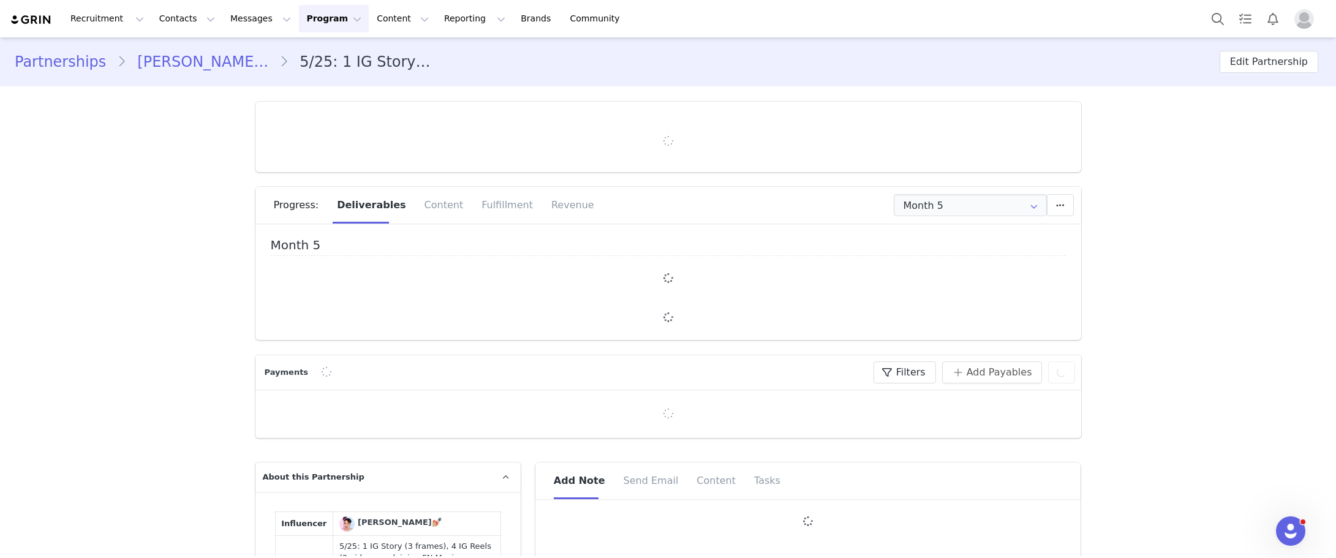
type input "+1 ([GEOGRAPHIC_DATA])"
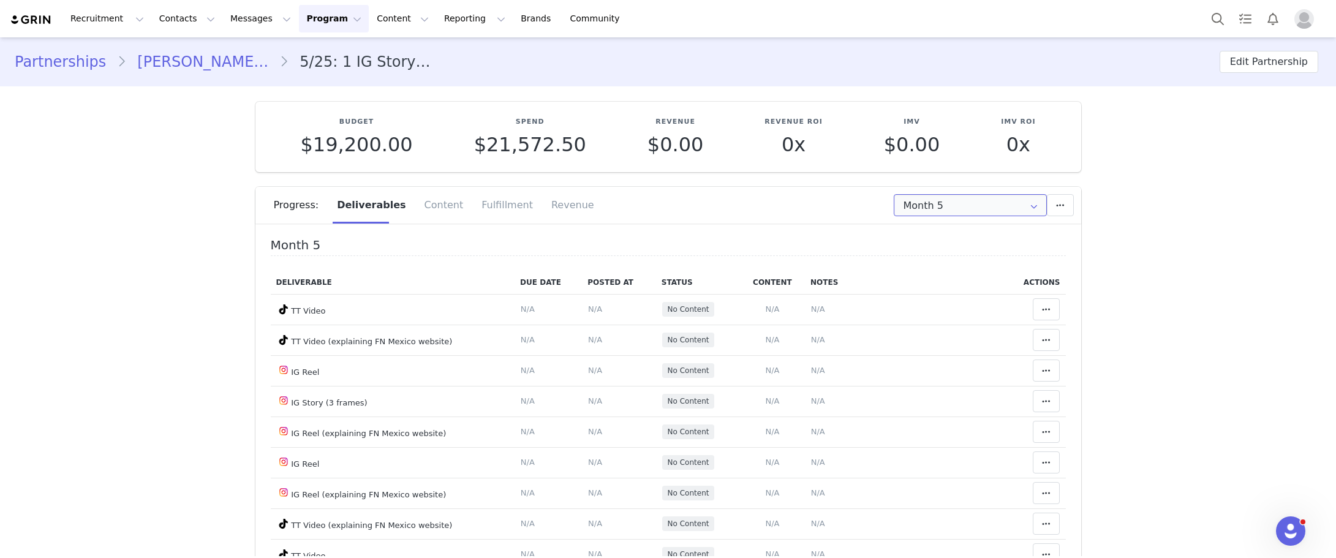
click at [989, 204] on input "Month 5" at bounding box center [969, 205] width 153 height 22
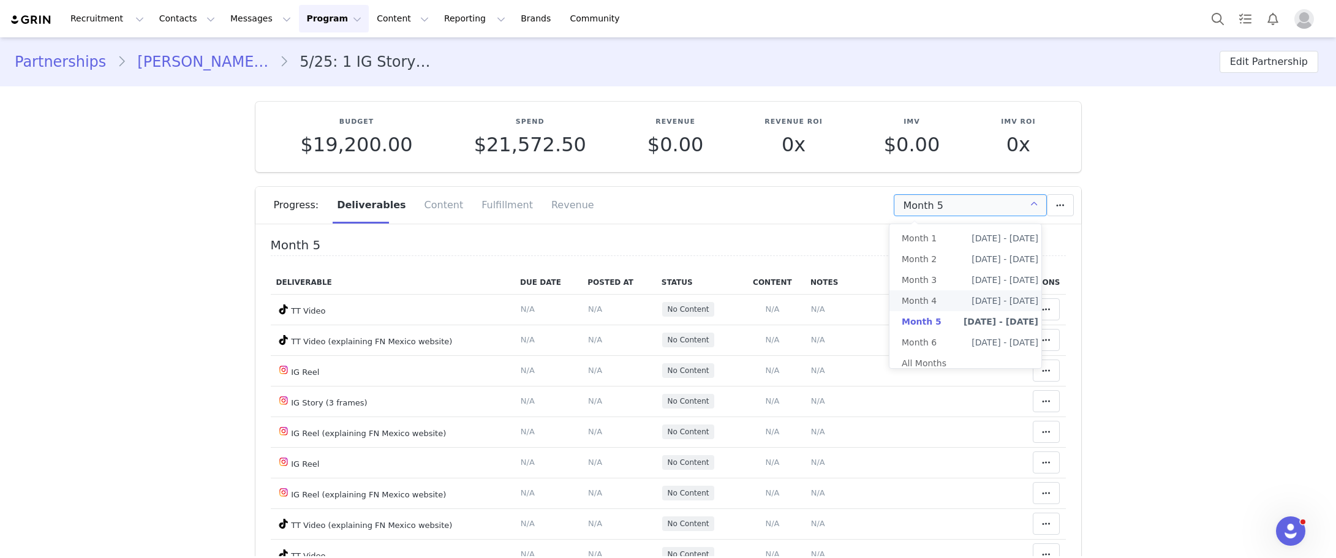
click at [945, 298] on li "Month 4 Aug 23rd - Sep 23rd" at bounding box center [969, 300] width 161 height 21
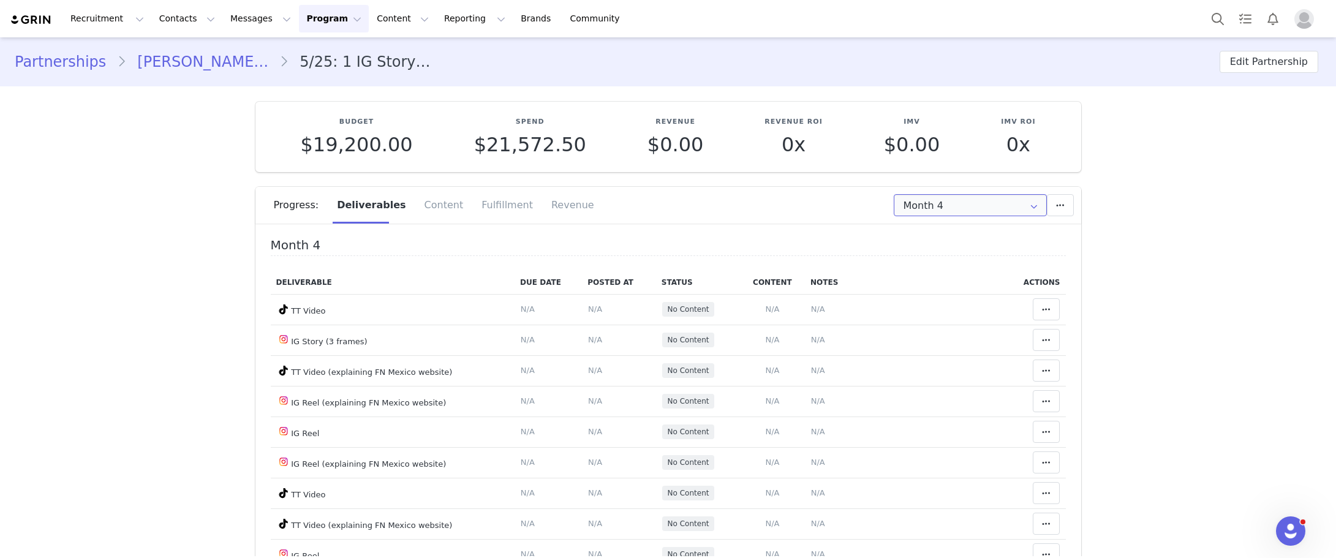
click at [947, 201] on input "Month 4" at bounding box center [969, 205] width 153 height 22
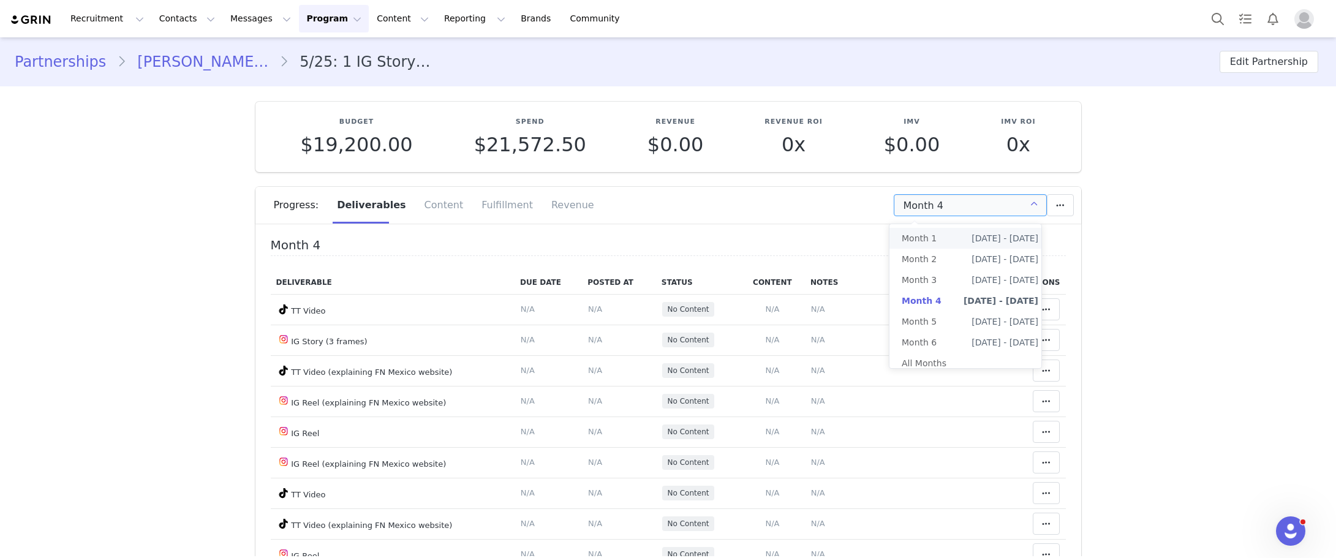
click at [920, 235] on span "Month 1" at bounding box center [918, 238] width 35 height 21
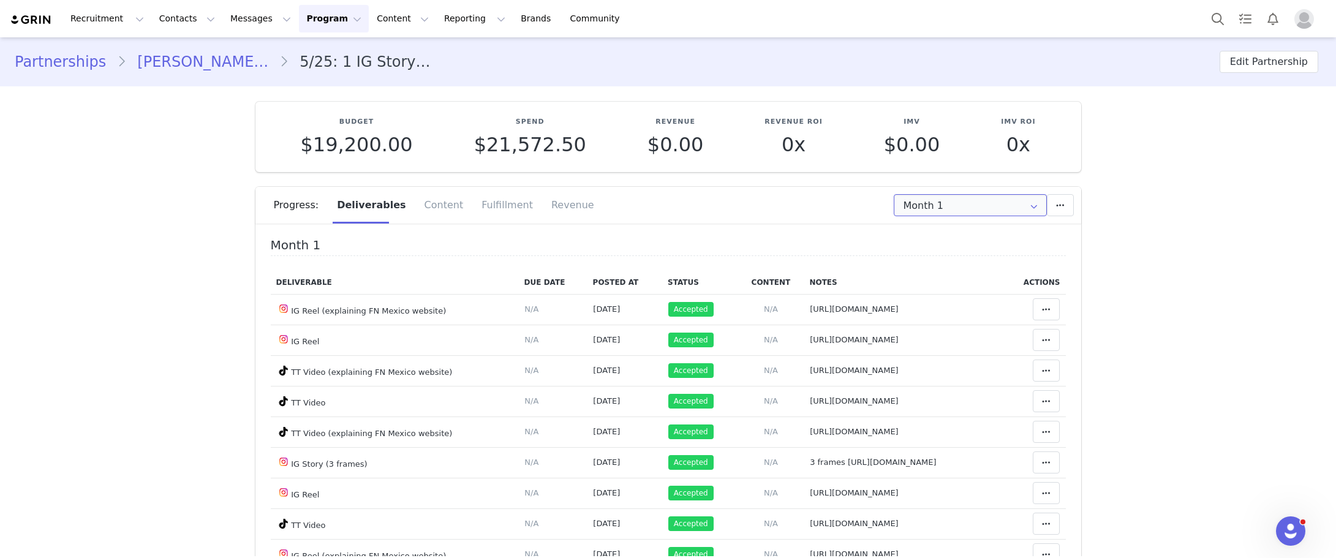
click at [940, 213] on input "Month 1" at bounding box center [969, 205] width 153 height 22
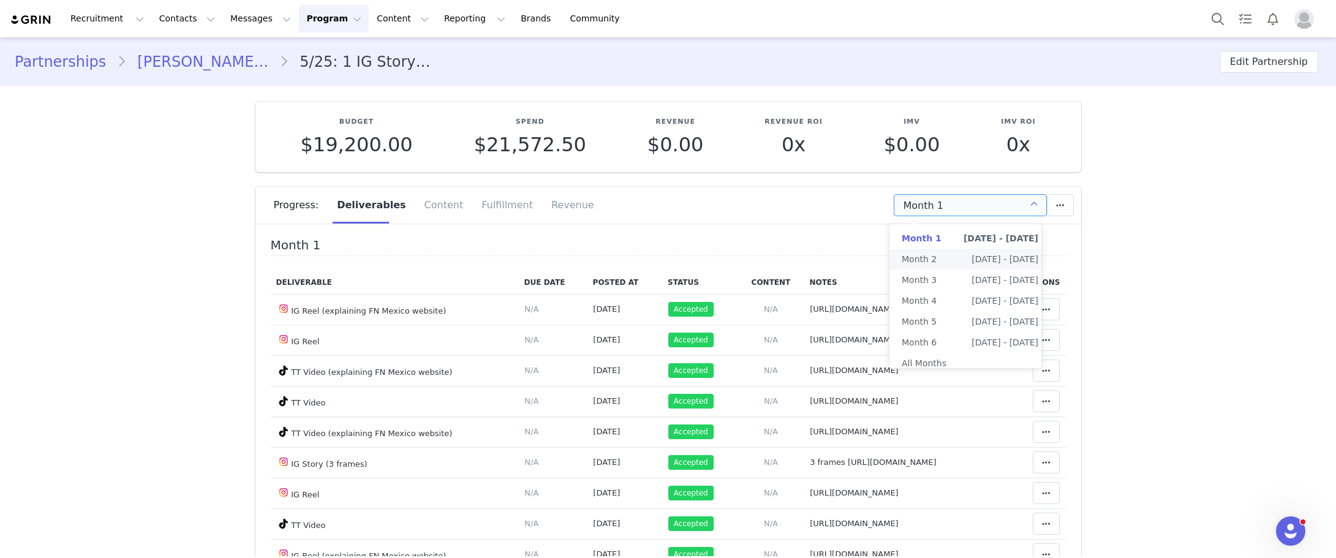
click at [922, 266] on span "Month 2" at bounding box center [918, 259] width 35 height 21
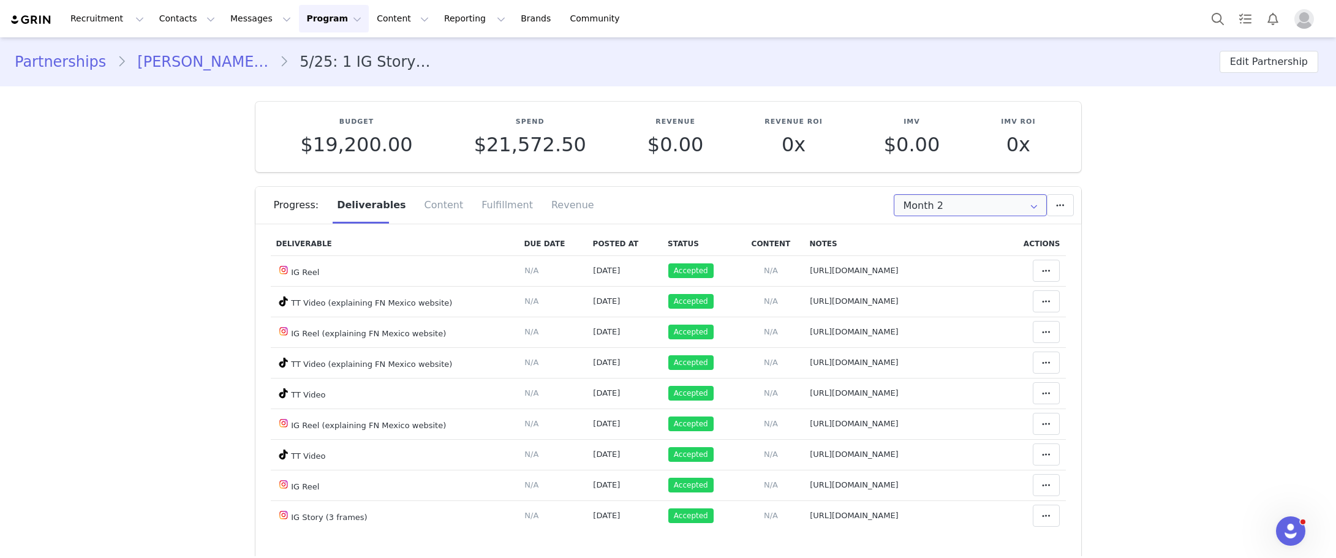
click at [930, 207] on input "Month 2" at bounding box center [969, 205] width 153 height 22
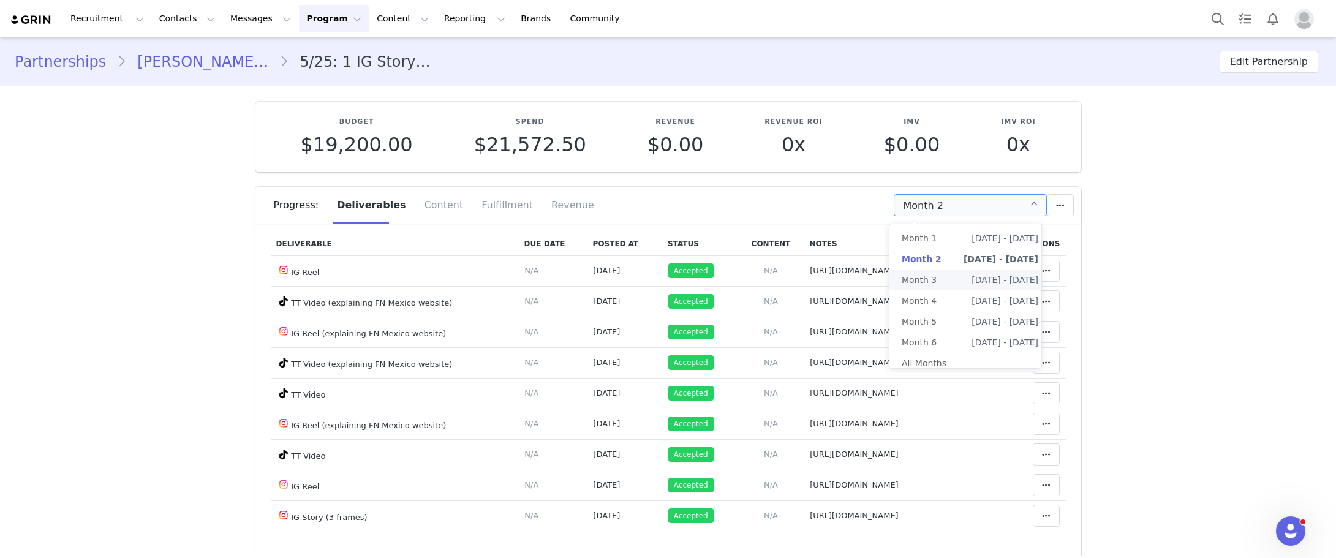
click at [916, 282] on span "Month 3" at bounding box center [918, 279] width 35 height 21
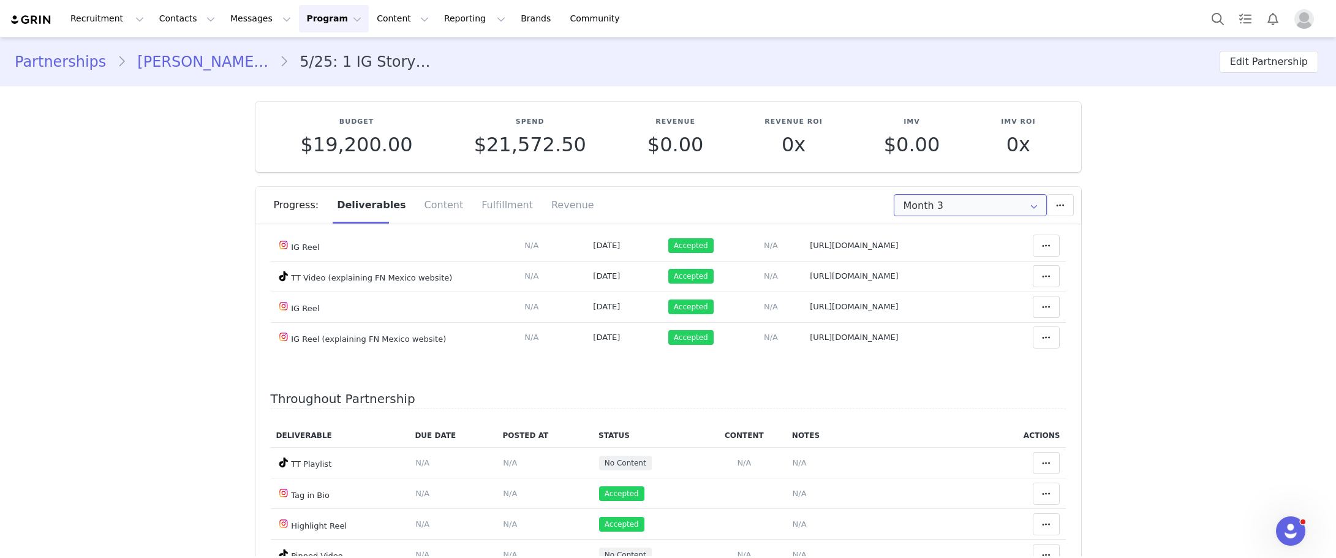
click at [928, 200] on input "Month 3" at bounding box center [969, 205] width 153 height 22
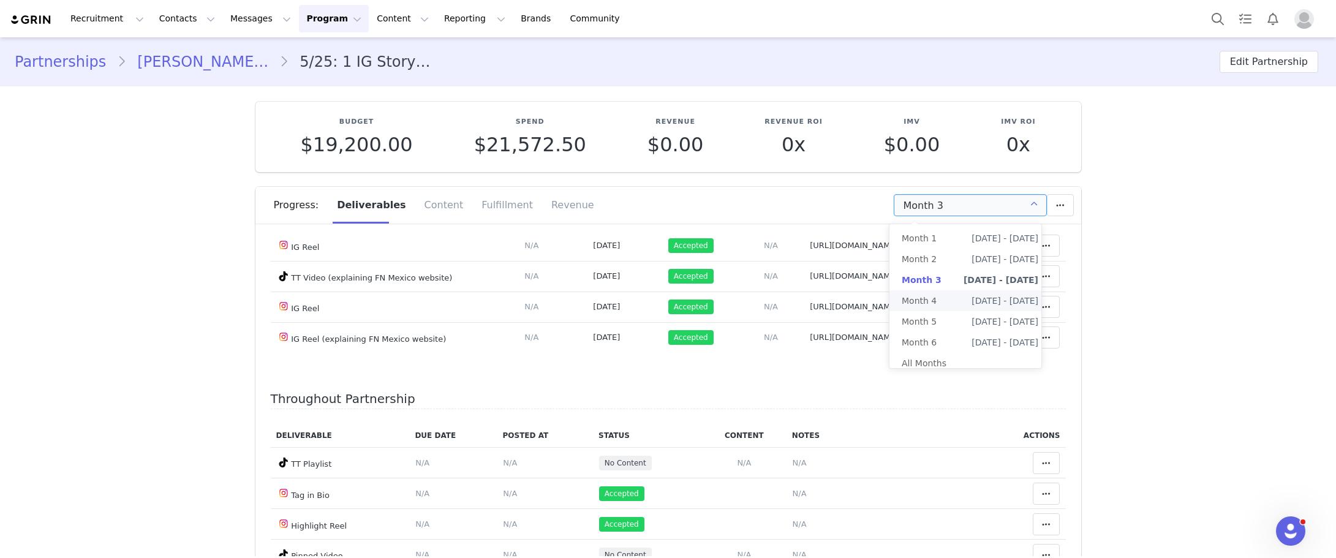
click at [930, 304] on span "Month 4" at bounding box center [918, 300] width 35 height 21
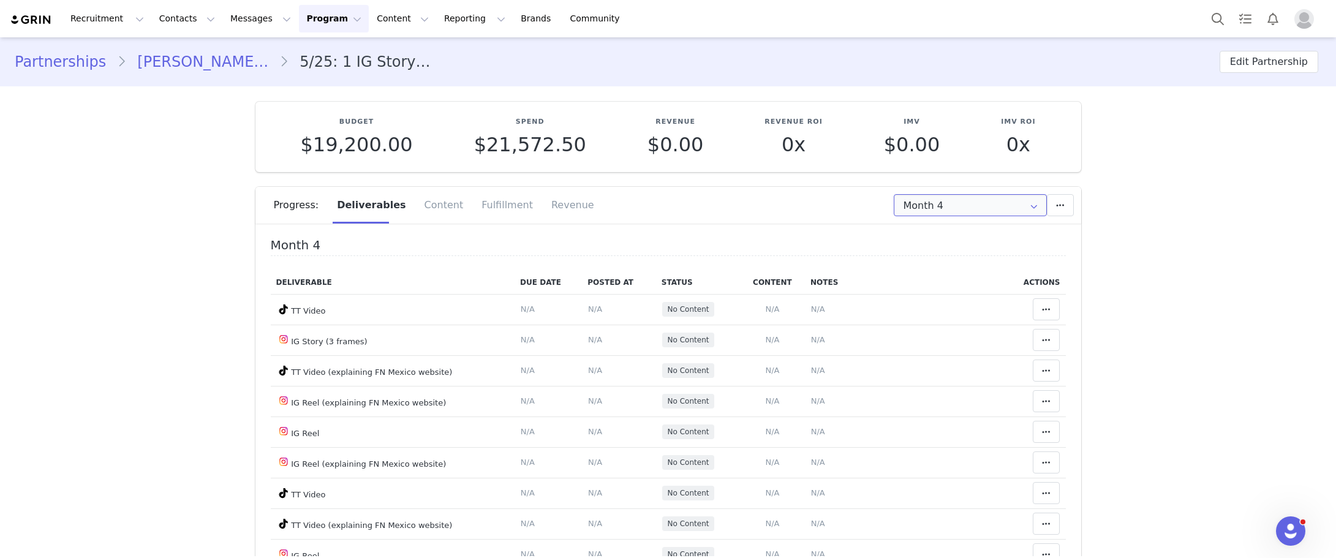
click at [936, 210] on input "Month 4" at bounding box center [969, 205] width 153 height 22
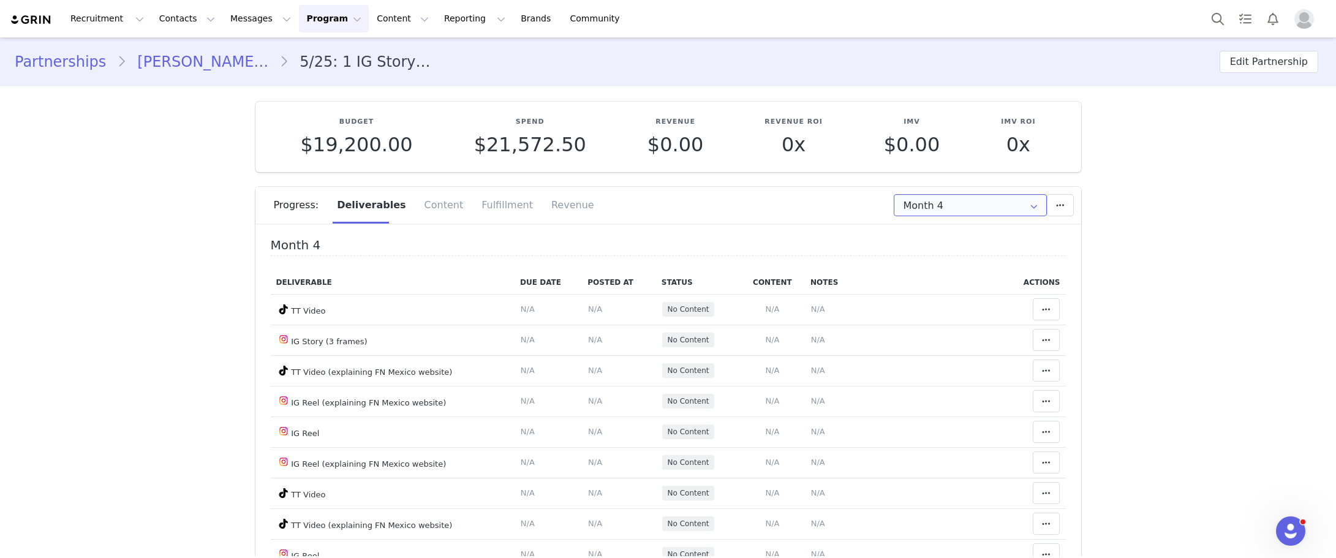
click at [933, 206] on input "Month 4" at bounding box center [969, 205] width 153 height 22
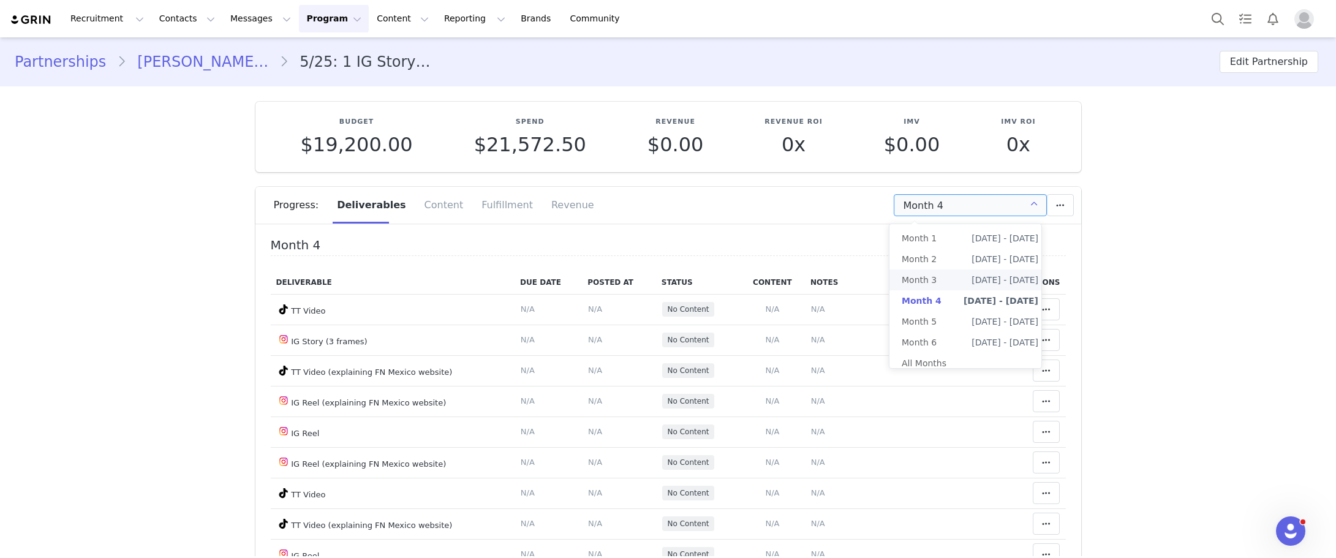
click at [925, 280] on span "Month 3" at bounding box center [918, 279] width 35 height 21
type input "Month 3"
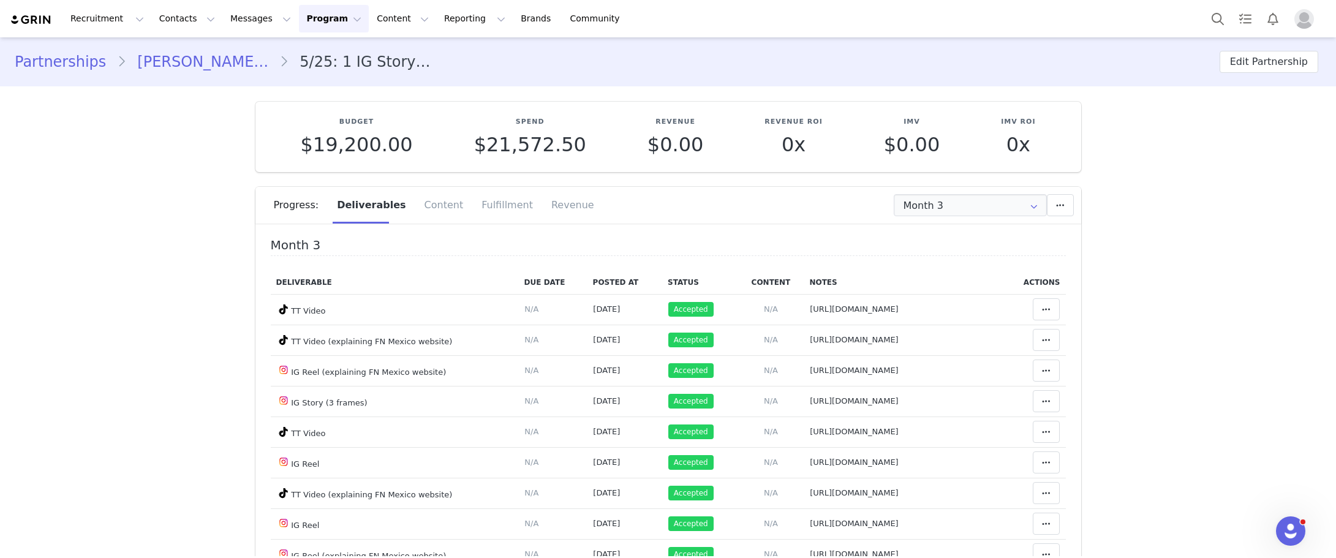
click at [201, 65] on link "Jayy DuranLAAMIGA💅🏼" at bounding box center [202, 62] width 153 height 22
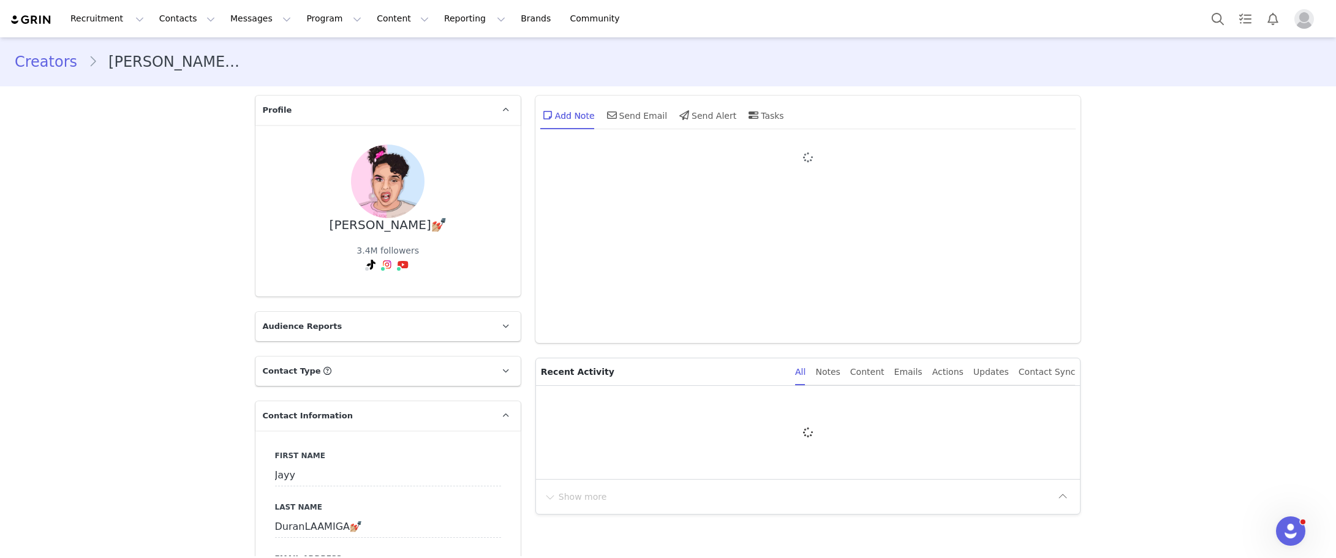
type input "+1 ([GEOGRAPHIC_DATA])"
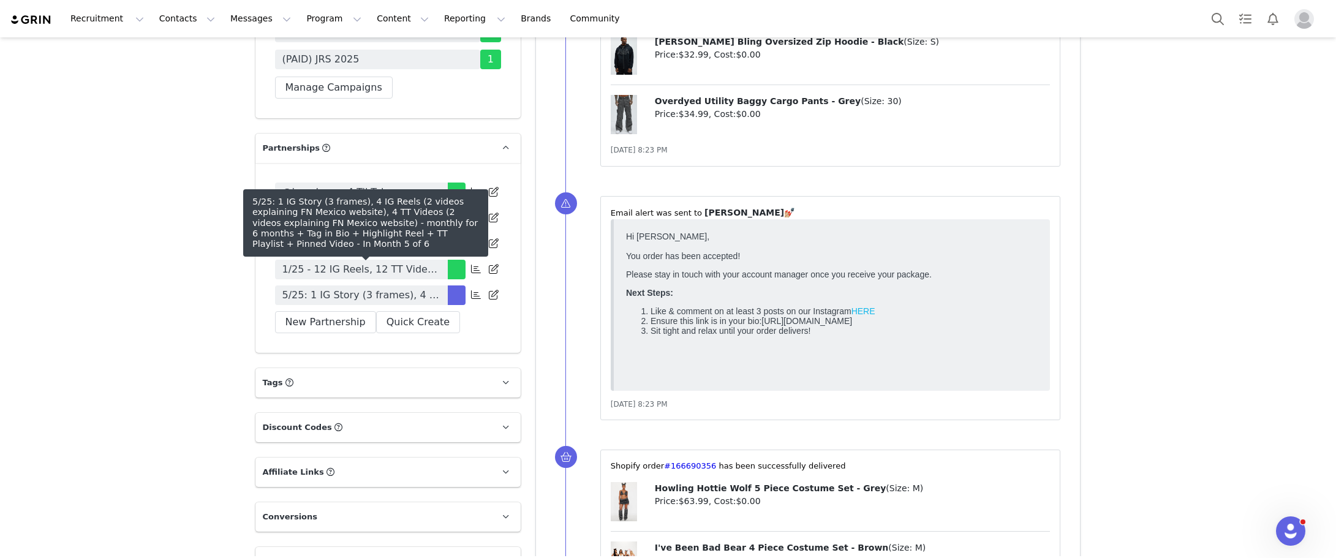
click at [425, 288] on span "5/25: 1 IG Story (3 frames), 4 IG Reels (2 videos explaining FN Mexico website)…" at bounding box center [361, 295] width 158 height 15
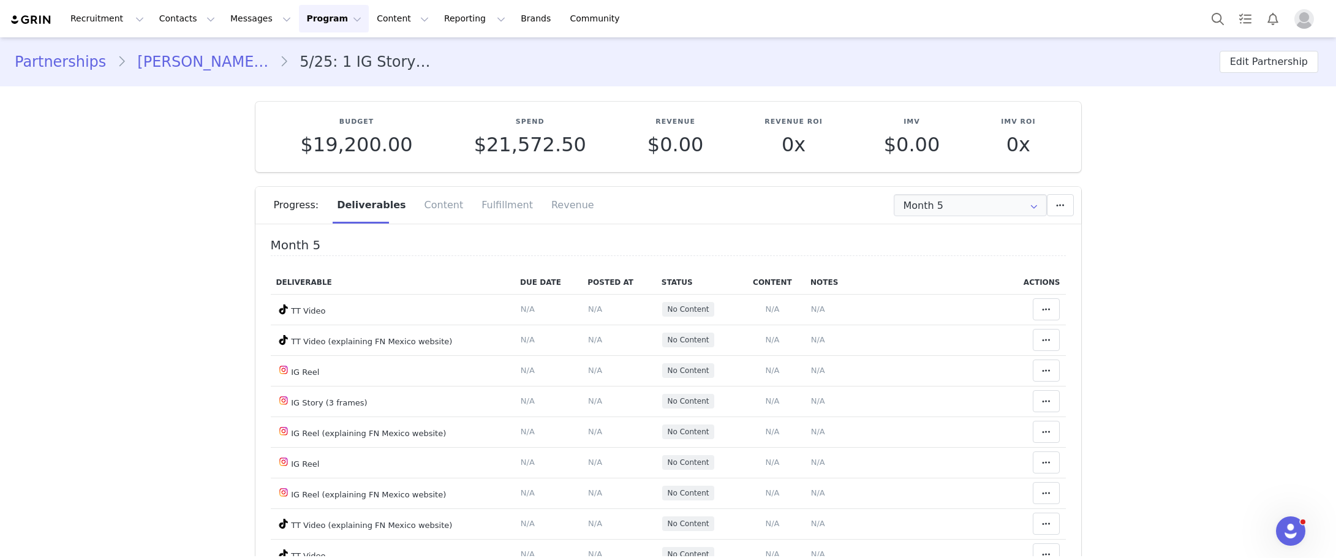
type input "+1 ([GEOGRAPHIC_DATA])"
click at [162, 64] on link "Jayy DuranLAAMIGA💅🏼" at bounding box center [202, 62] width 153 height 22
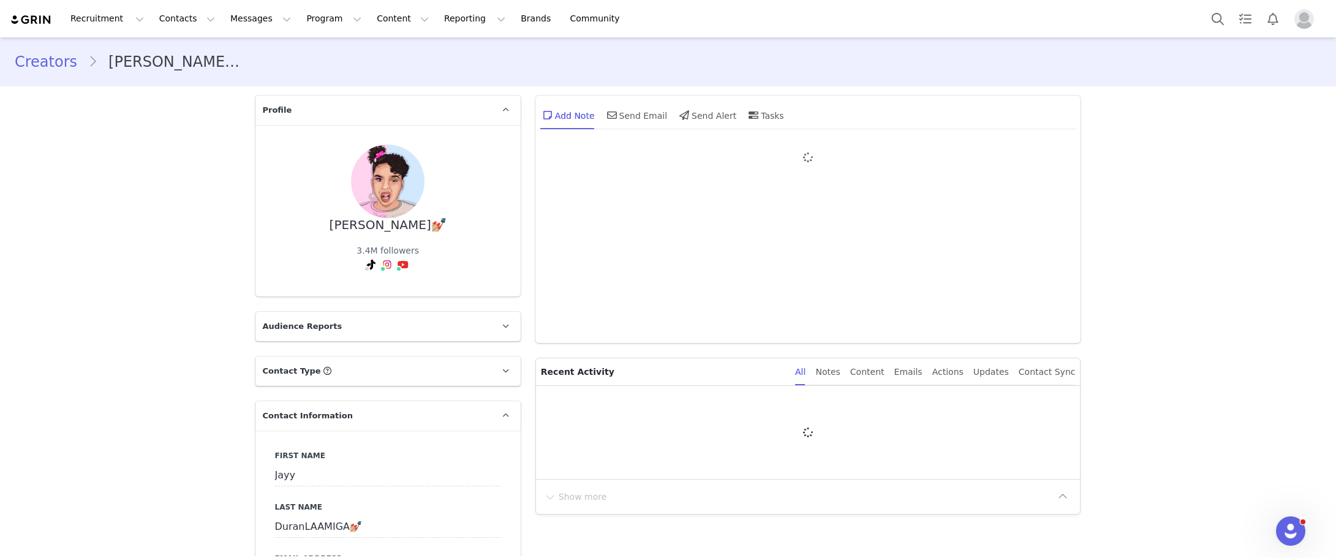
type input "+1 ([GEOGRAPHIC_DATA])"
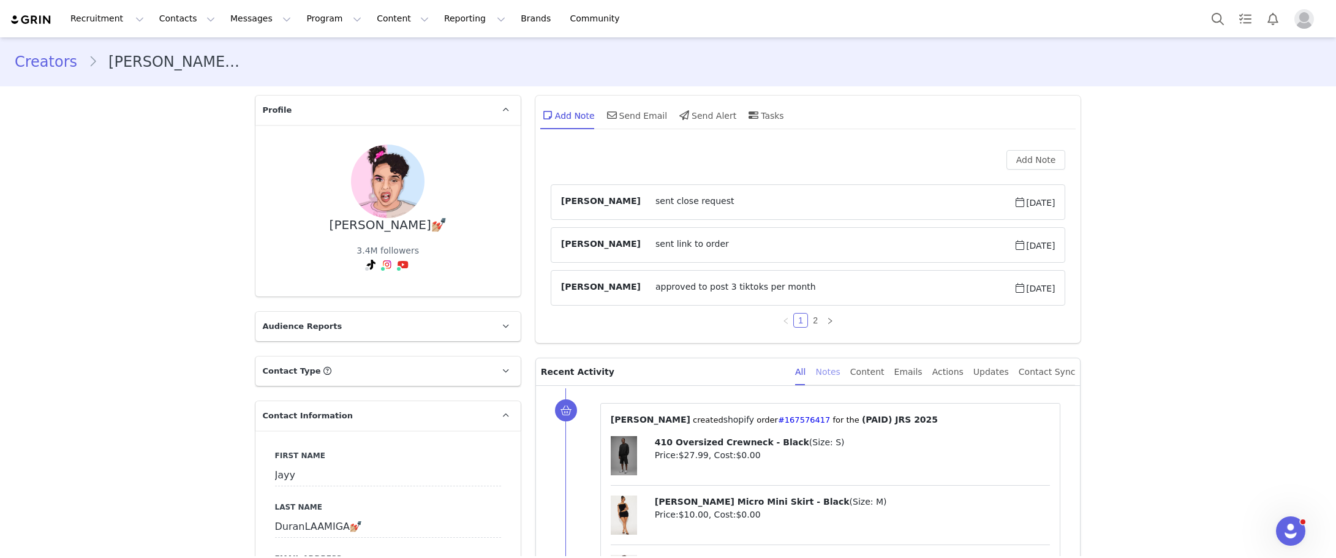
click at [840, 376] on div "Notes" at bounding box center [827, 372] width 24 height 28
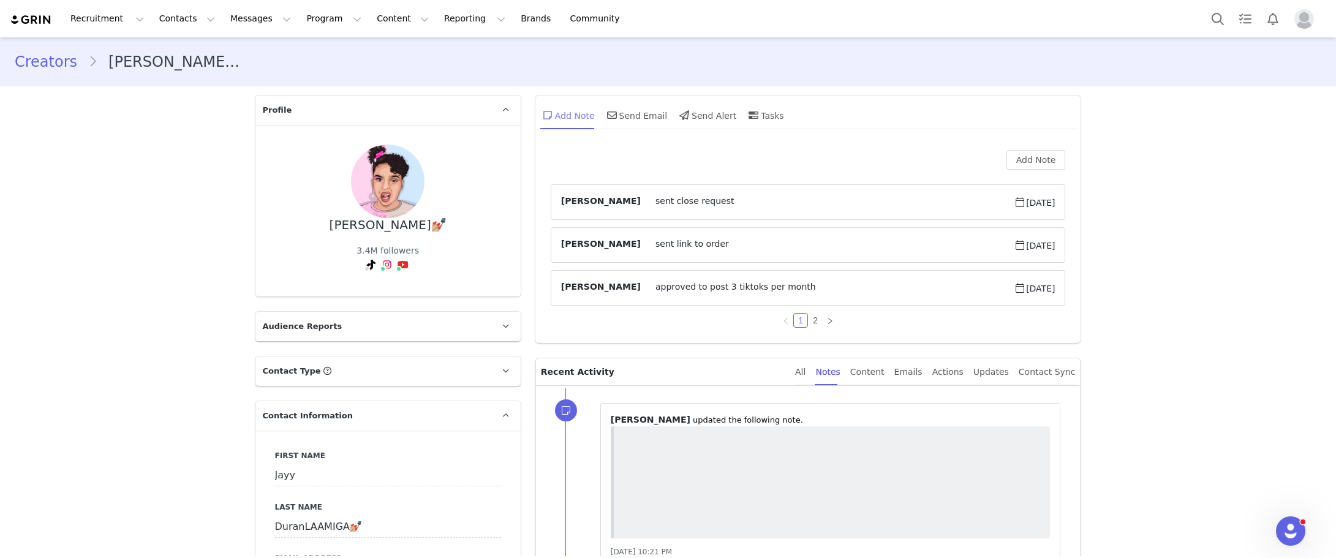
click at [581, 116] on div "Add Note" at bounding box center [567, 114] width 55 height 29
click at [566, 124] on div "Add Note" at bounding box center [567, 114] width 55 height 29
click at [1031, 162] on button "Add Note" at bounding box center [1035, 160] width 59 height 20
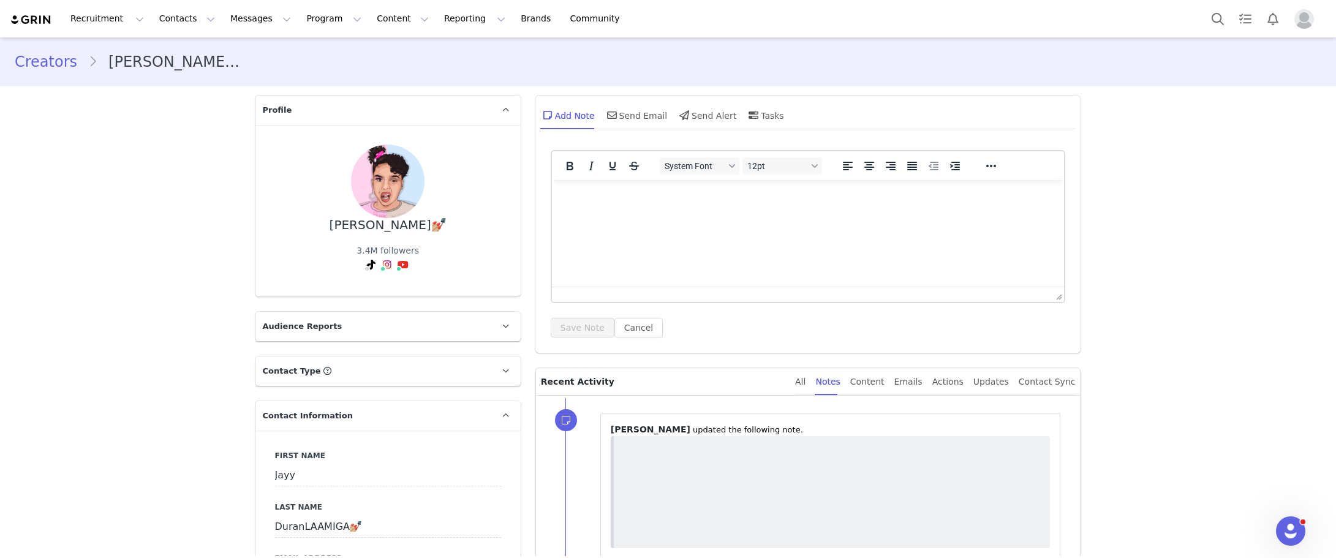
click at [696, 213] on html at bounding box center [807, 196] width 513 height 33
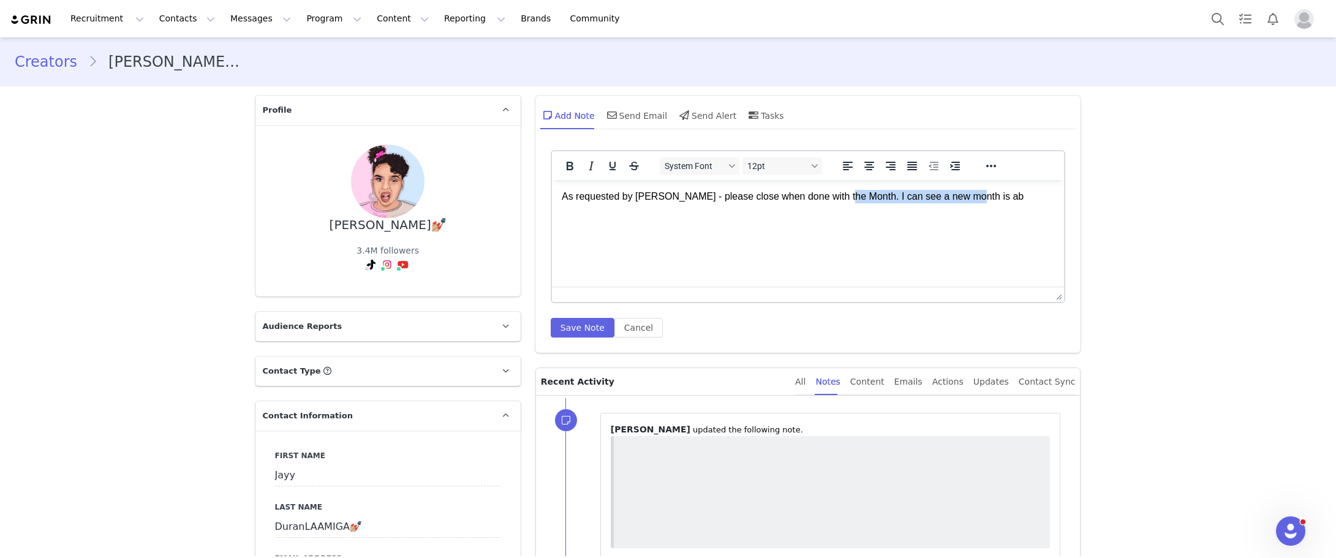
drag, startPoint x: 1004, startPoint y: 197, endPoint x: 831, endPoint y: 195, distance: 172.7
click at [835, 194] on p "As requested by Alex - please close when done with the Month. I can see a new m…" at bounding box center [807, 196] width 493 height 13
click at [585, 322] on button "Save Note" at bounding box center [583, 328] width 64 height 20
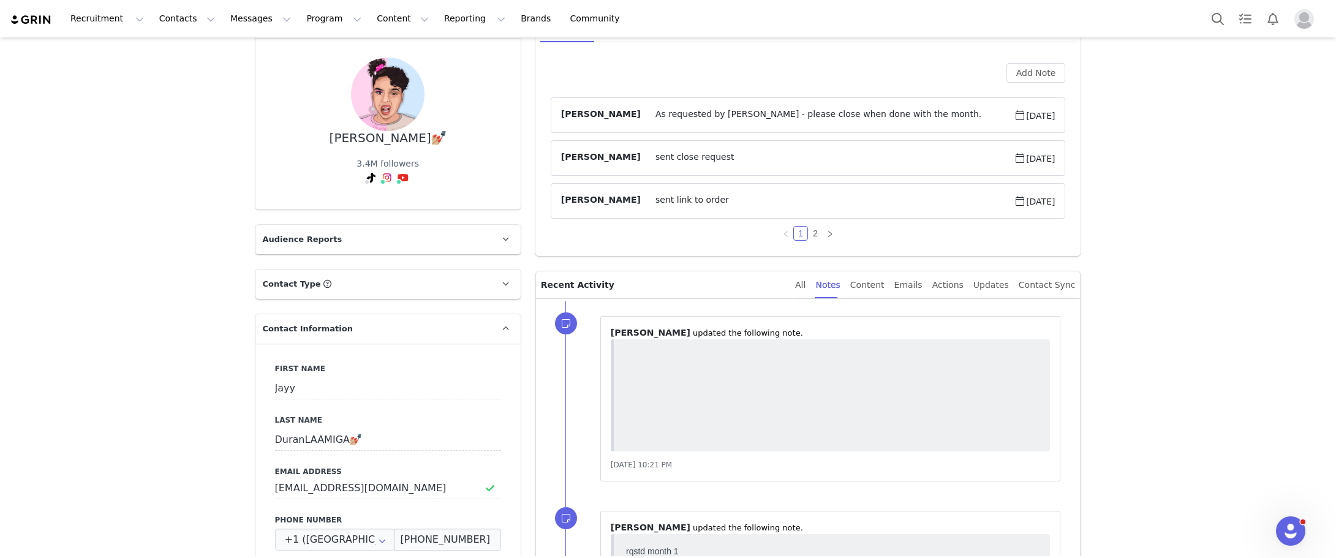
scroll to position [184, 0]
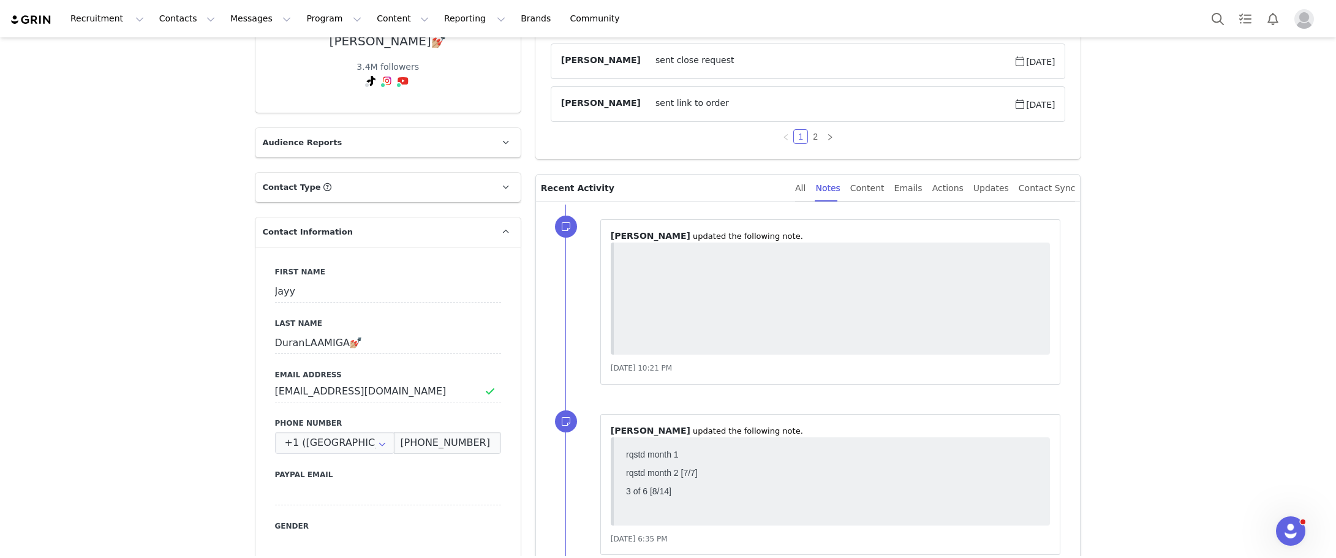
click at [827, 189] on div "All Notes Content Emails Actions Updates Contact Sync" at bounding box center [935, 189] width 280 height 28
click at [814, 193] on div "All Notes Content Emails Actions Updates Contact Sync" at bounding box center [930, 188] width 290 height 27
click at [805, 190] on div "All" at bounding box center [800, 189] width 10 height 28
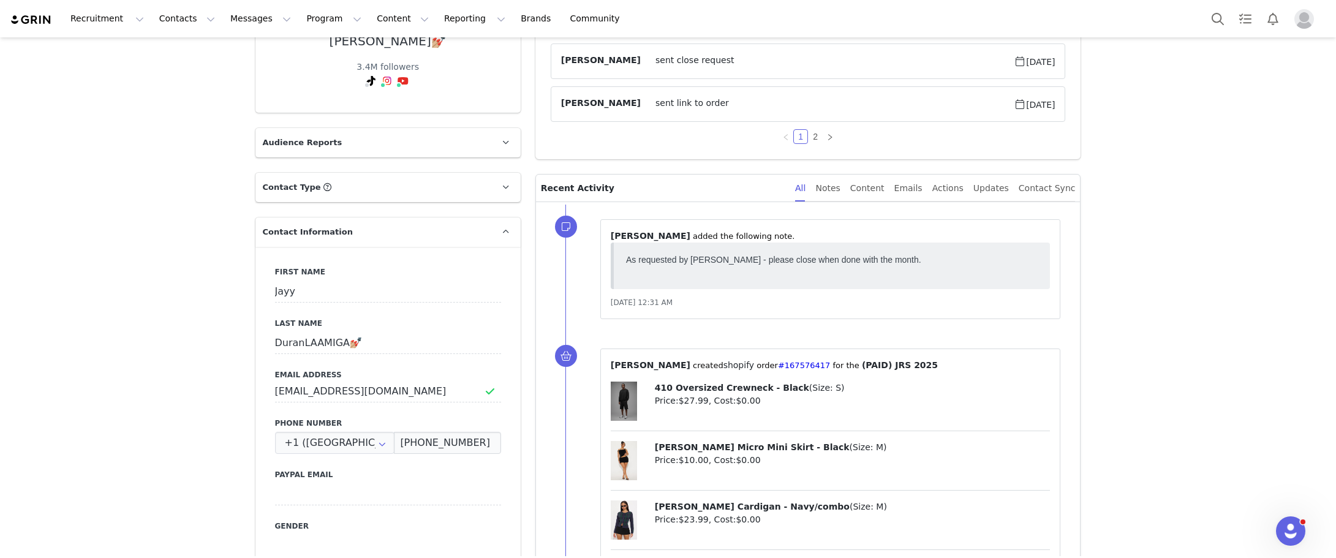
scroll to position [0, 0]
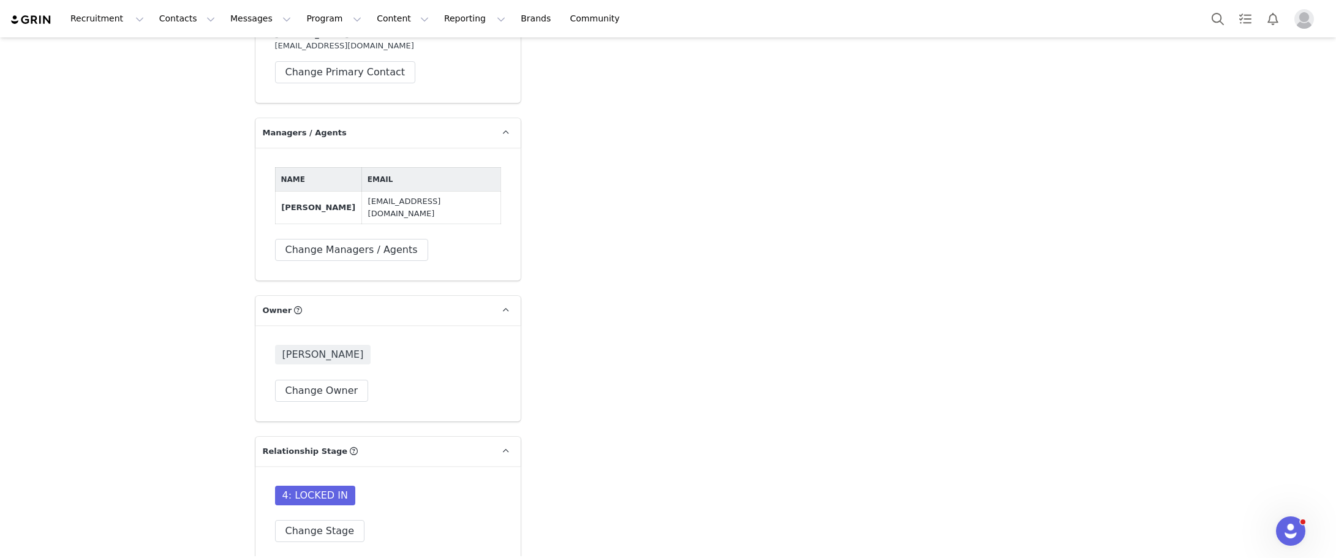
scroll to position [3123, 0]
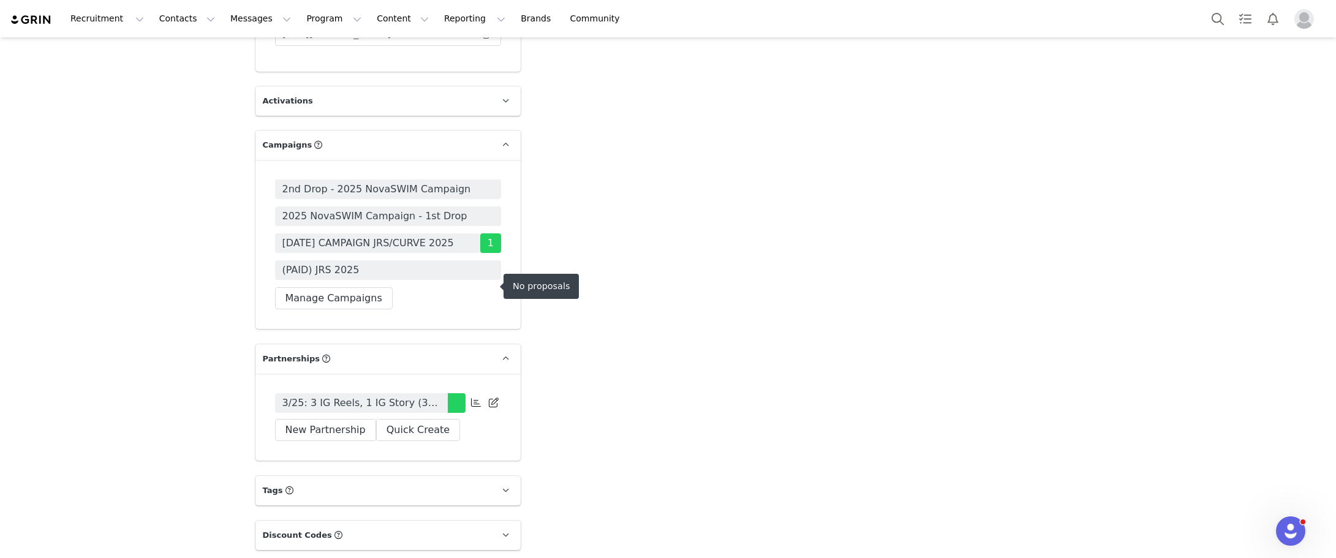
scroll to position [3766, 0]
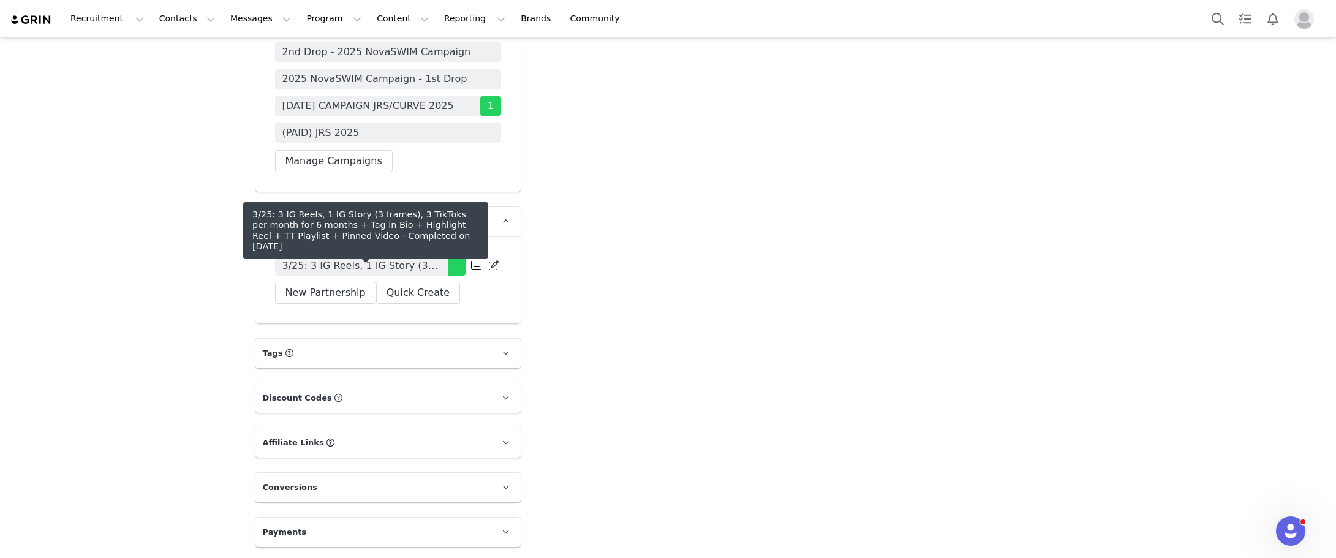
click at [409, 262] on span "3/25: 3 IG Reels, 1 IG Story (3 frames), 3 TikToks per month for 6 months + Tag…" at bounding box center [361, 265] width 158 height 15
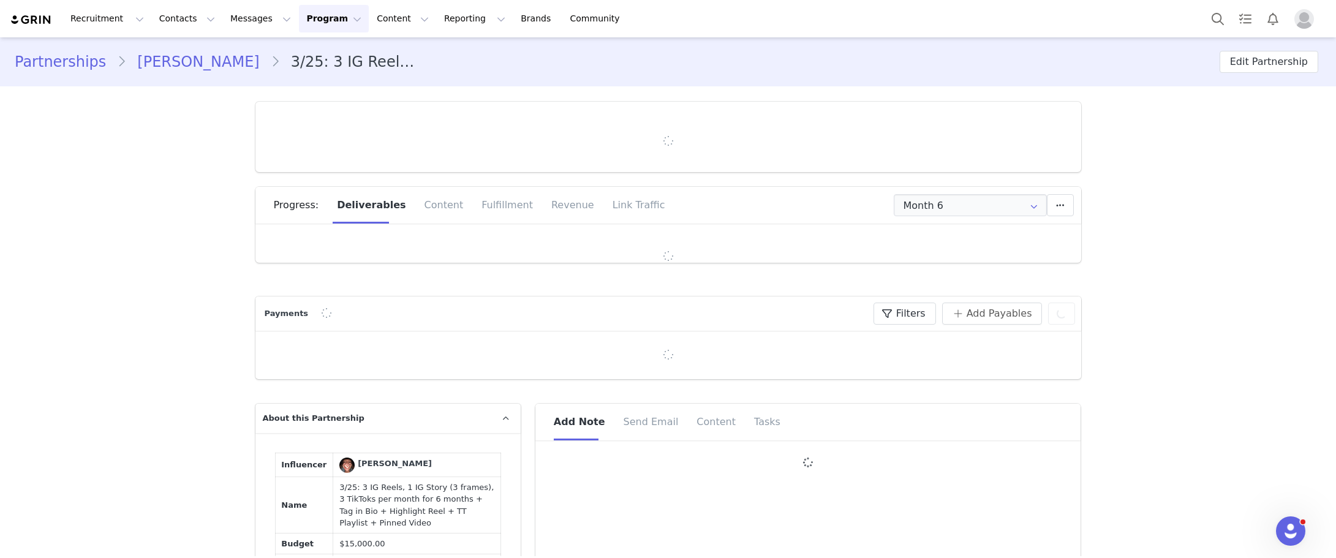
type input "+52 ([GEOGRAPHIC_DATA])"
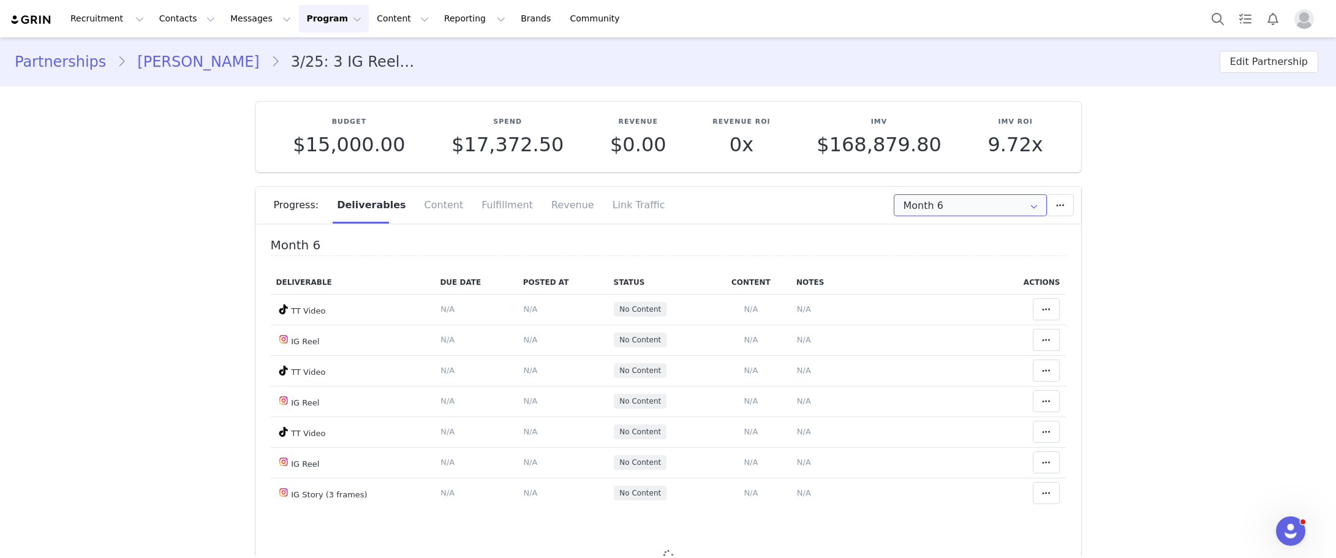
click at [1002, 201] on input "Month 6" at bounding box center [969, 205] width 153 height 22
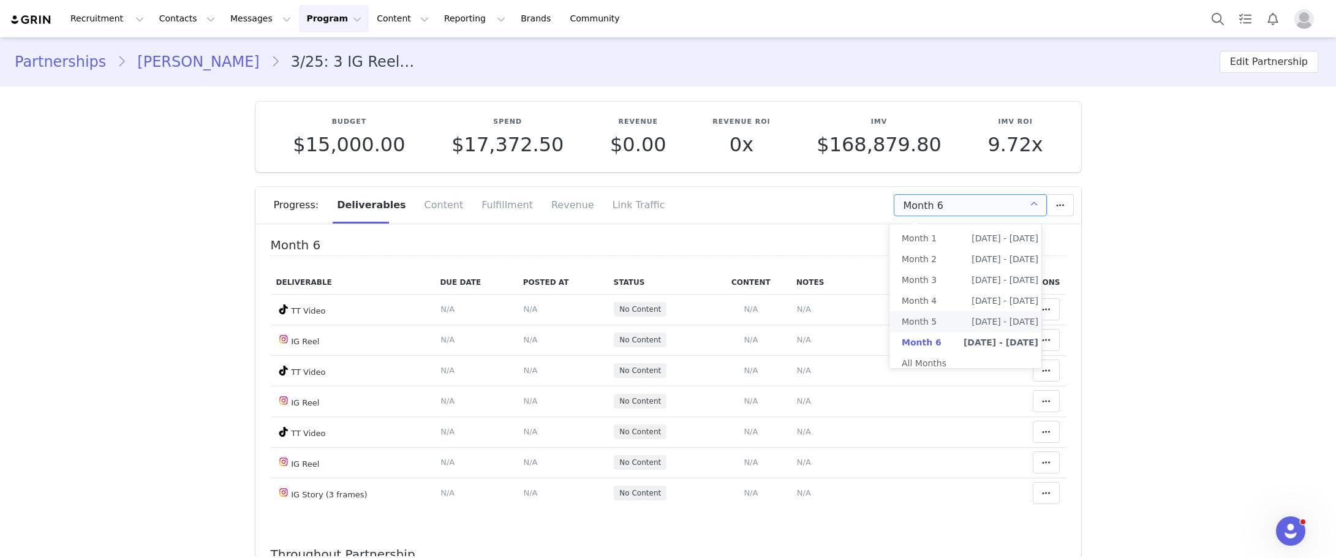
click at [941, 321] on li "Month 5 Jul 13th - Aug 13th" at bounding box center [969, 321] width 161 height 21
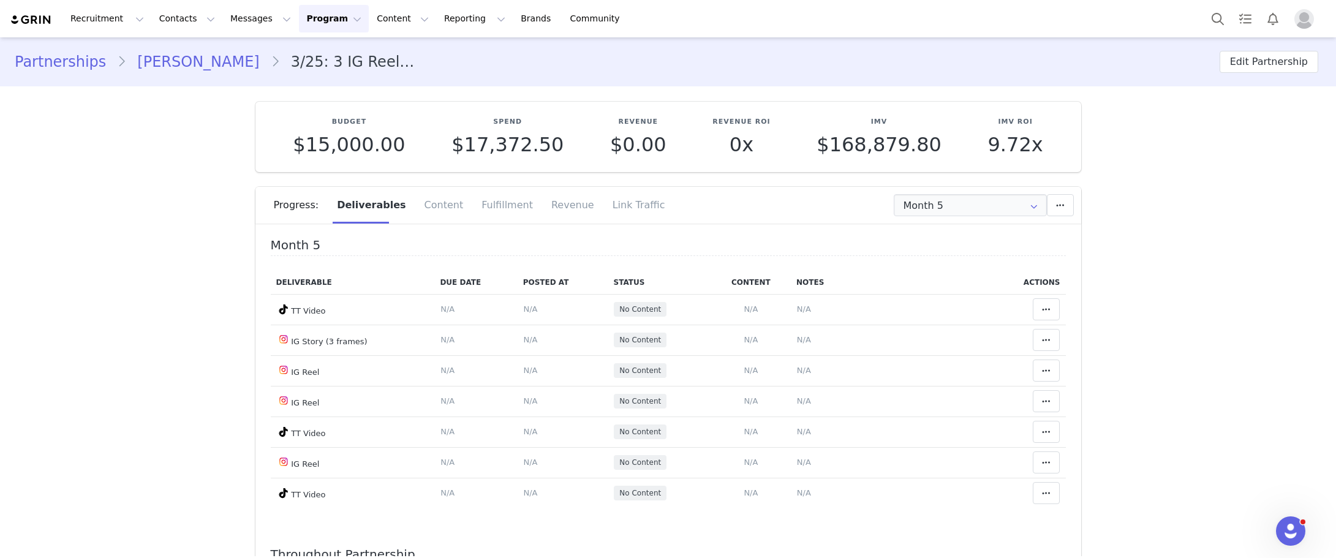
click at [957, 218] on div "Progress: Deliverables Content Fulfillment Revenue Link Traffic" at bounding box center [677, 205] width 807 height 37
click at [956, 215] on input "Month 5" at bounding box center [969, 205] width 153 height 22
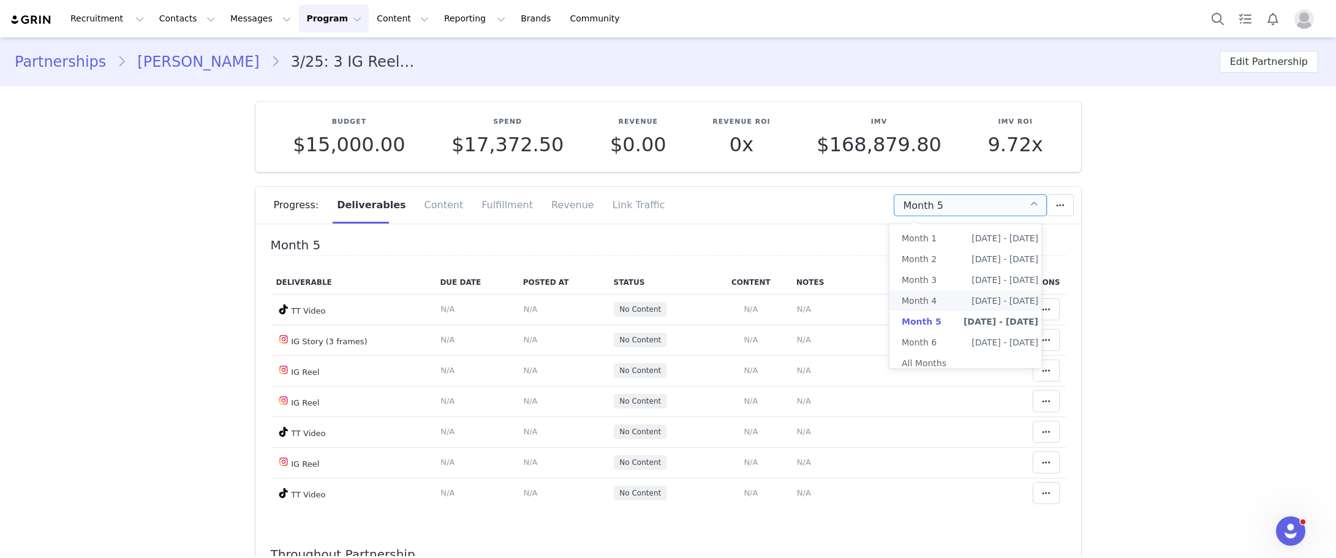
click at [941, 296] on li "Month 4 Jun 13th - Jul 13th" at bounding box center [969, 300] width 161 height 21
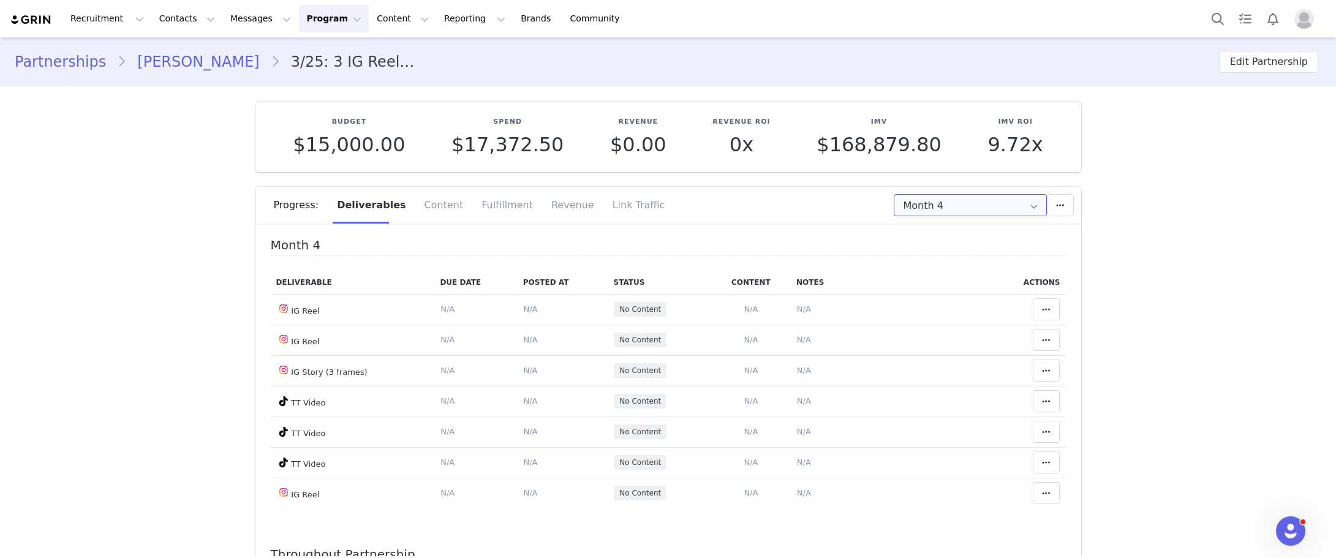
click at [935, 212] on input "Month 4" at bounding box center [969, 205] width 153 height 22
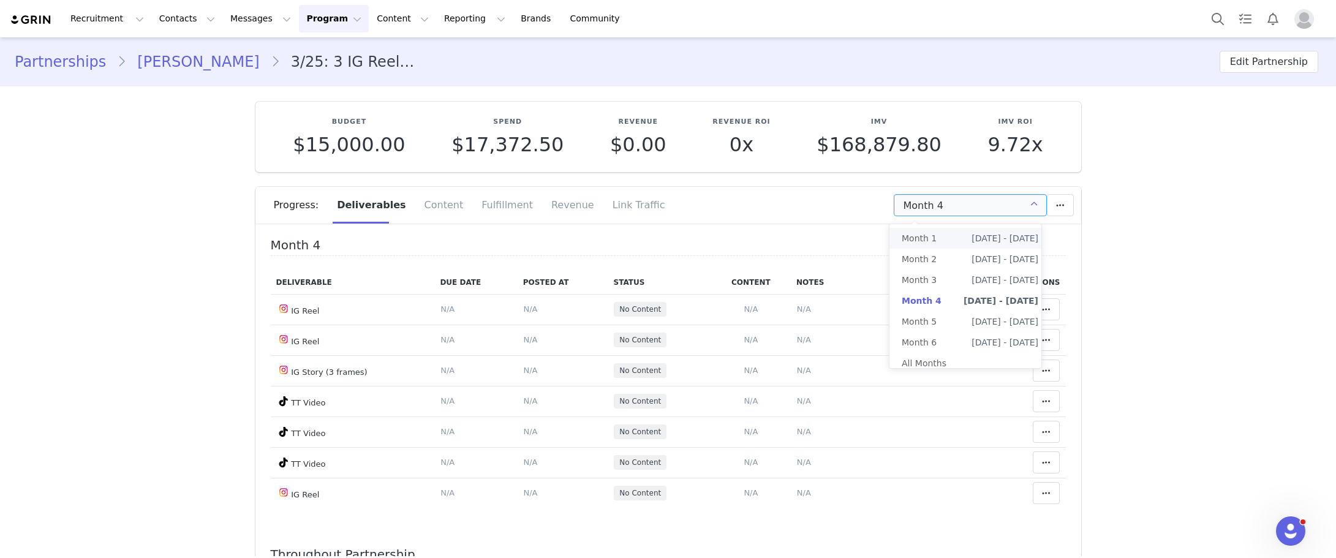
click at [933, 231] on span "Month 1" at bounding box center [918, 238] width 35 height 21
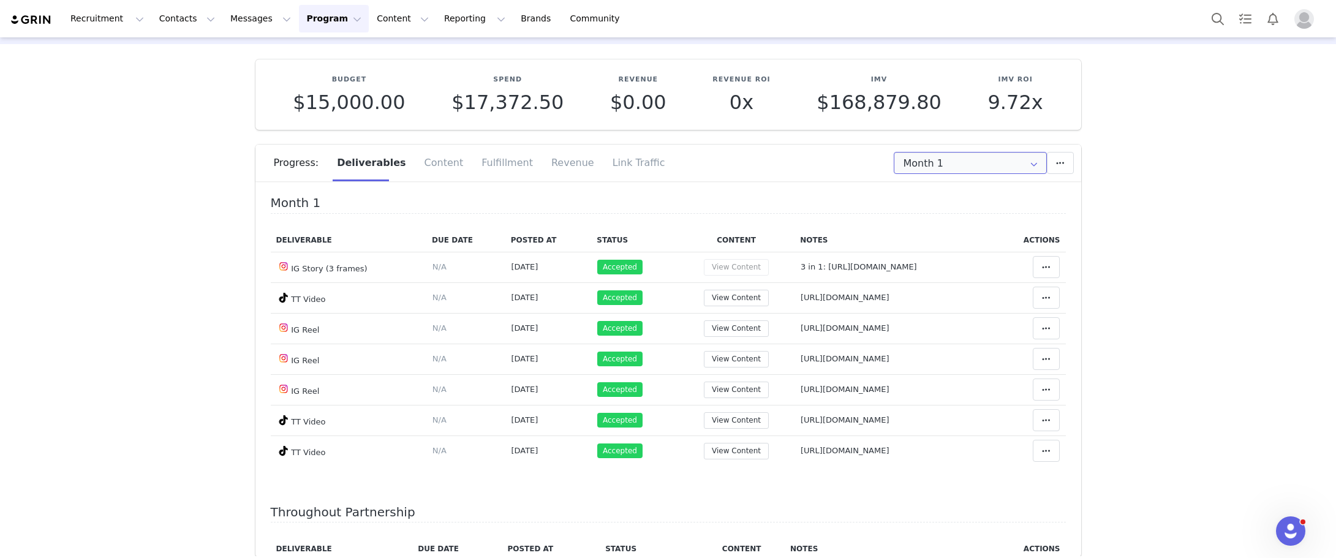
scroll to position [61, 0]
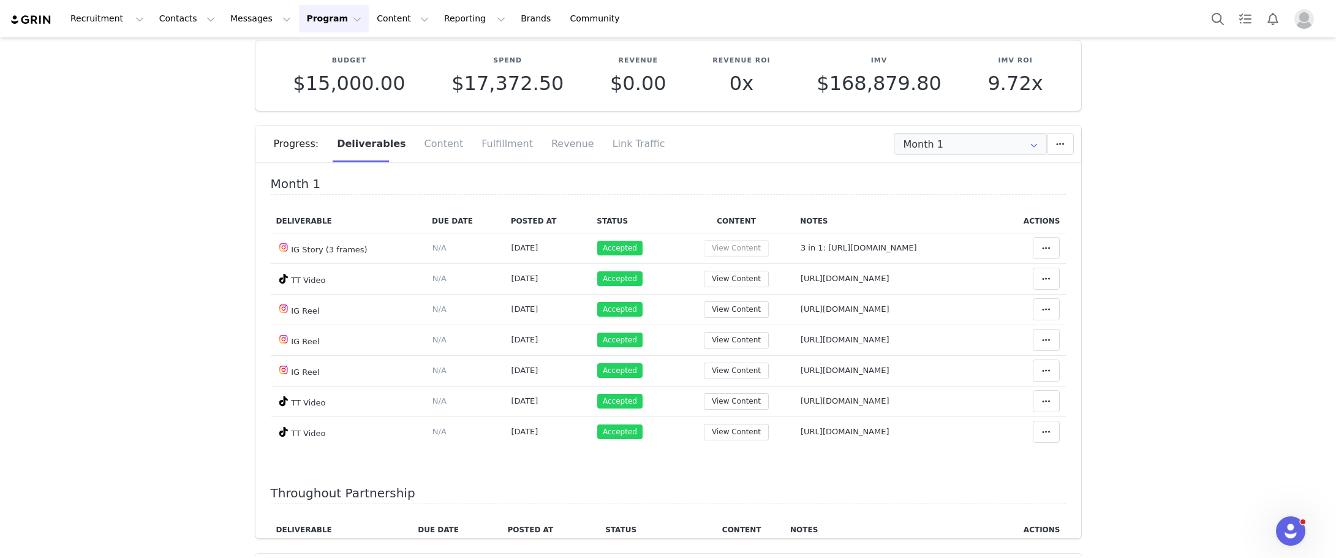
click at [927, 161] on div "Progress: Deliverables Content Fulfillment Revenue Link Traffic" at bounding box center [677, 144] width 807 height 37
click at [924, 146] on input "Month 1" at bounding box center [969, 144] width 153 height 22
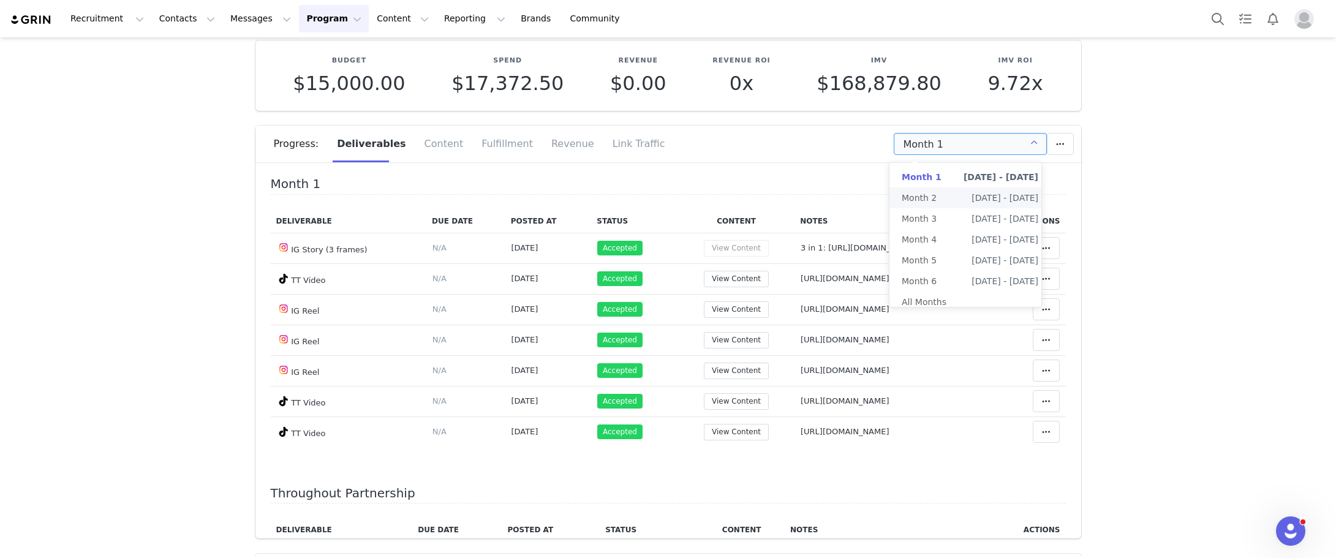
click at [923, 197] on span "Month 2" at bounding box center [918, 197] width 35 height 21
type input "Month 2"
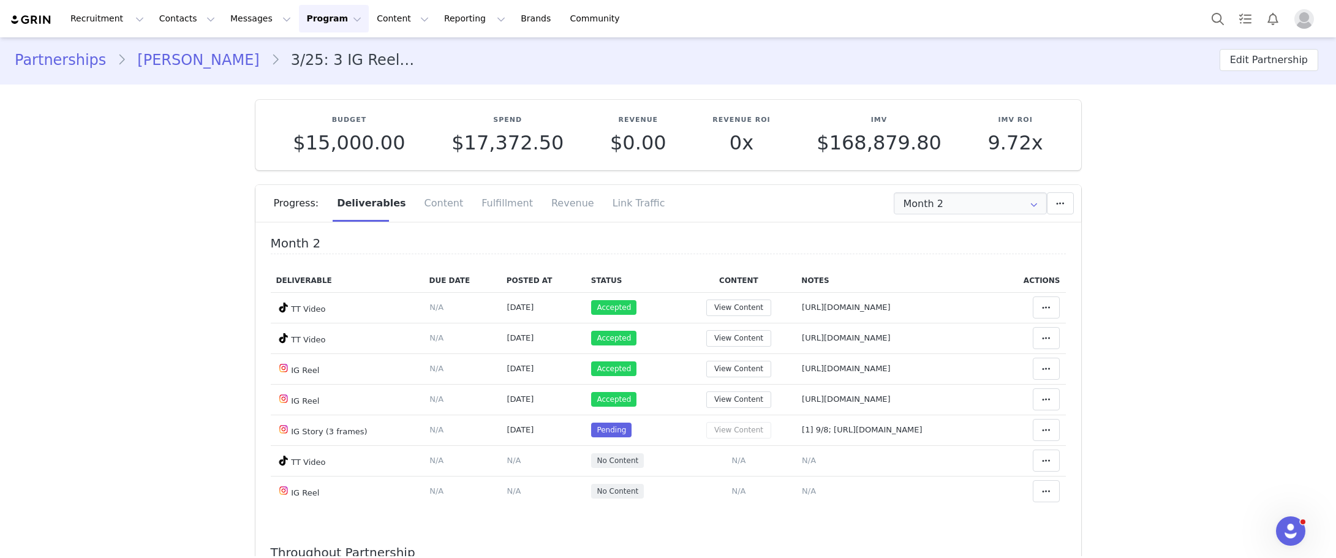
scroll to position [0, 0]
click at [174, 62] on link "AUDREY RAMIREZ" at bounding box center [198, 62] width 144 height 22
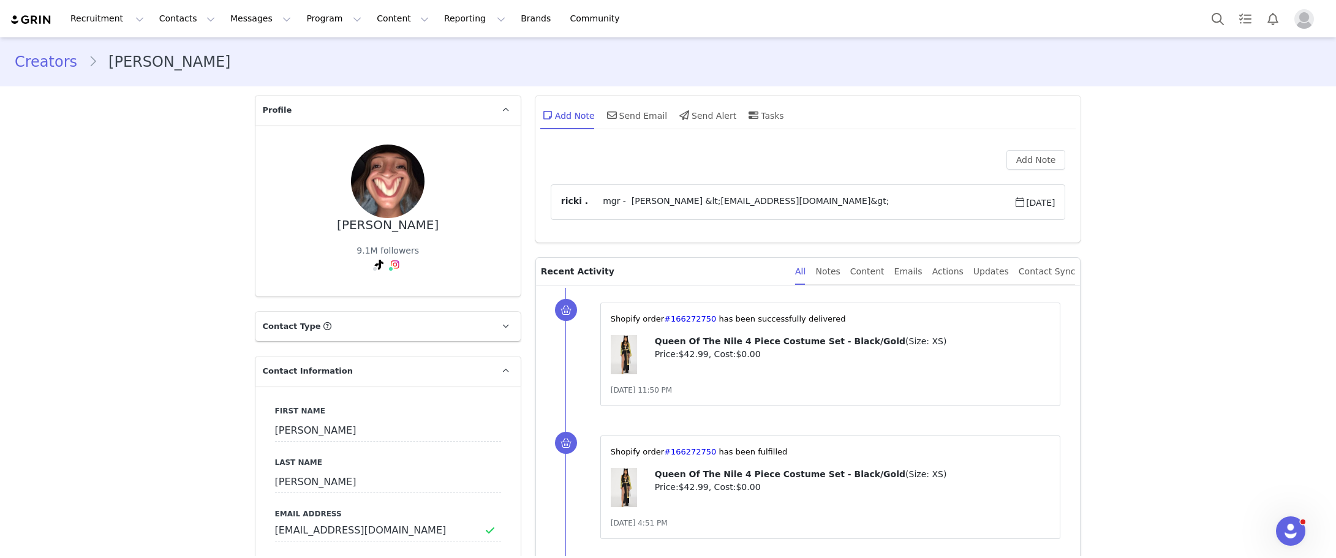
type input "+52 ([GEOGRAPHIC_DATA])"
click at [840, 269] on div "Notes" at bounding box center [827, 272] width 24 height 28
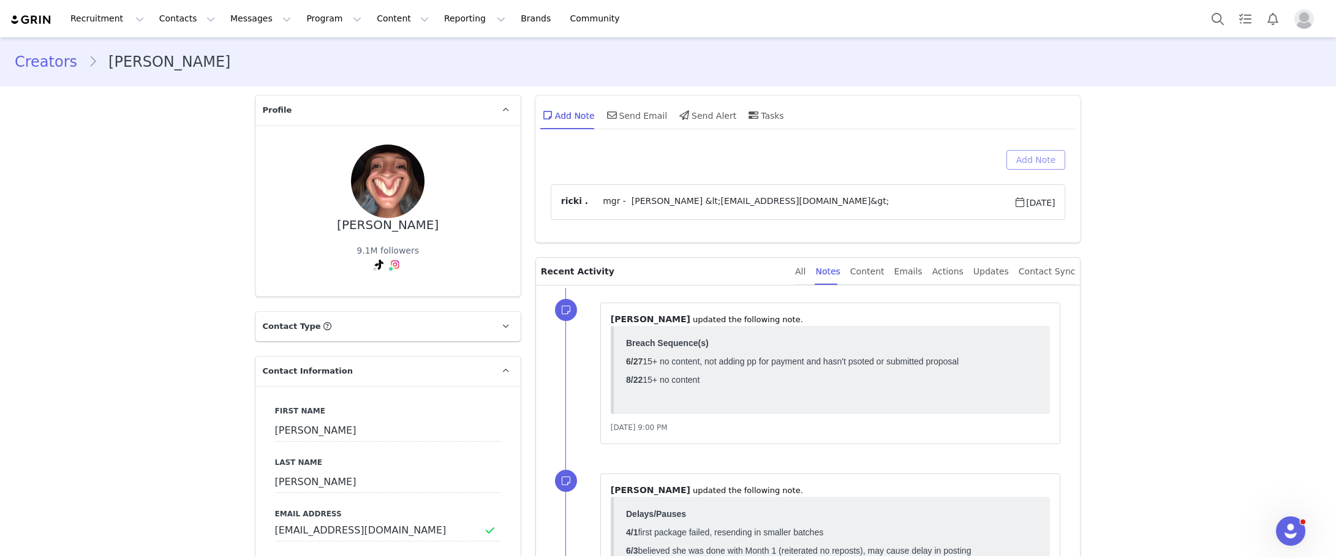
click at [1020, 163] on button "Add Note" at bounding box center [1035, 160] width 59 height 20
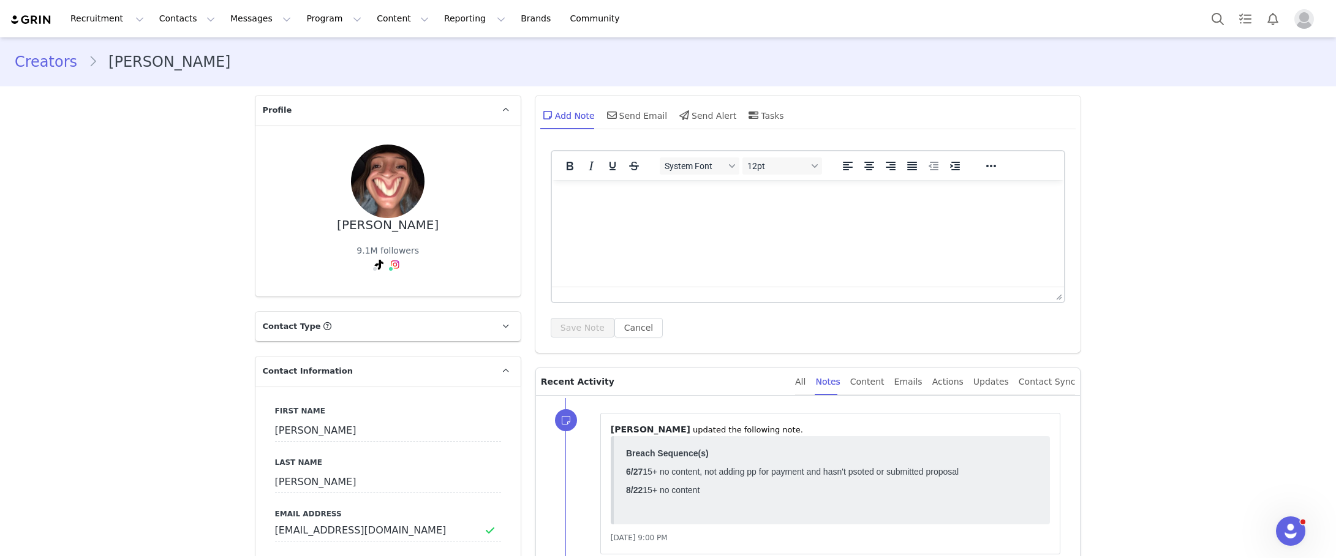
drag, startPoint x: 678, startPoint y: 202, endPoint x: 677, endPoint y: 211, distance: 8.7
click at [678, 205] on html at bounding box center [807, 196] width 513 height 33
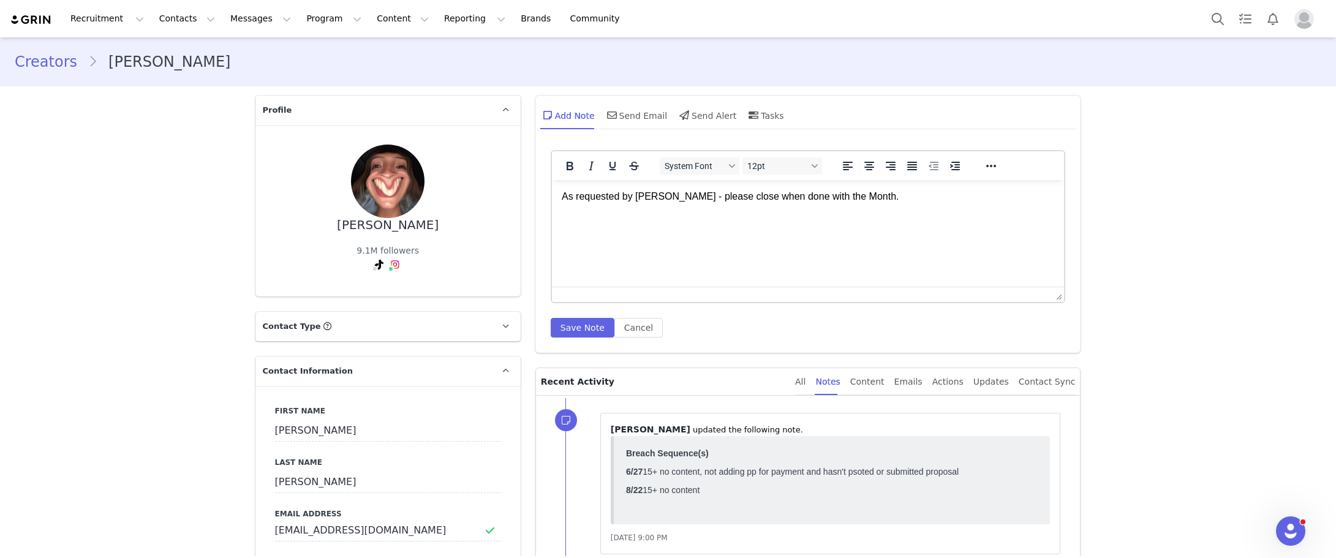
click at [835, 200] on p "As requested by Alex - please close when done with the Month." at bounding box center [807, 196] width 493 height 13
click at [582, 327] on button "Save Note" at bounding box center [583, 328] width 64 height 20
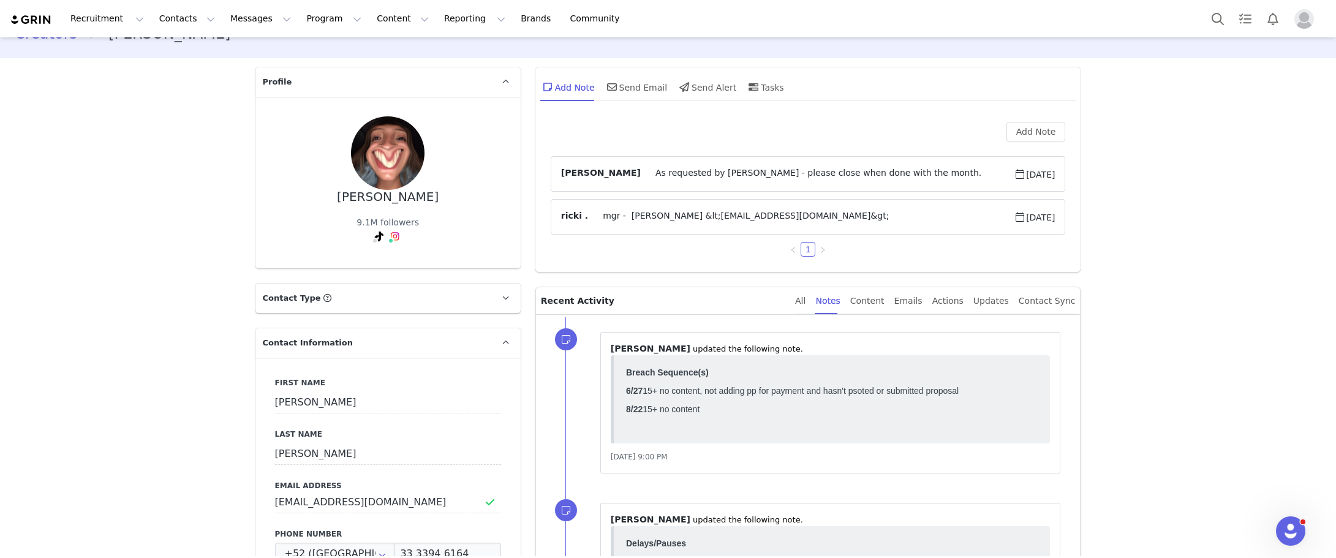
scroll to position [61, 0]
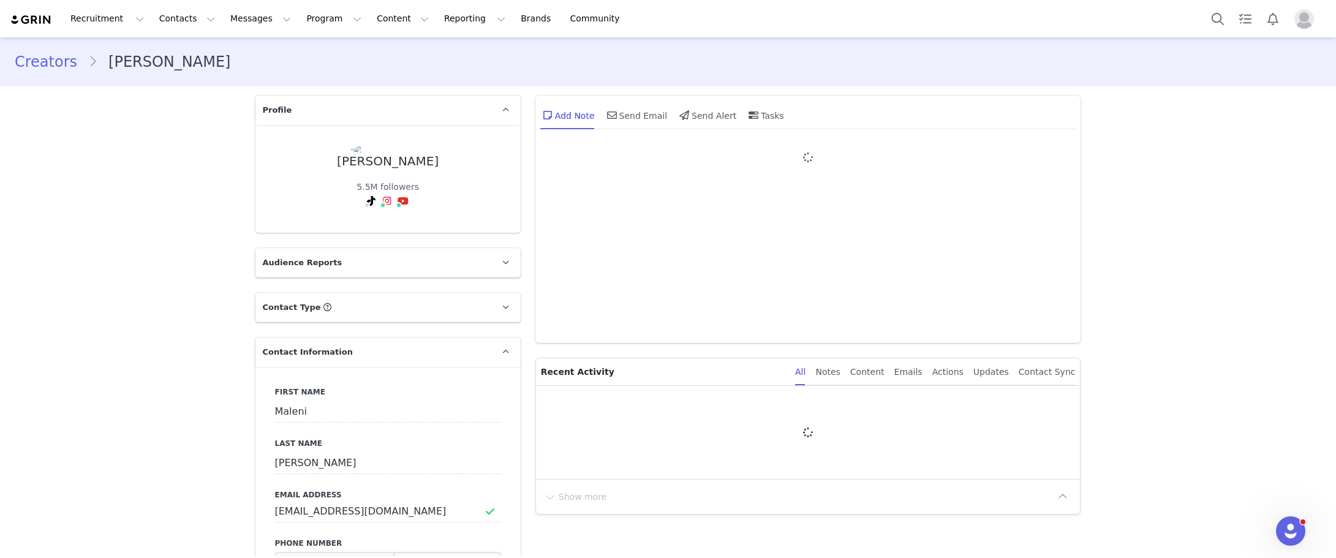
type input "+1 ([GEOGRAPHIC_DATA])"
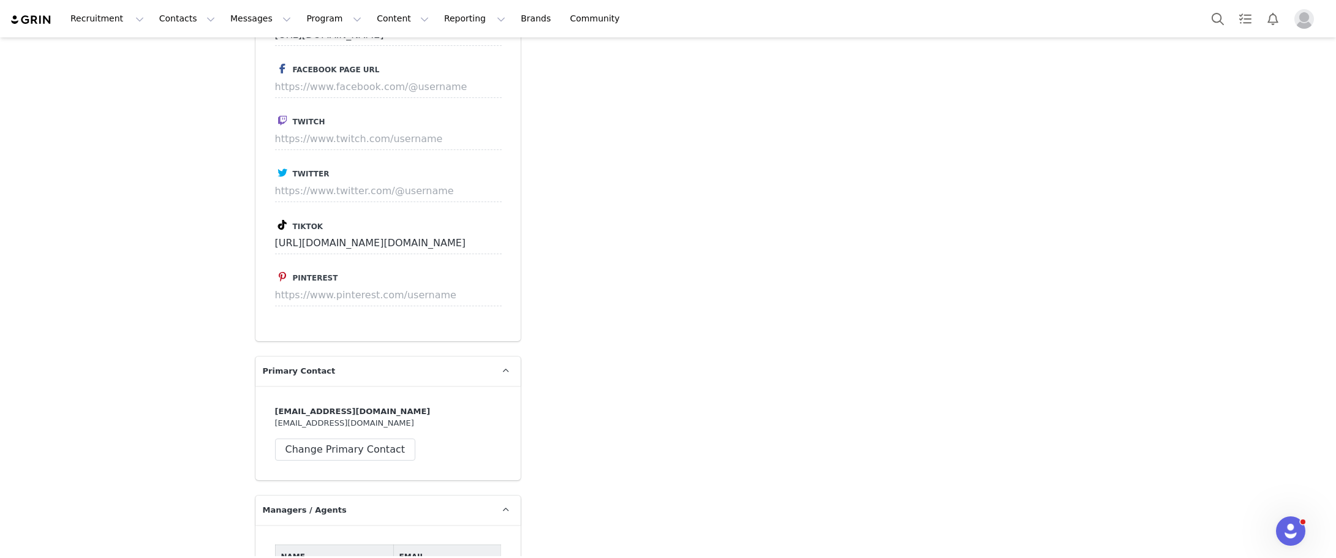
scroll to position [3368, 0]
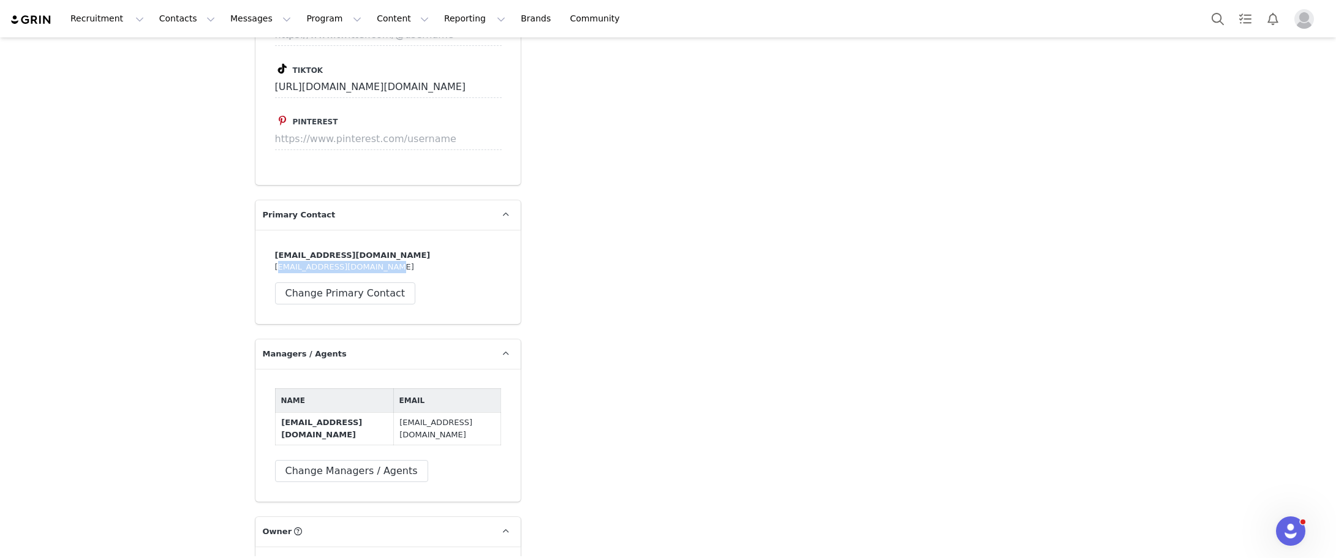
drag, startPoint x: 385, startPoint y: 177, endPoint x: 255, endPoint y: 175, distance: 130.4
click at [255, 230] on div "[EMAIL_ADDRESS][DOMAIN_NAME] [EMAIL_ADDRESS][DOMAIN_NAME] Change Primary Contact" at bounding box center [387, 277] width 265 height 94
copy div "[EMAIL_ADDRESS][DOMAIN_NAME]"
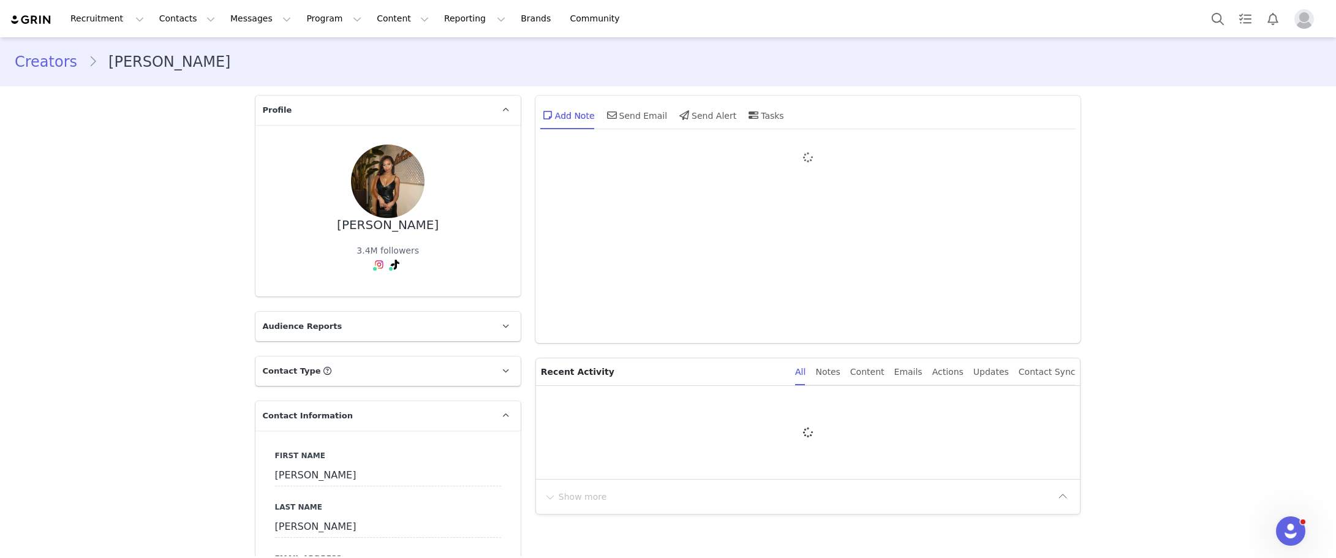
type input "+1 ([GEOGRAPHIC_DATA])"
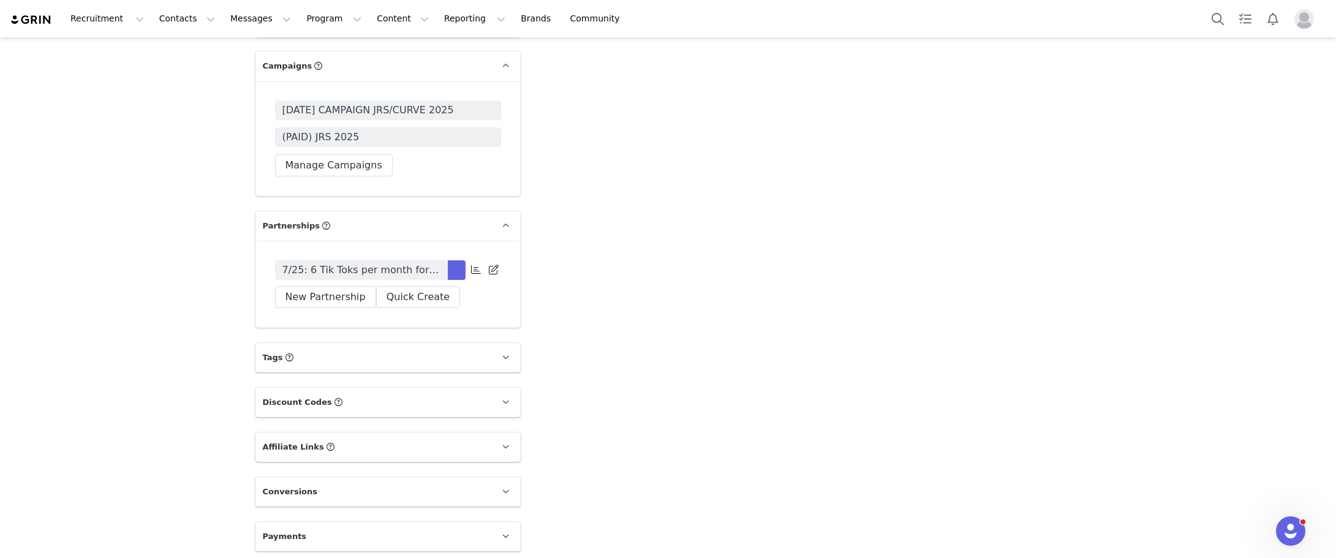
scroll to position [3683, 0]
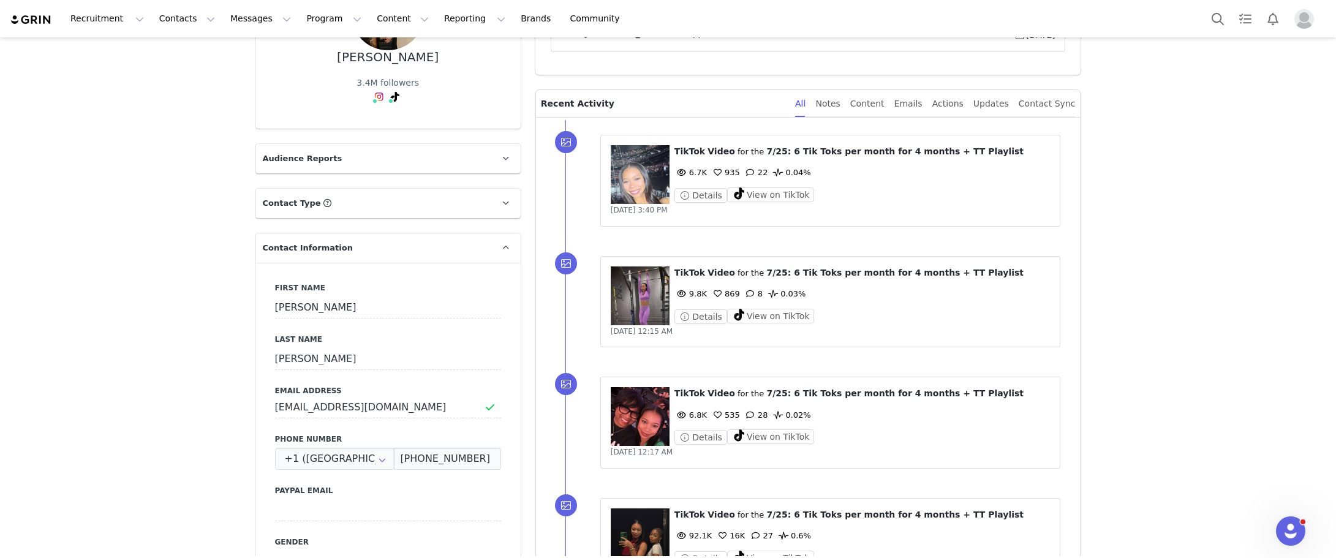
scroll to position [0, 0]
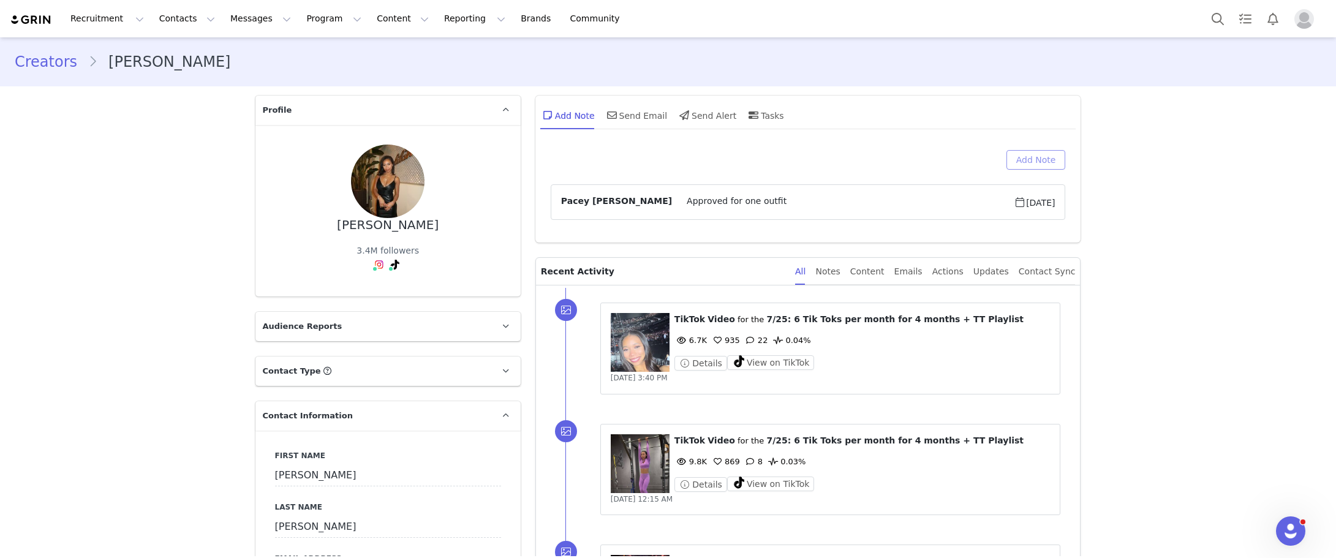
click at [1024, 160] on button "Add Note" at bounding box center [1035, 160] width 59 height 20
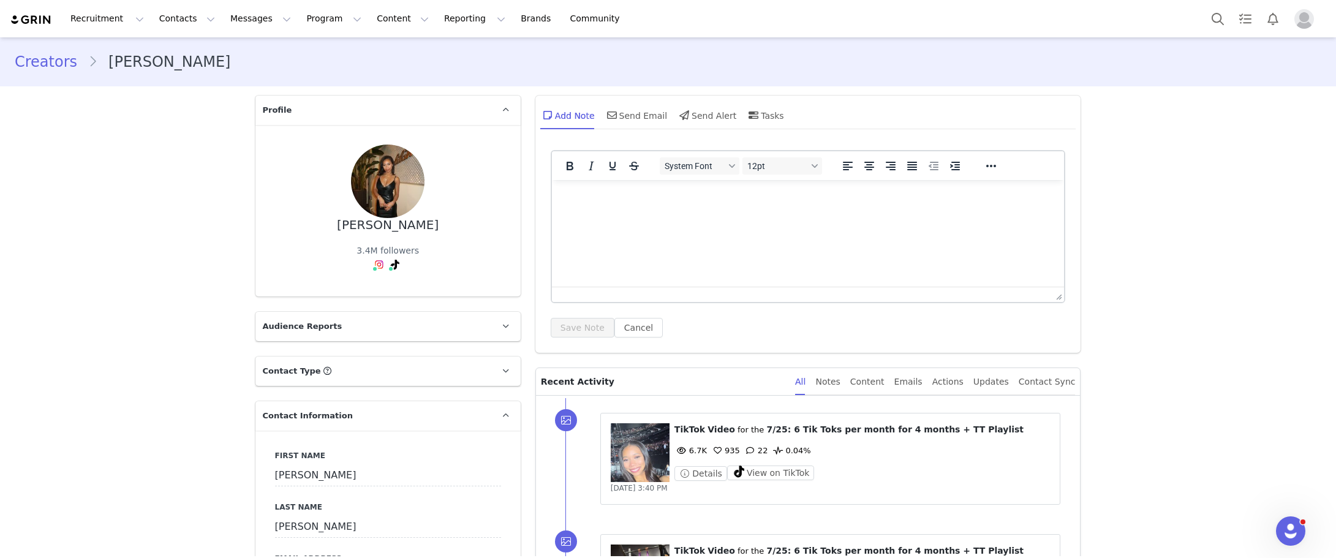
click at [670, 213] on html at bounding box center [807, 196] width 513 height 33
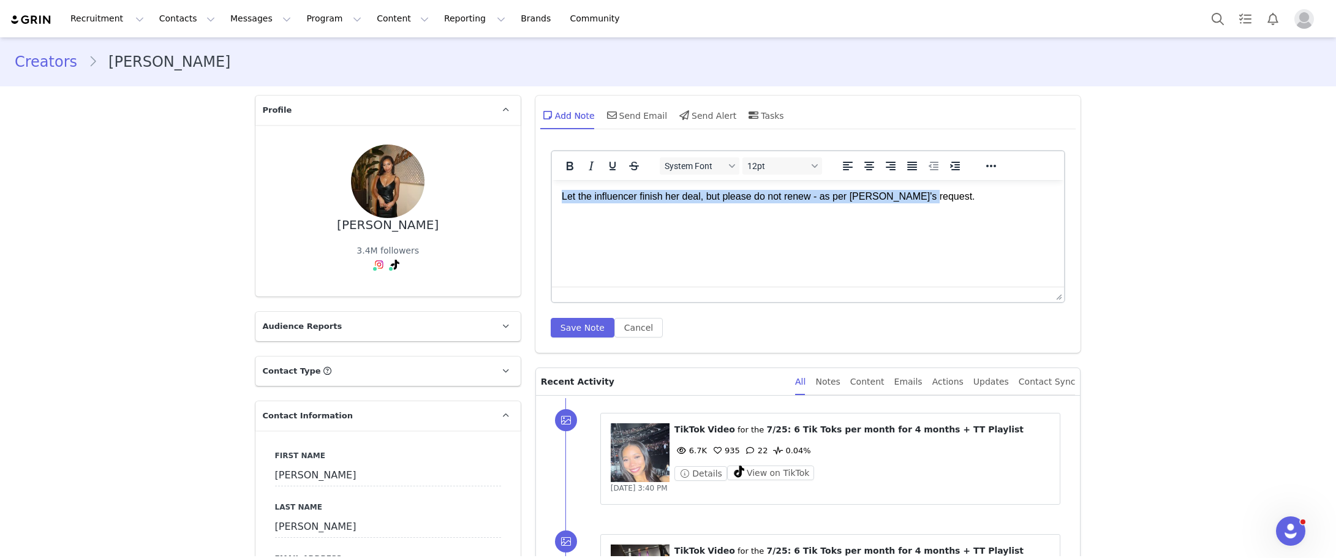
drag, startPoint x: 942, startPoint y: 202, endPoint x: 519, endPoint y: 195, distance: 423.2
click at [551, 195] on html "Let the influencer finish her deal, but please do not renew - as per Alex's req…" at bounding box center [807, 196] width 513 height 33
copy p "Let the influencer finish her deal, but please do not renew - as per Alex's req…"
drag, startPoint x: 939, startPoint y: 257, endPoint x: 765, endPoint y: 269, distance: 174.3
click at [932, 213] on html "Let the influencer finish her deal, but please do not renew - as per Alex's req…" at bounding box center [807, 196] width 513 height 33
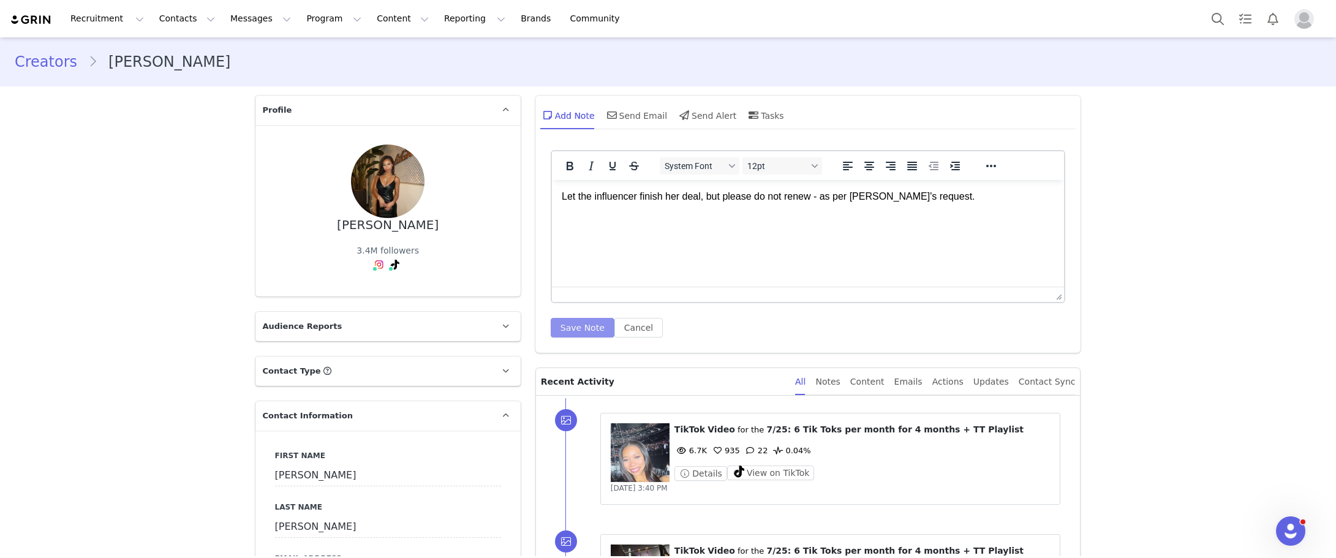
click at [571, 326] on button "Save Note" at bounding box center [583, 328] width 64 height 20
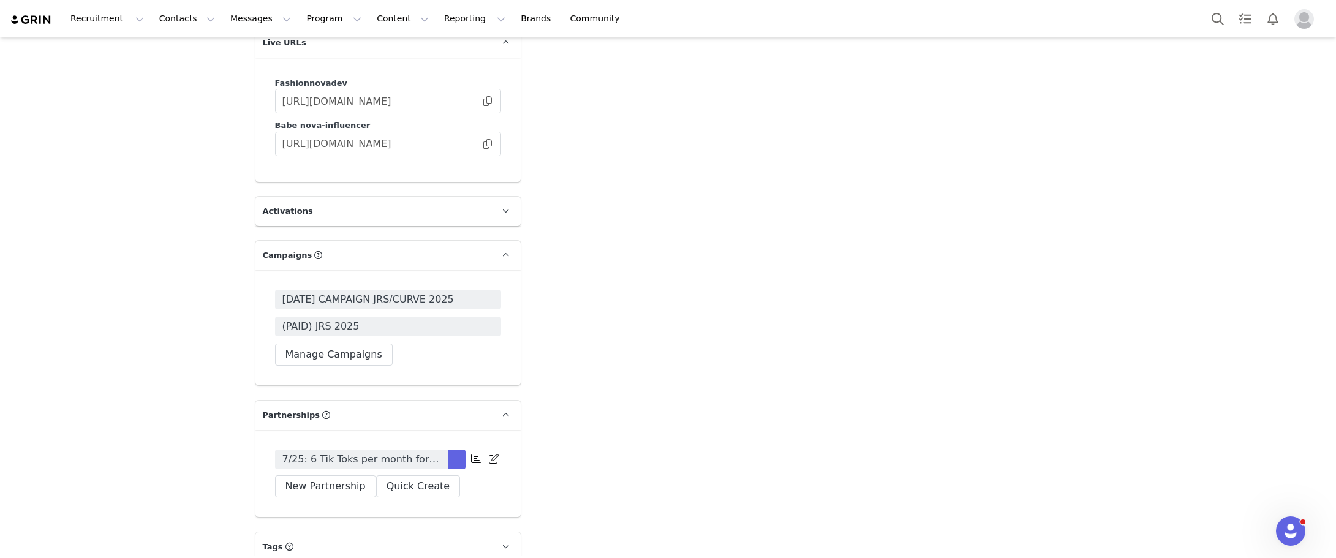
scroll to position [3246, 0]
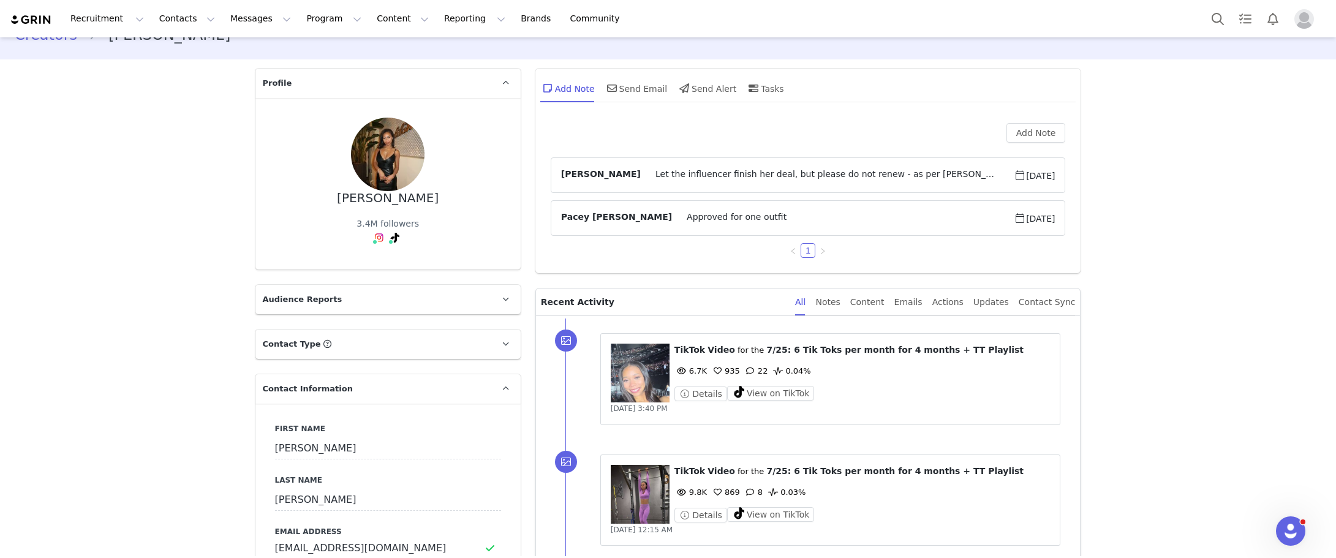
scroll to position [0, 0]
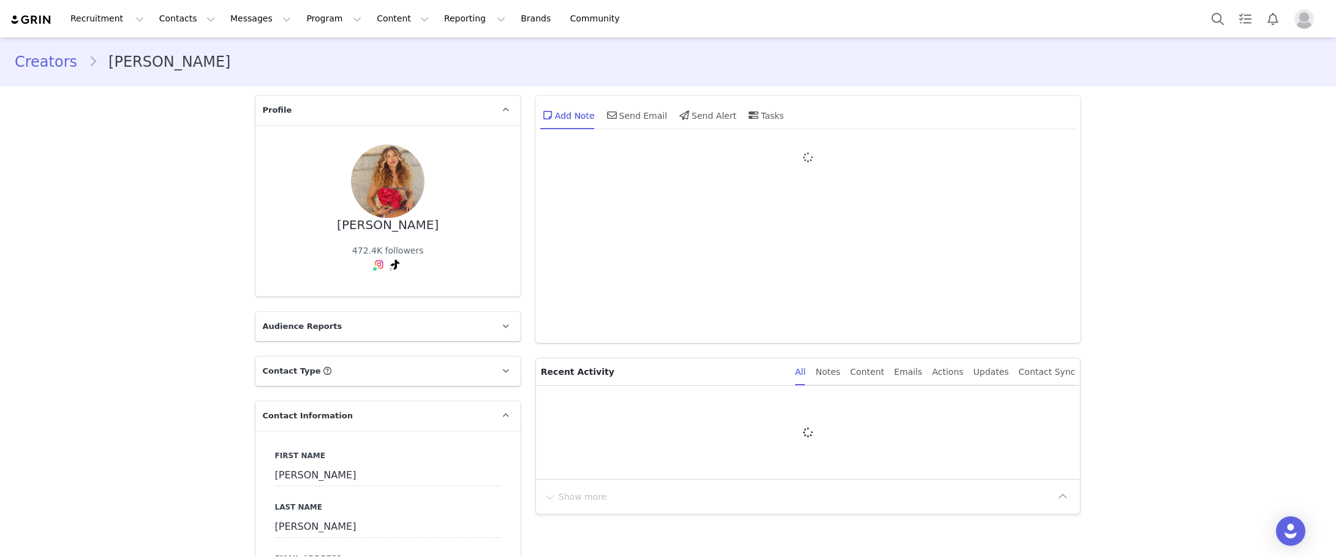
type input "+1 ([GEOGRAPHIC_DATA])"
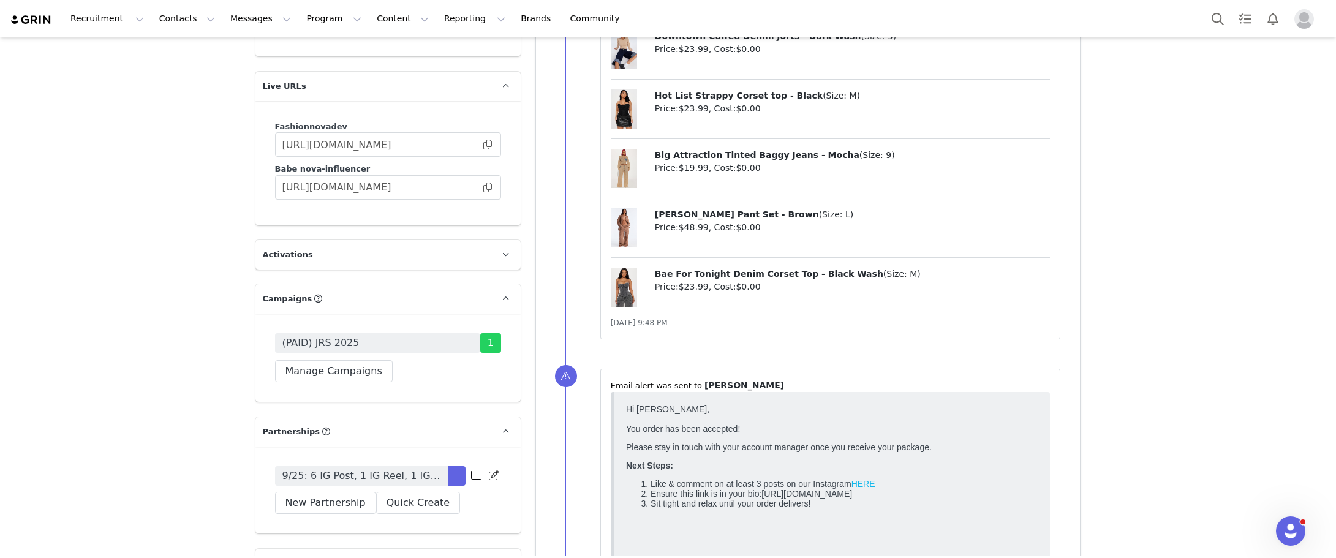
scroll to position [3552, 0]
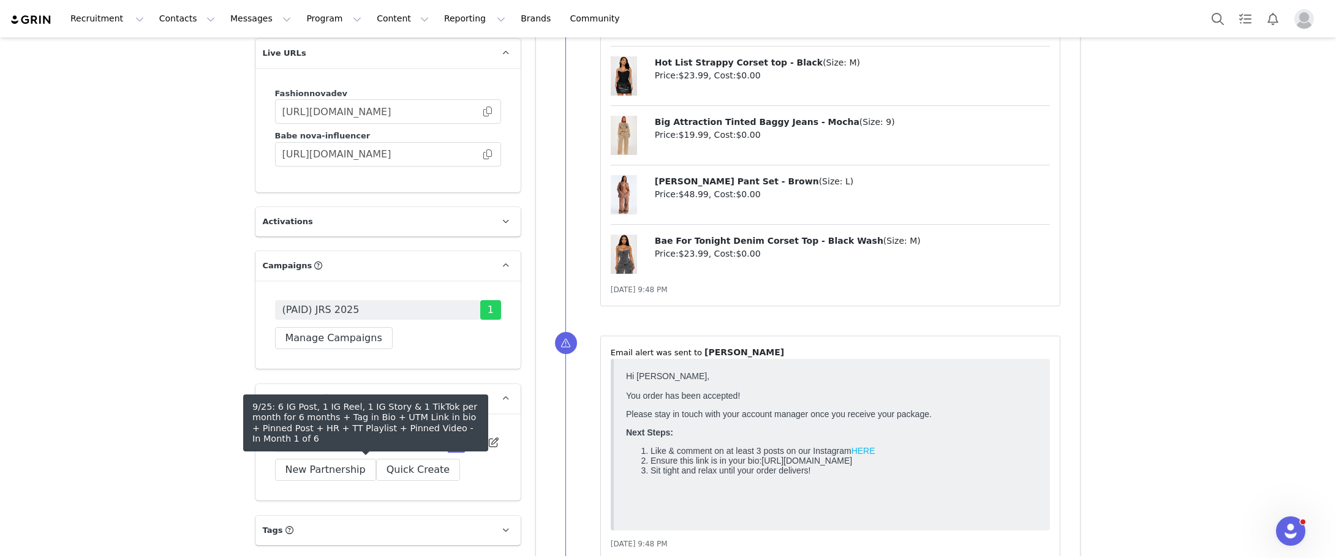
click at [396, 450] on span "9/25: 6 IG Post, 1 IG Reel, 1 IG Story & 1 TikTok per month for 6 months + Tag …" at bounding box center [361, 442] width 158 height 15
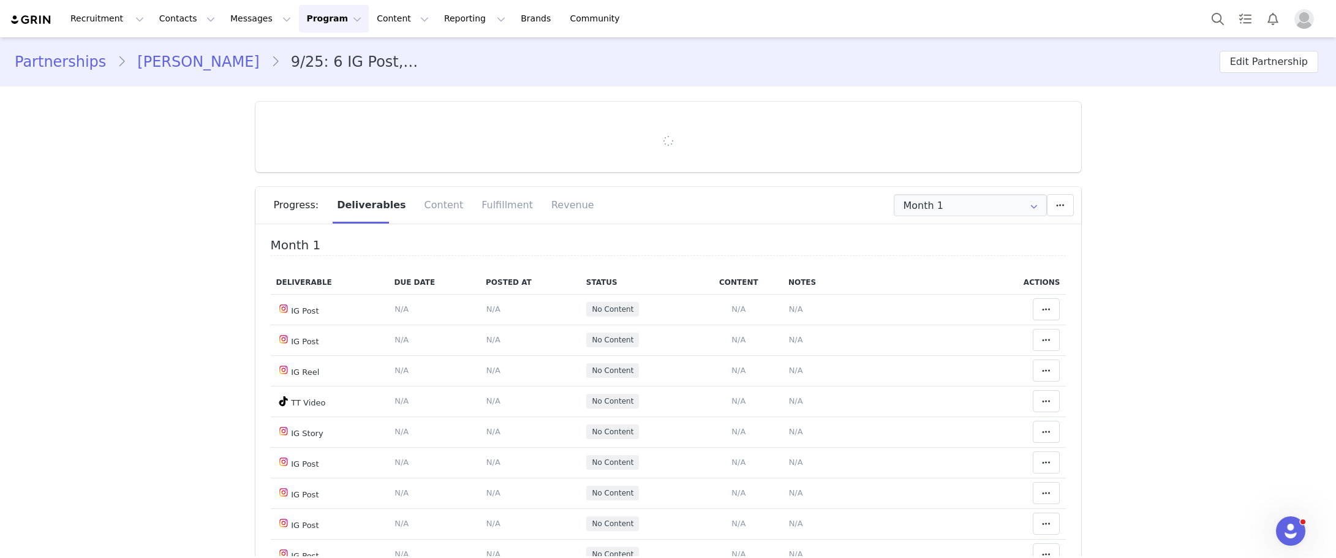
type input "+1 ([GEOGRAPHIC_DATA])"
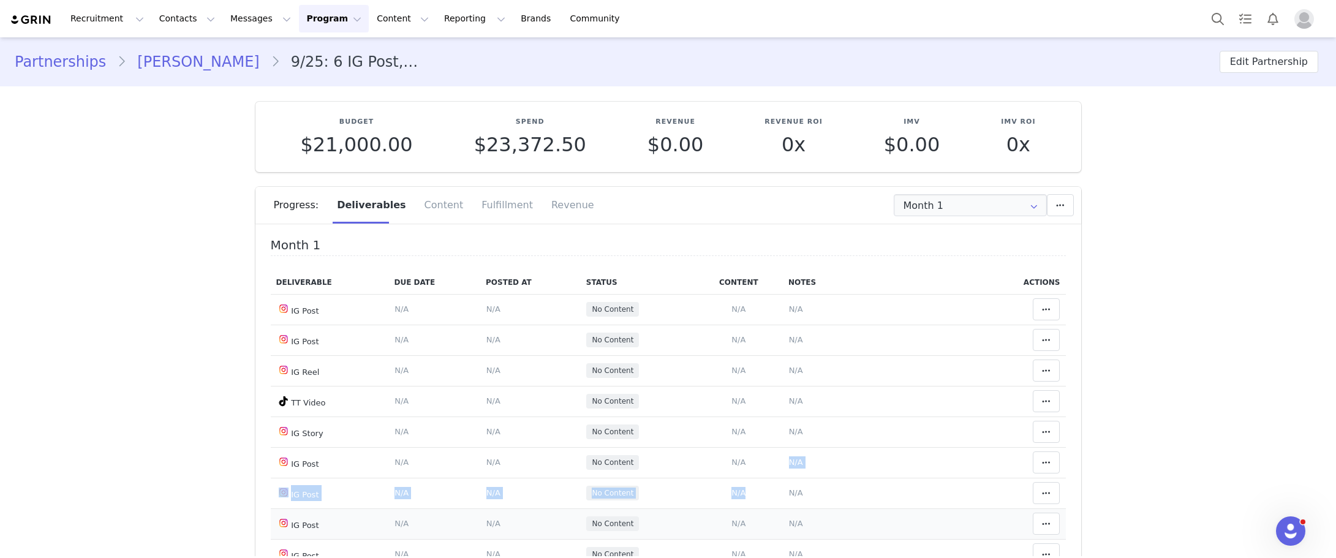
click at [743, 517] on tbody "IG Post Deliverable Due Date Set the date you expect this content to go live. S…" at bounding box center [668, 432] width 795 height 276
drag, startPoint x: 1138, startPoint y: 338, endPoint x: 867, endPoint y: 166, distance: 320.7
click at [203, 62] on link "Aaliyah Larsen" at bounding box center [198, 62] width 144 height 22
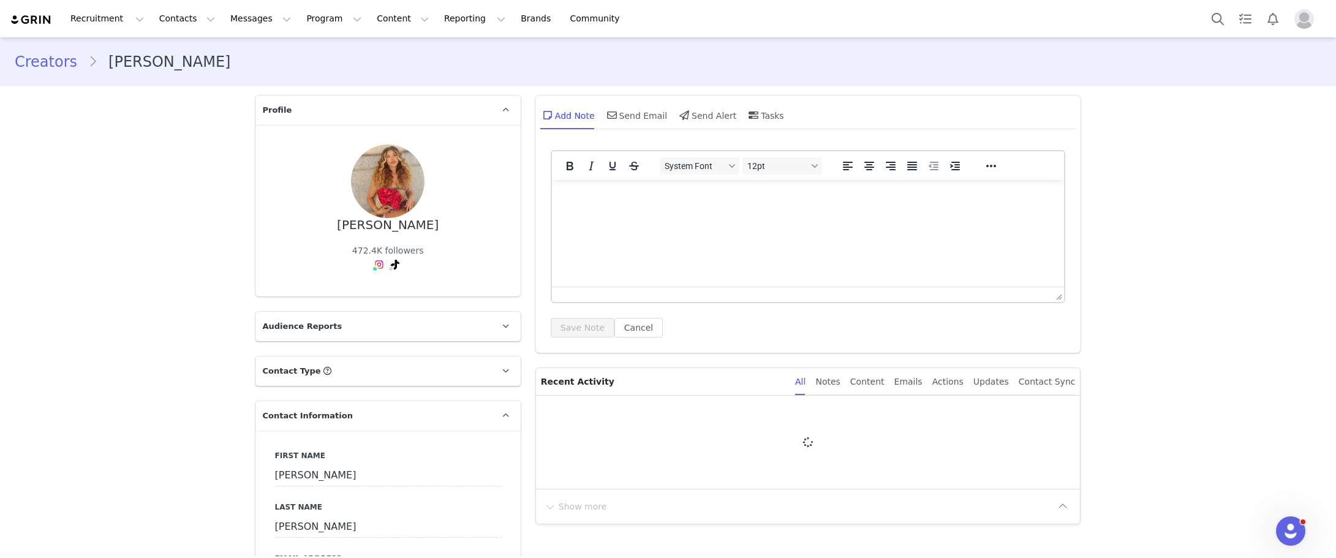
type input "+1 ([GEOGRAPHIC_DATA])"
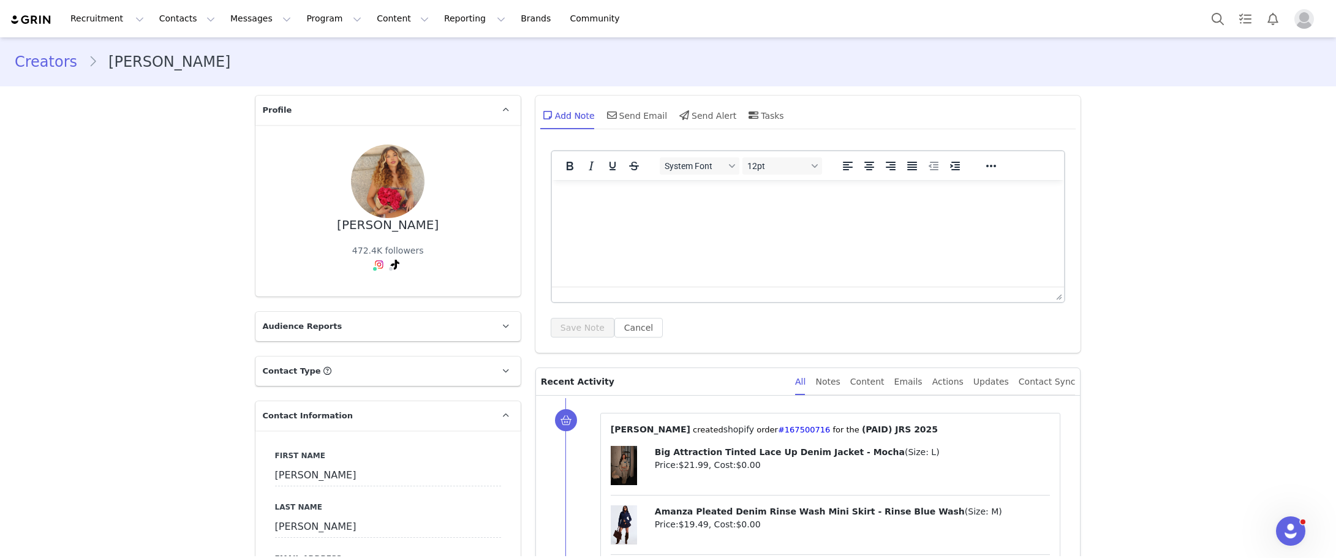
drag, startPoint x: 1246, startPoint y: 426, endPoint x: 634, endPoint y: 307, distance: 623.2
click at [642, 213] on html at bounding box center [807, 196] width 513 height 33
click at [656, 213] on html at bounding box center [807, 196] width 513 height 33
click at [559, 194] on html "this one have finish but don't renew" at bounding box center [807, 196] width 513 height 33
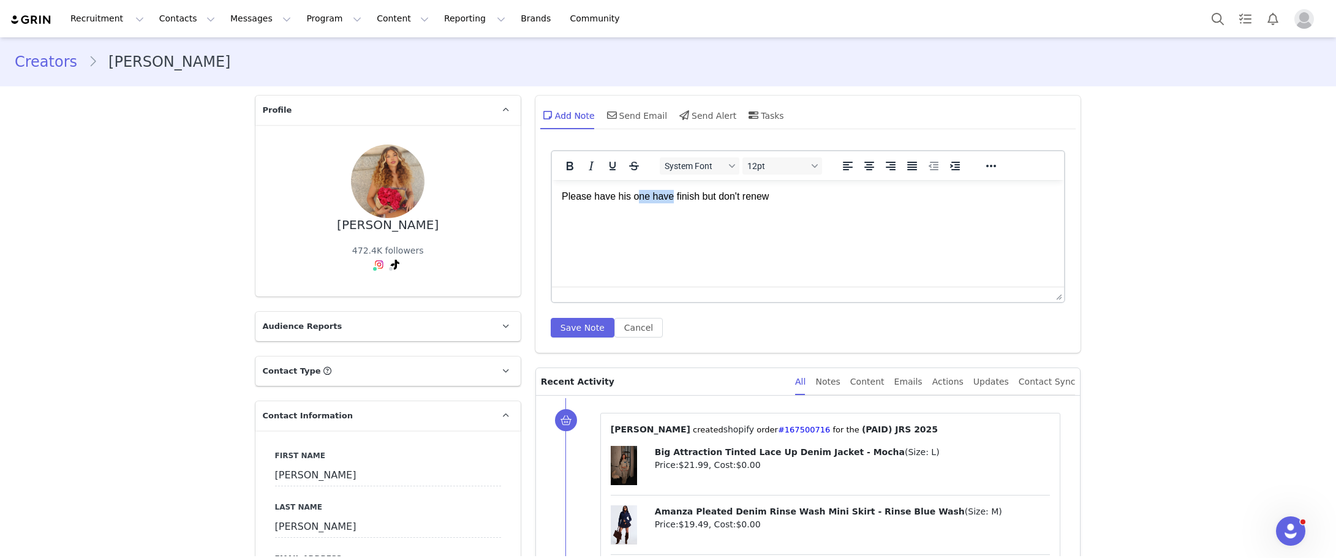
drag, startPoint x: 667, startPoint y: 197, endPoint x: 634, endPoint y: 198, distance: 33.1
click at [634, 198] on p "Please have his one have finish but don't renew" at bounding box center [807, 196] width 493 height 13
click at [699, 197] on p "Please have this influencer finish but don't renew" at bounding box center [807, 196] width 493 height 13
click at [790, 197] on p "Please have this influencer finish, but don't renew" at bounding box center [807, 196] width 493 height 13
click at [579, 328] on button "Save Note" at bounding box center [583, 328] width 64 height 20
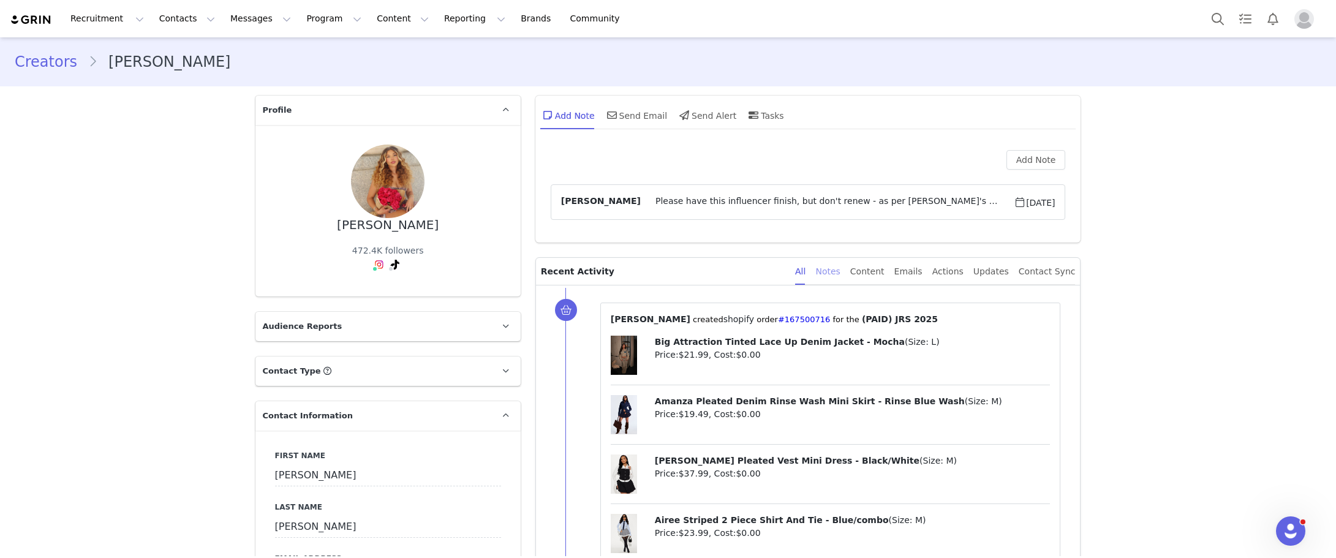
click at [840, 269] on div "Notes" at bounding box center [827, 272] width 24 height 28
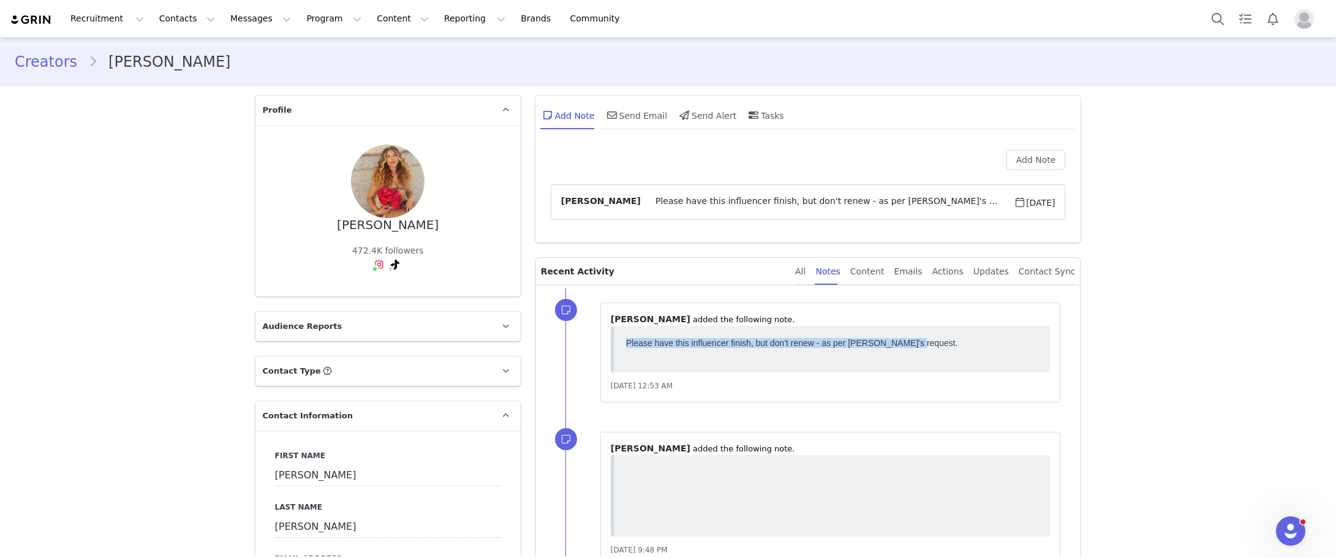
drag, startPoint x: 933, startPoint y: 337, endPoint x: 621, endPoint y: 348, distance: 312.5
click at [621, 348] on html "Please have this influencer finish, but don't renew - as per Alex's request." at bounding box center [831, 349] width 422 height 32
copy p "Please have this influencer finish, but don't renew - as per Alex's request."
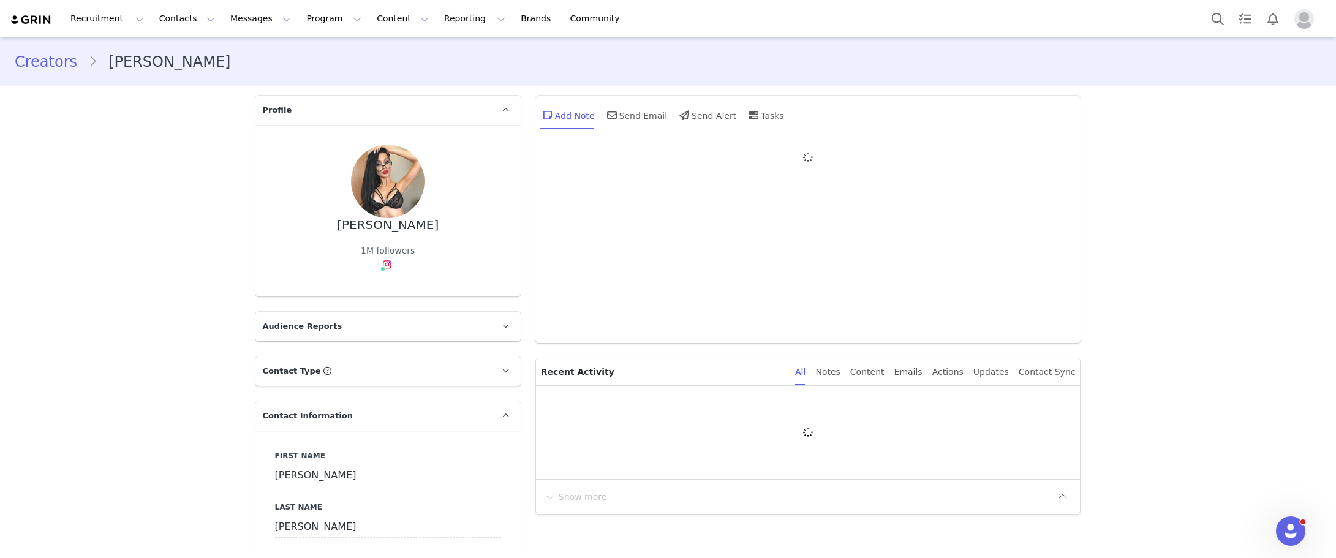
type input "+971 ([GEOGRAPHIC_DATA])"
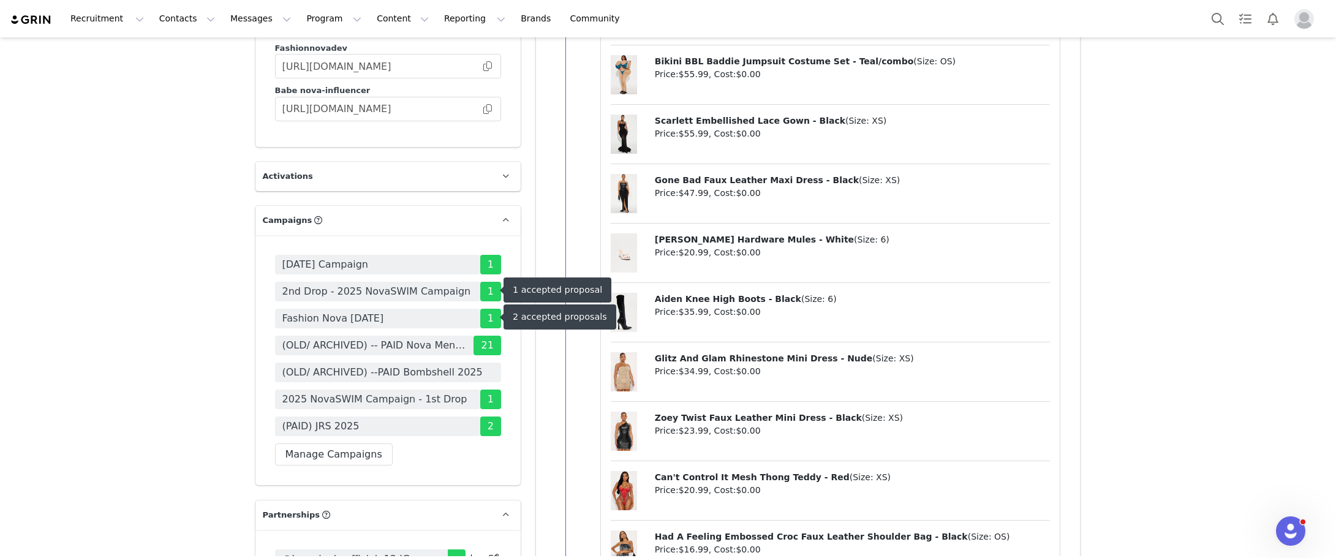
scroll to position [4042, 0]
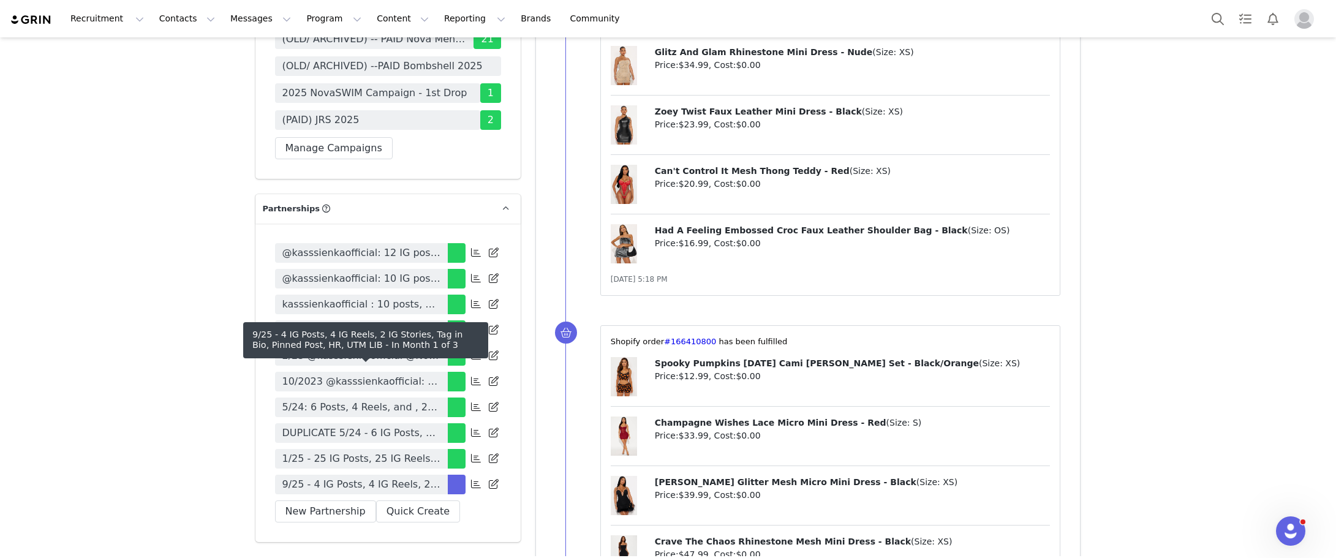
click at [368, 477] on span "9/25 - 4 IG Posts, 4 IG Reels, 2 IG Stories, Tag in Bio, Pinned Post, HR, UTM L…" at bounding box center [361, 484] width 158 height 15
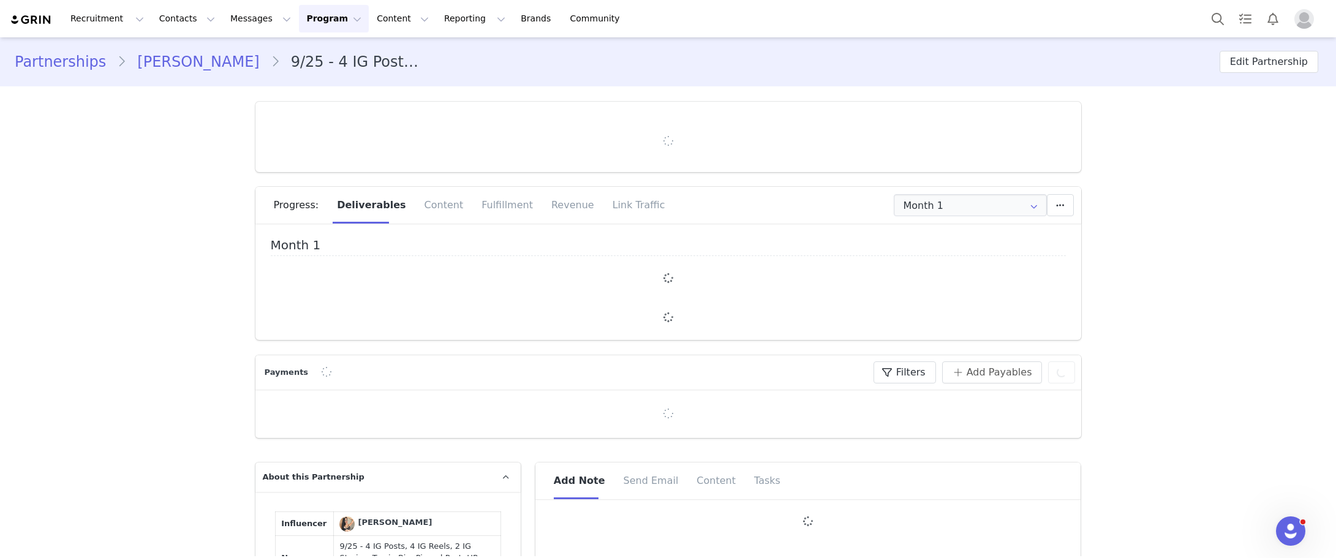
type input "+971 ([GEOGRAPHIC_DATA])"
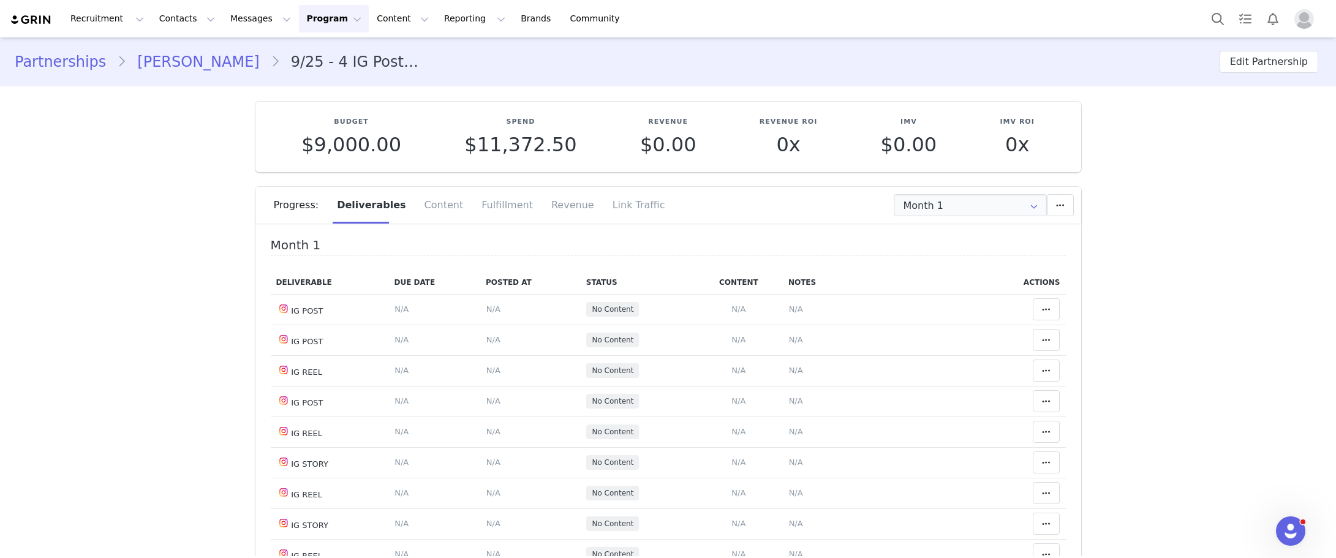
click at [200, 66] on link "katarzyna bucko" at bounding box center [198, 62] width 144 height 22
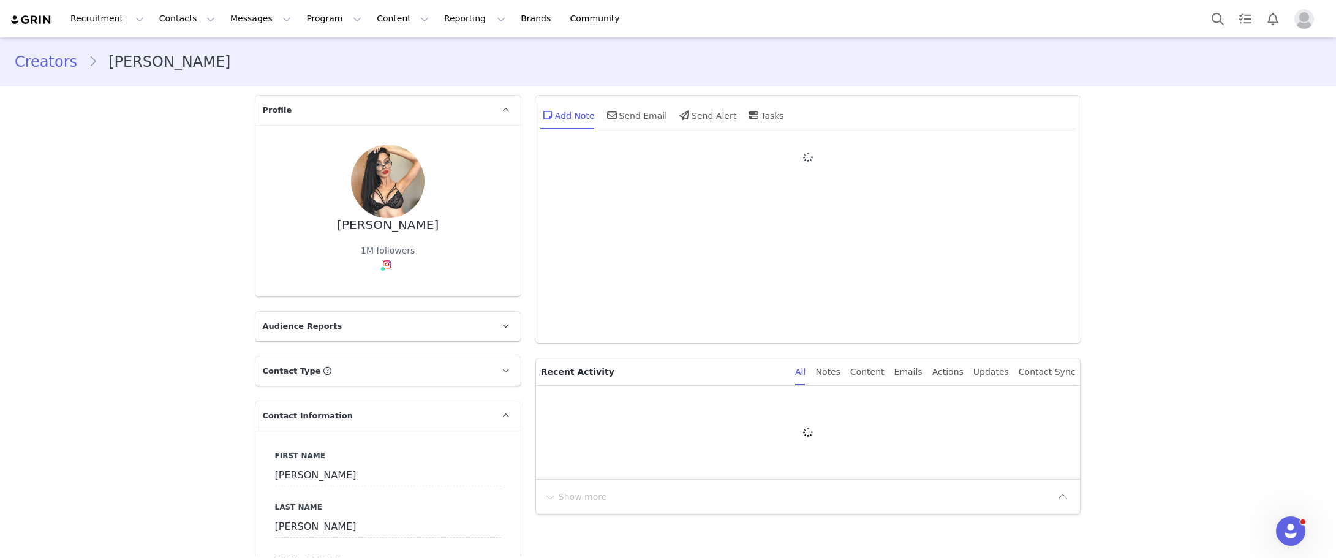
type input "+971 ([GEOGRAPHIC_DATA])"
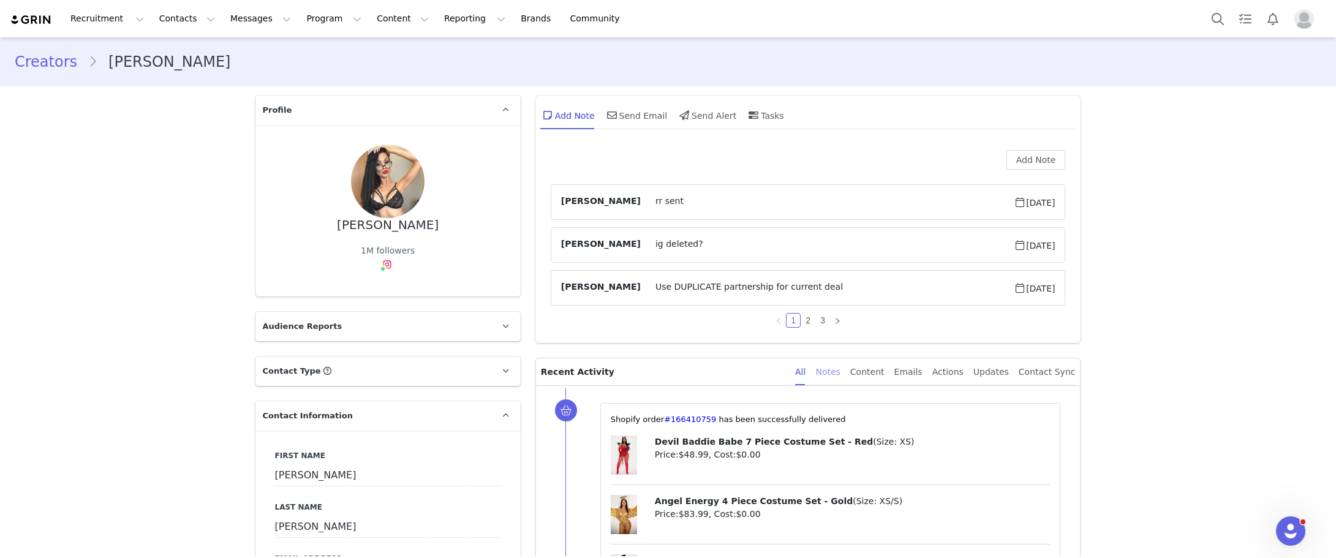
click at [840, 372] on div "Notes" at bounding box center [827, 372] width 24 height 28
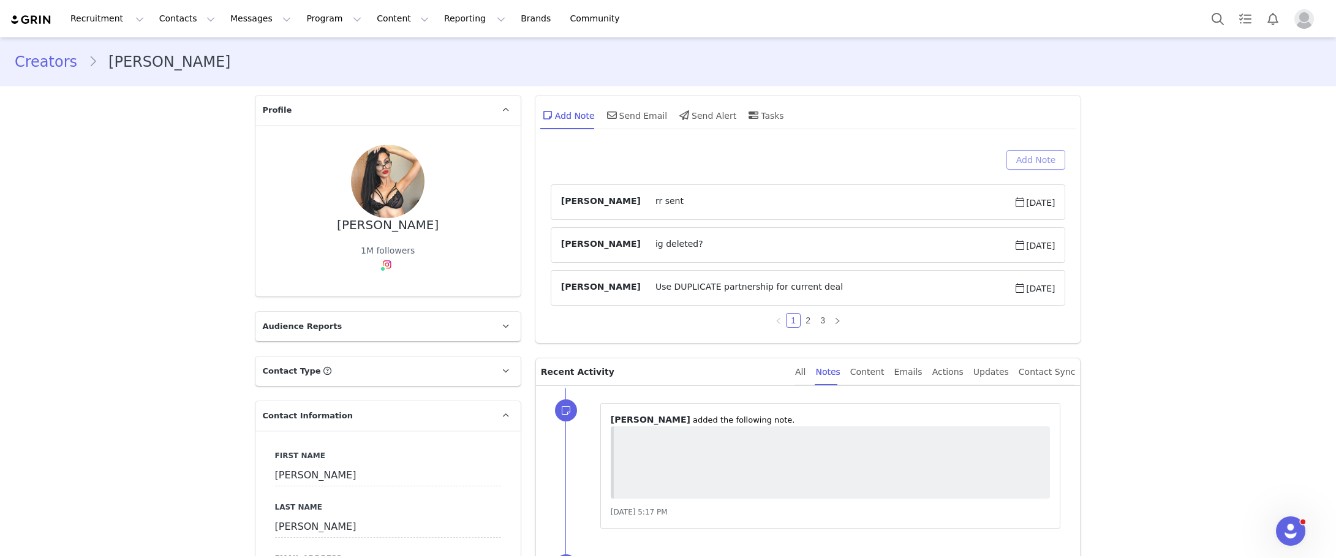
click at [1018, 166] on button "Add Note" at bounding box center [1035, 160] width 59 height 20
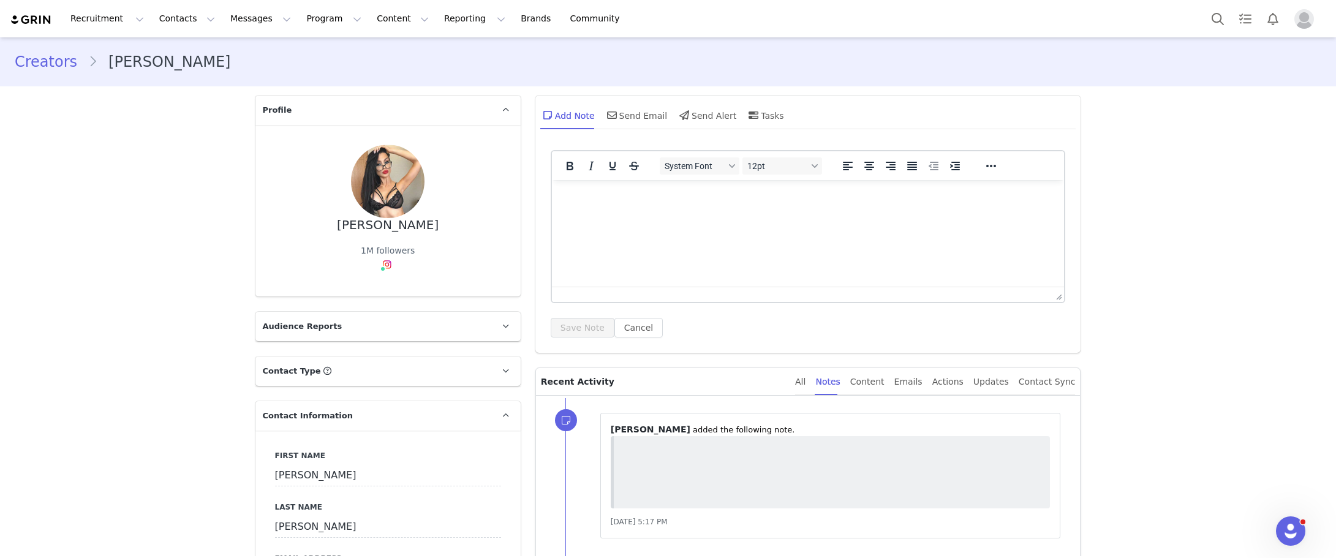
click at [649, 213] on html at bounding box center [807, 196] width 513 height 33
paste body "Rich Text Area. Press ALT-0 for help."
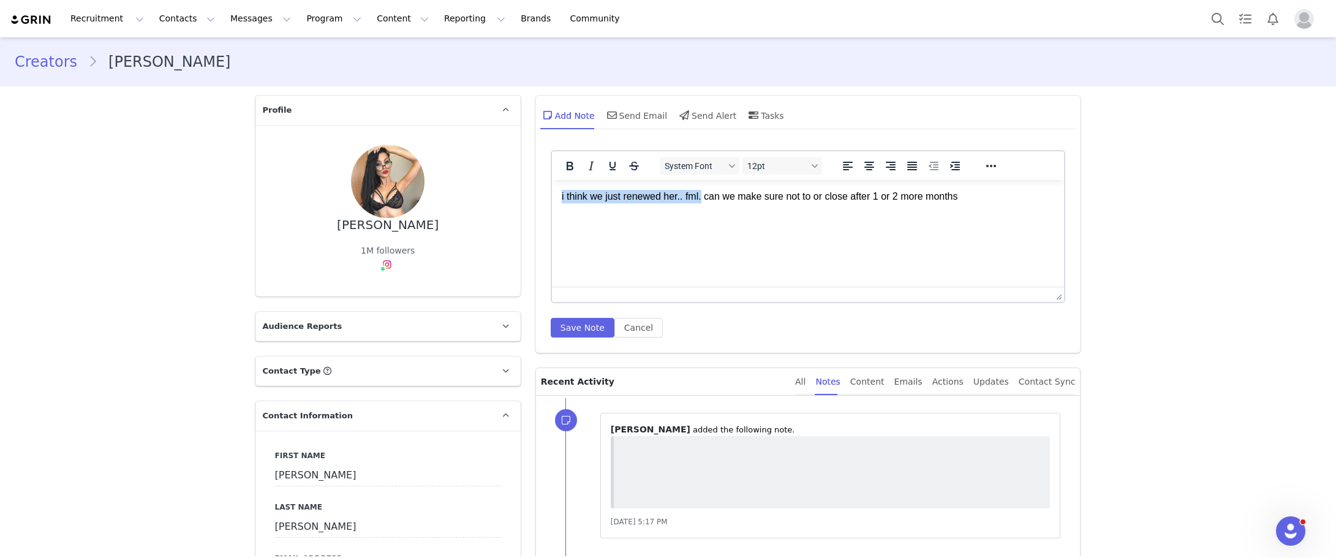
drag, startPoint x: 699, startPoint y: 197, endPoint x: 553, endPoint y: 204, distance: 146.5
click at [553, 204] on html "i think we just renewed her.. fml. can we make sure not to or close after 1 or …" at bounding box center [807, 196] width 513 height 33
click at [801, 213] on html "Just renewed, but can we make sure not to or close after 1 or 2 more months" at bounding box center [807, 196] width 513 height 33
click at [779, 213] on html "Just renewed, but can we make sure not to or close after 1 or 2 more months" at bounding box center [807, 196] width 513 height 33
drag, startPoint x: 737, startPoint y: 248, endPoint x: 745, endPoint y: 231, distance: 18.6
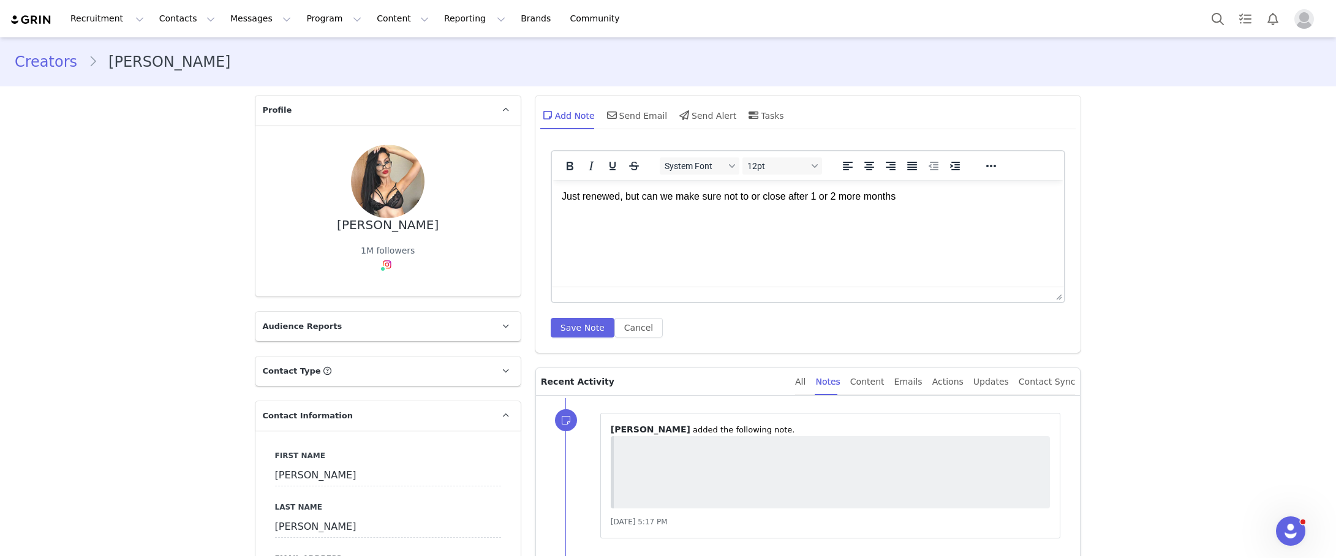
click at [737, 213] on html "Just renewed, but can we make sure not to or close after 1 or 2 more months" at bounding box center [807, 196] width 513 height 33
click at [719, 194] on p "Just renewed, but can we make sure not to or close after 1 or 2 more months" at bounding box center [807, 196] width 493 height 13
click at [909, 202] on p "Just renewed, but can we make sure to close after 1 or 2 more months" at bounding box center [807, 196] width 493 height 13
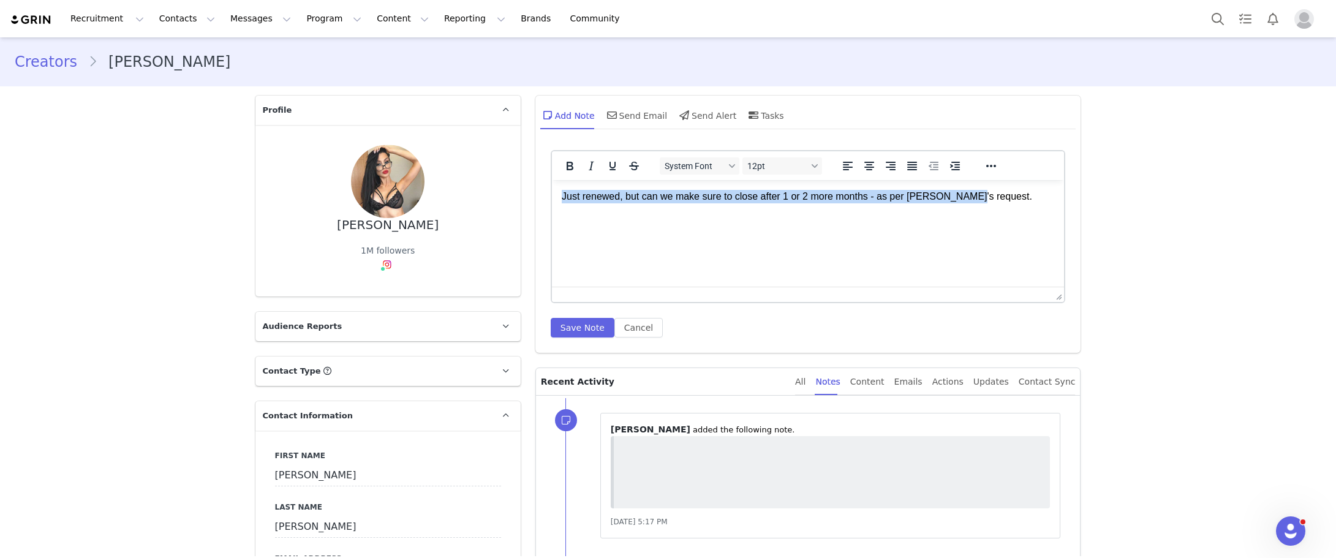
drag, startPoint x: 947, startPoint y: 196, endPoint x: 553, endPoint y: 198, distance: 394.4
click at [558, 201] on html "Just renewed, but can we make sure to close after 1 or 2 more months - as per A…" at bounding box center [807, 196] width 513 height 33
copy p "Just renewed, but can we make sure to close after 1 or 2 more months - as per A…"
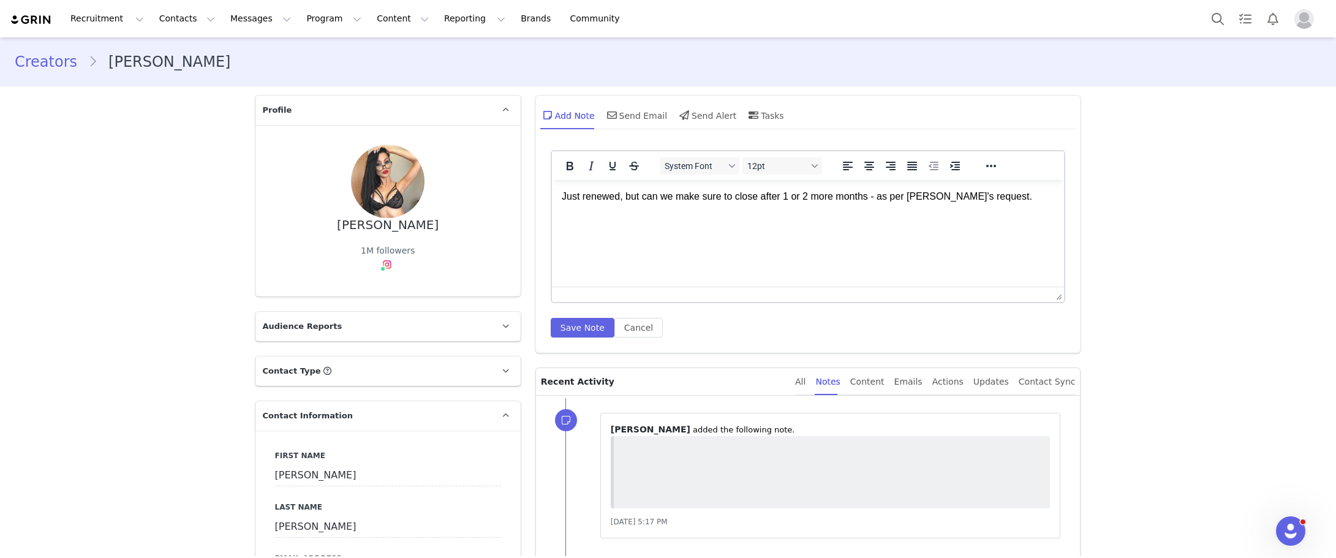
click at [782, 213] on html "Just renewed, but can we make sure to close after 1 or 2 more months - as per A…" at bounding box center [807, 196] width 513 height 33
click at [671, 197] on p "Just renewed, but can we make sure to close after 1 or 2 more months - as per A…" at bounding box center [807, 196] width 493 height 13
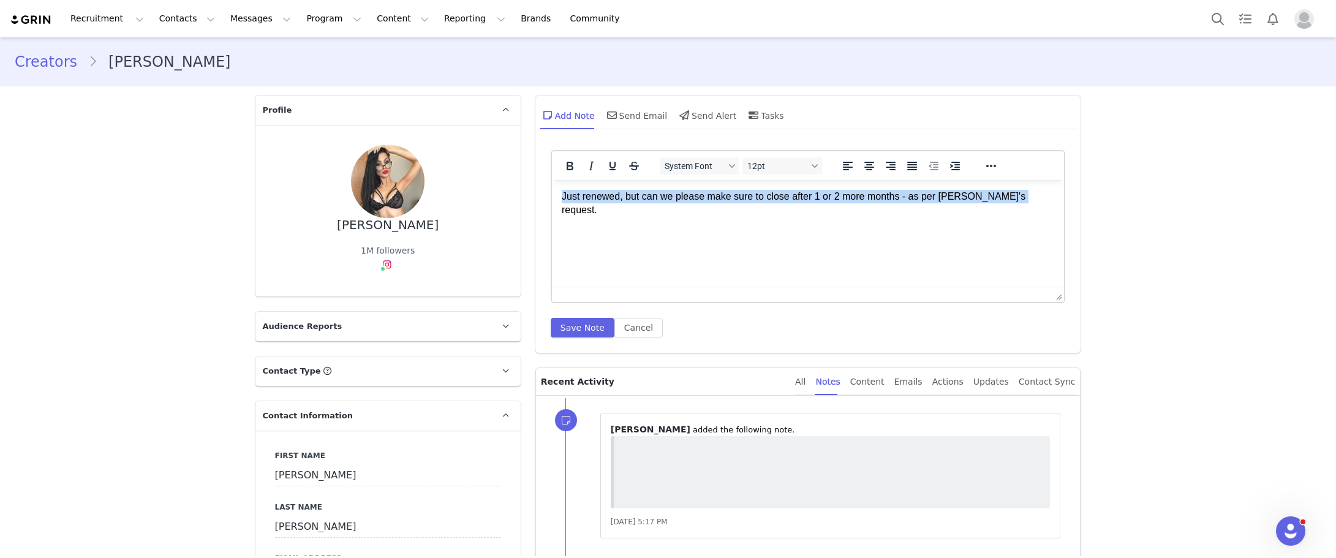
drag, startPoint x: 928, startPoint y: 190, endPoint x: 1044, endPoint y: 329, distance: 181.3
click at [551, 180] on html "Just renewed, but can we please make sure to close after 1 or 2 more months - a…" at bounding box center [807, 203] width 513 height 47
copy p "Just renewed, but can we please make sure to close after 1 or 2 more months - a…"
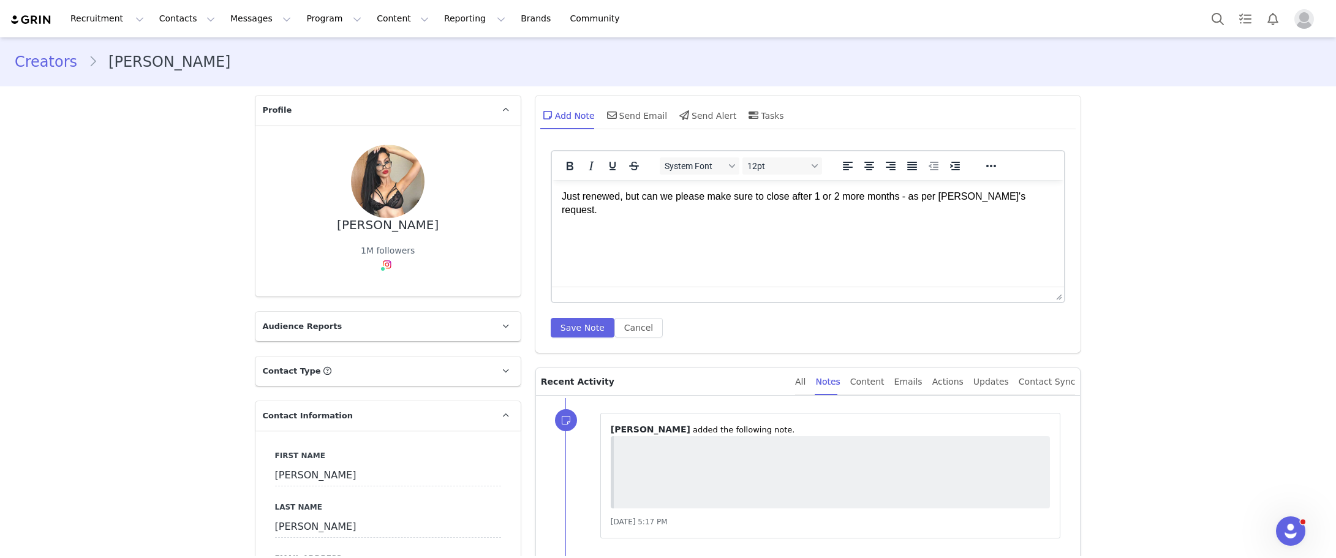
click at [791, 227] on html "Just renewed, but can we please make sure to close after 1 or 2 more months - a…" at bounding box center [807, 203] width 513 height 47
click at [592, 323] on button "Save Note" at bounding box center [583, 328] width 64 height 20
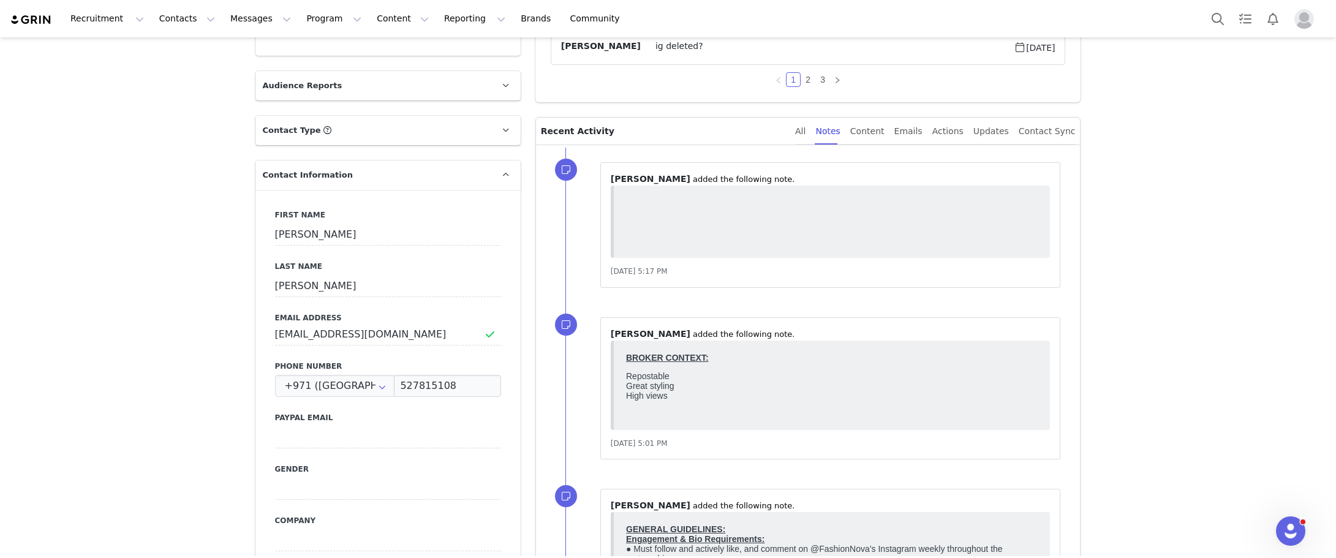
scroll to position [245, 0]
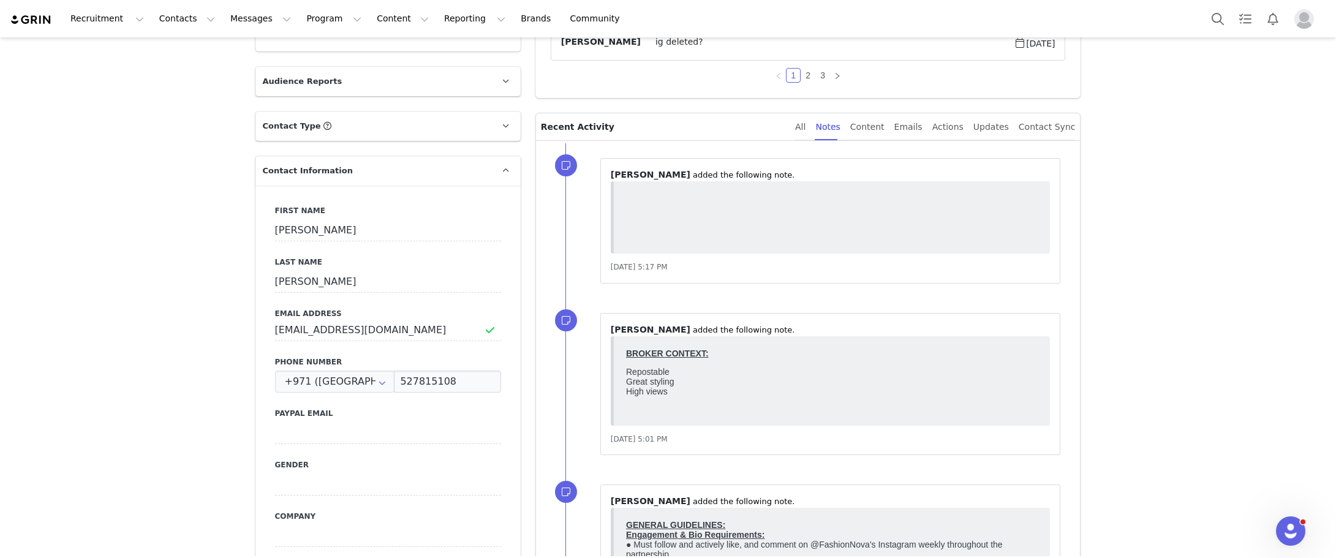
drag, startPoint x: 1164, startPoint y: 401, endPoint x: 1067, endPoint y: 372, distance: 101.7
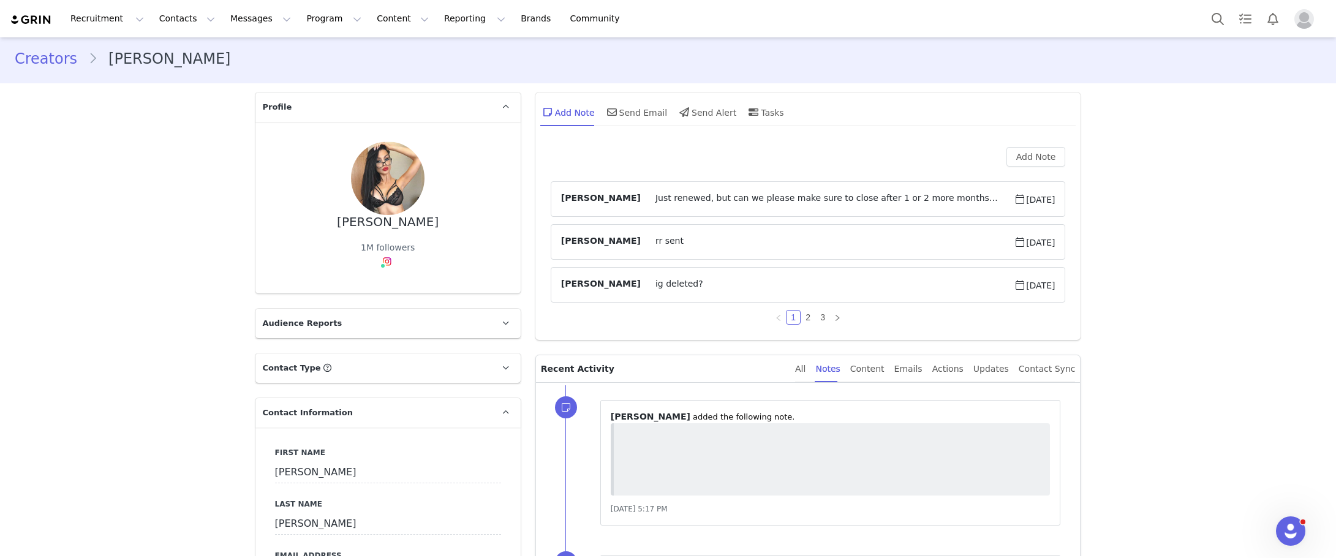
scroll to position [0, 0]
click at [840, 372] on div "Notes" at bounding box center [827, 372] width 24 height 28
click at [811, 373] on div "All Notes Content Emails Actions Updates Contact Sync" at bounding box center [930, 371] width 290 height 27
click at [813, 372] on div "All Notes Content Emails Actions Updates Contact Sync" at bounding box center [930, 371] width 290 height 27
click at [805, 375] on div "All" at bounding box center [800, 372] width 10 height 28
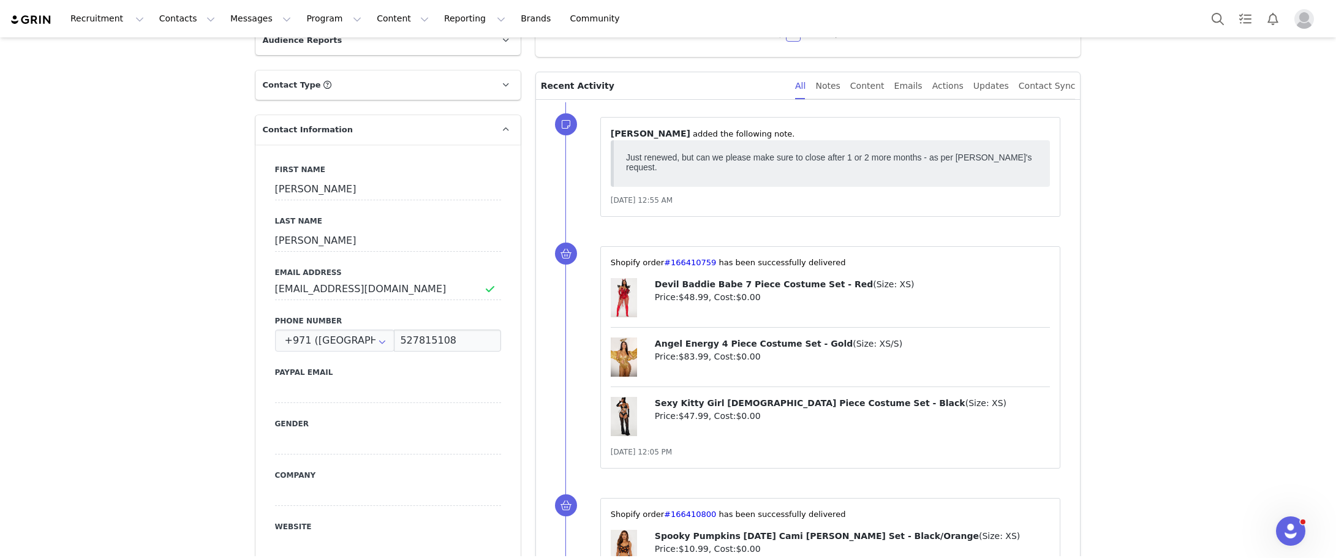
scroll to position [306, 0]
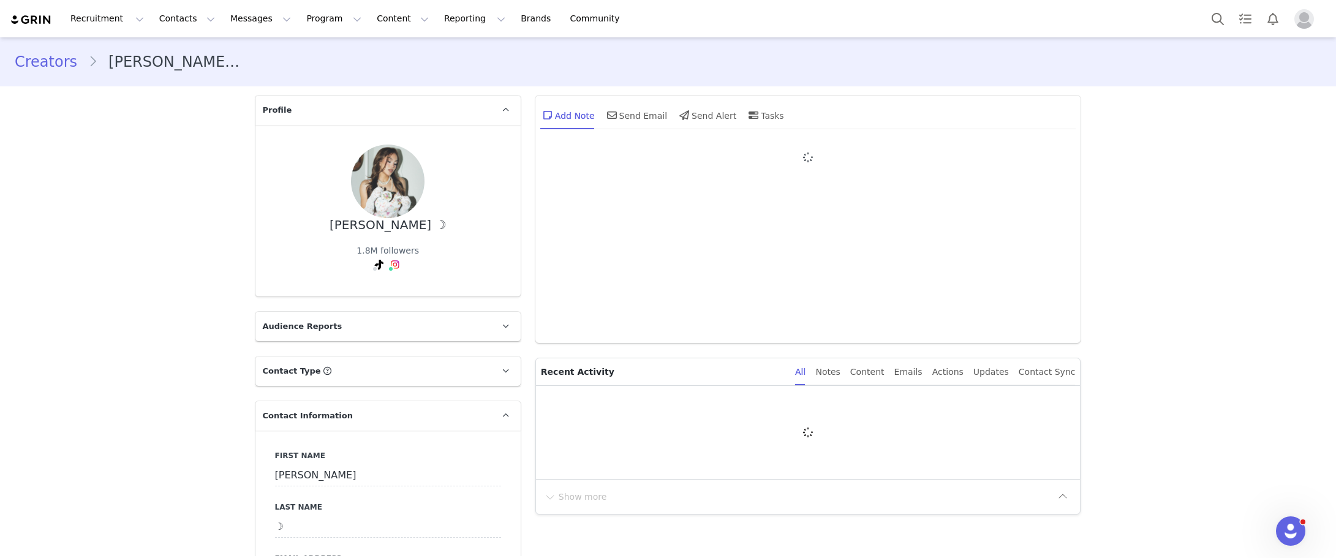
type input "+52 ([GEOGRAPHIC_DATA])"
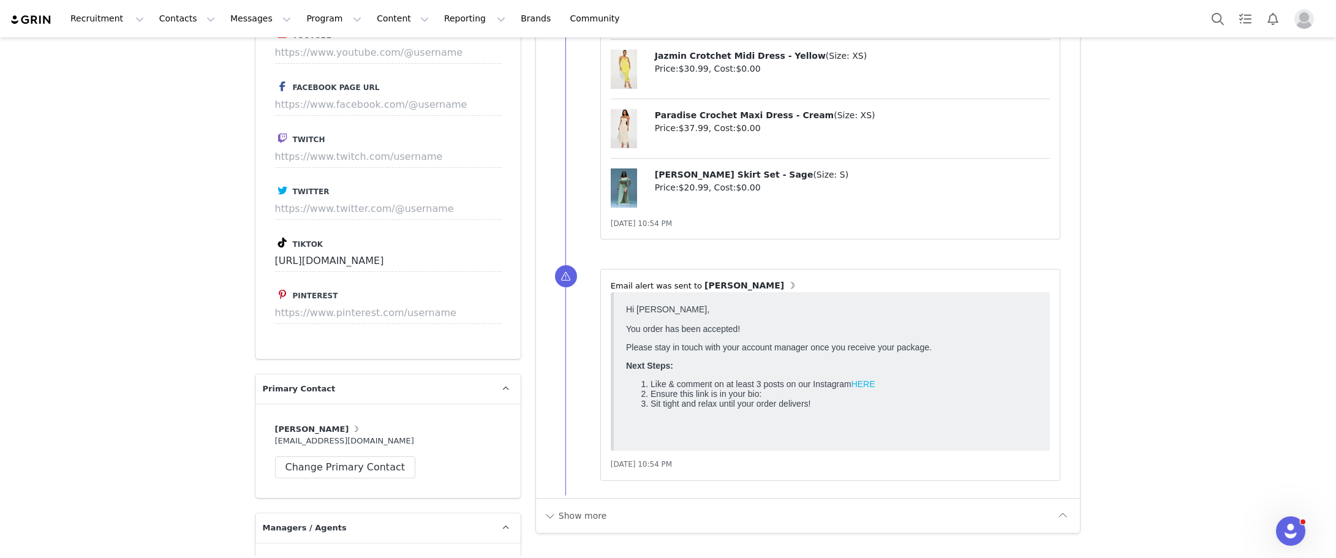
scroll to position [3001, 0]
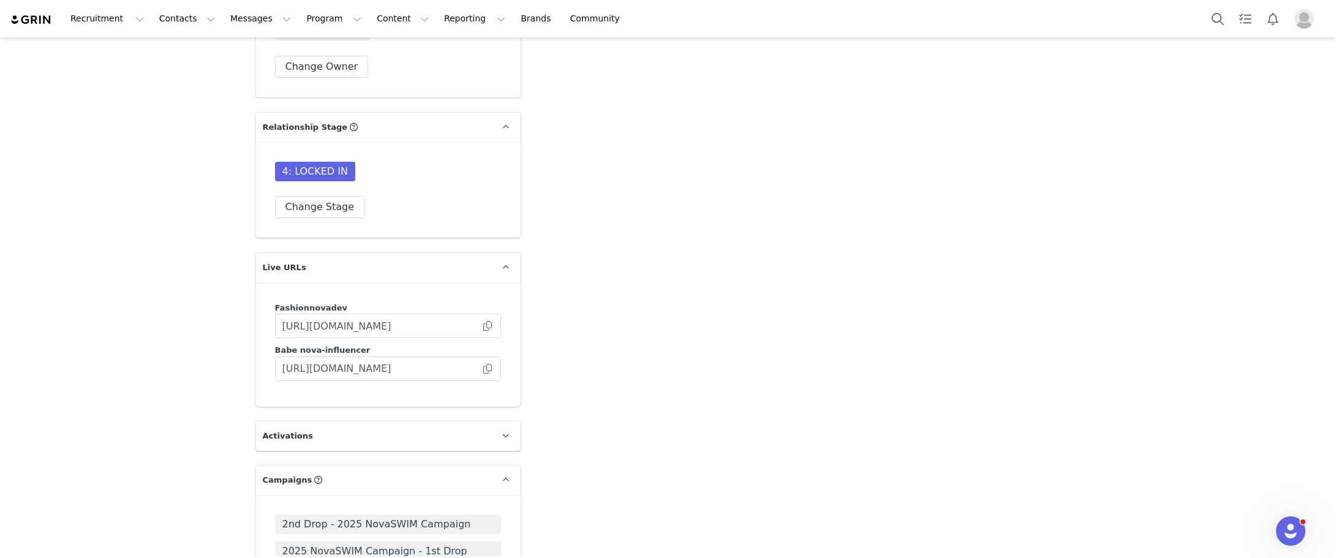
scroll to position [3246, 0]
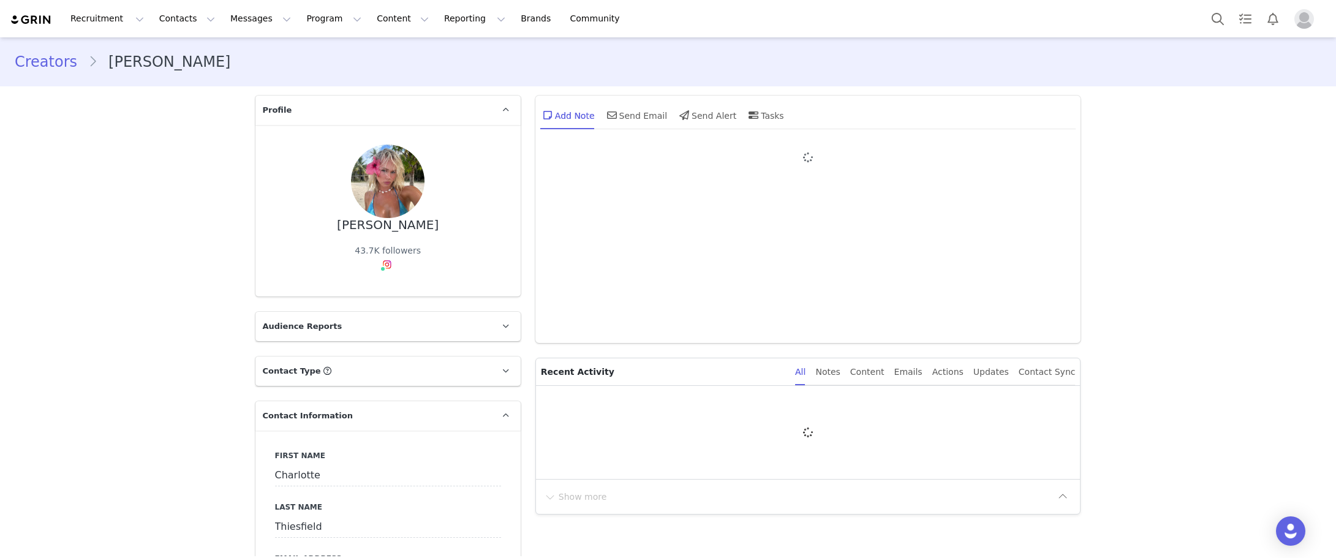
type input "+61 ([GEOGRAPHIC_DATA])"
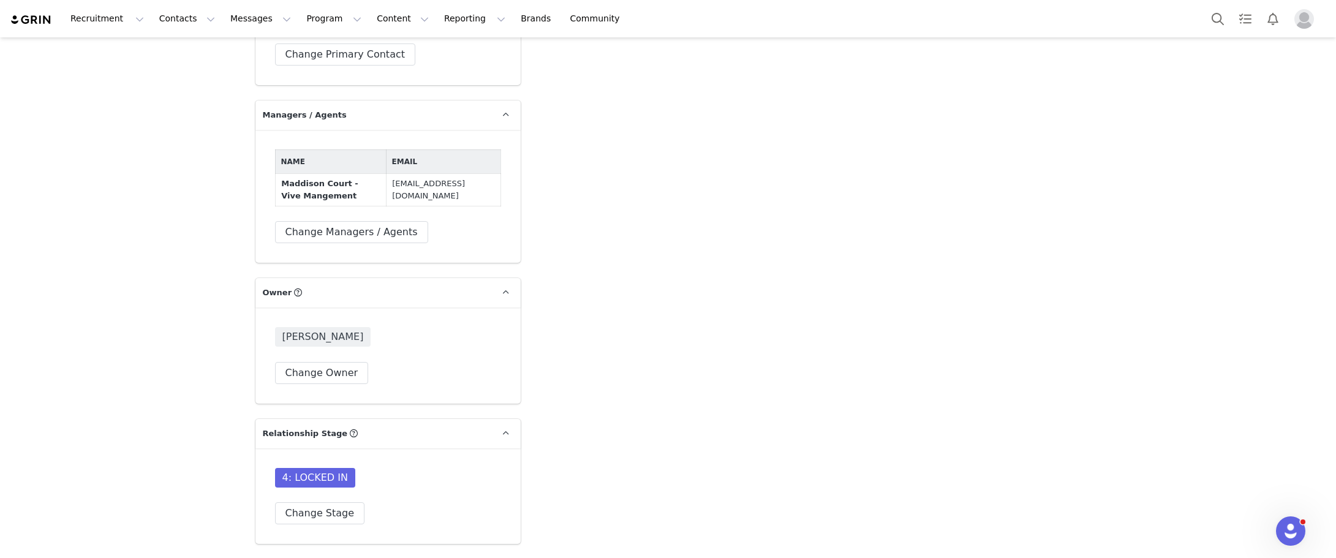
scroll to position [3062, 0]
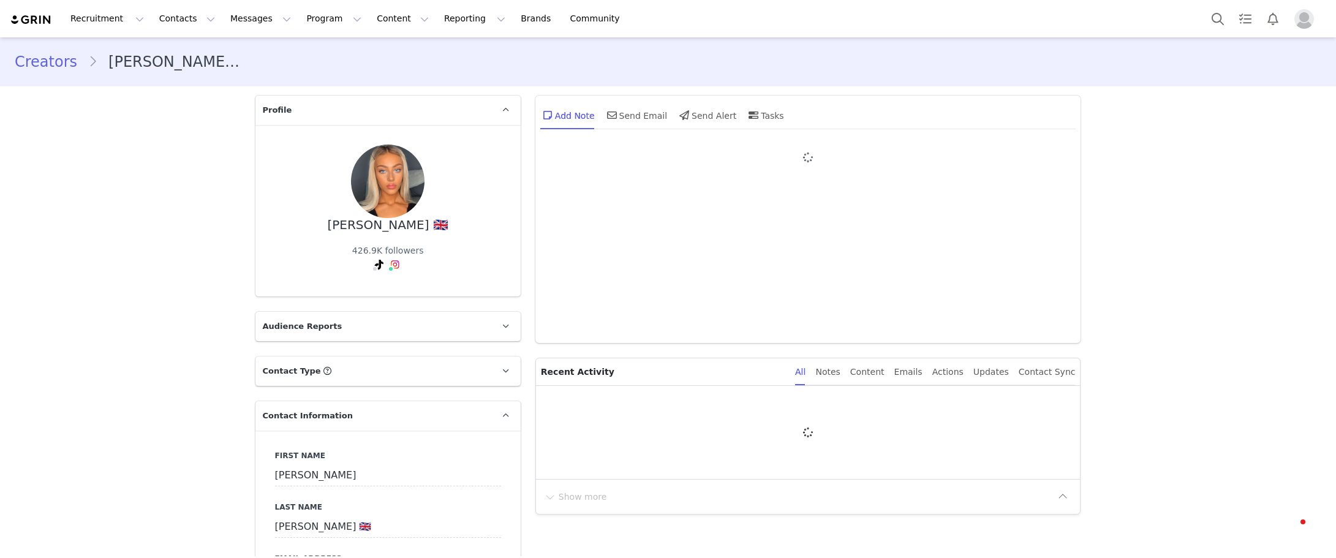
type input "+44 ([GEOGRAPHIC_DATA])"
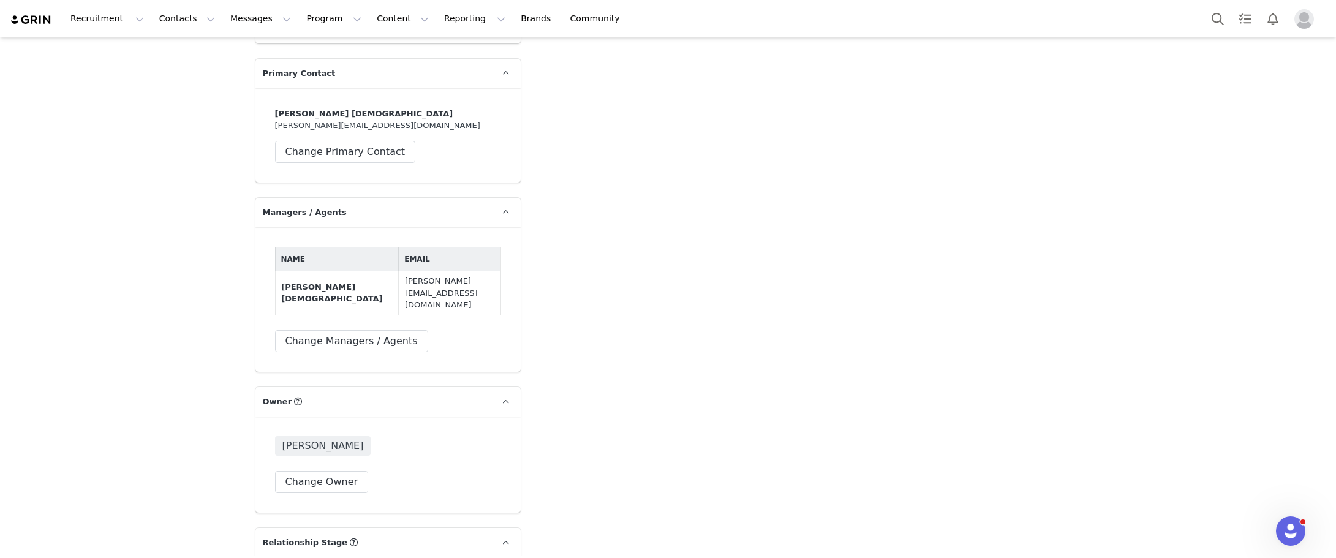
scroll to position [3123, 0]
